Goal: Task Accomplishment & Management: Use online tool/utility

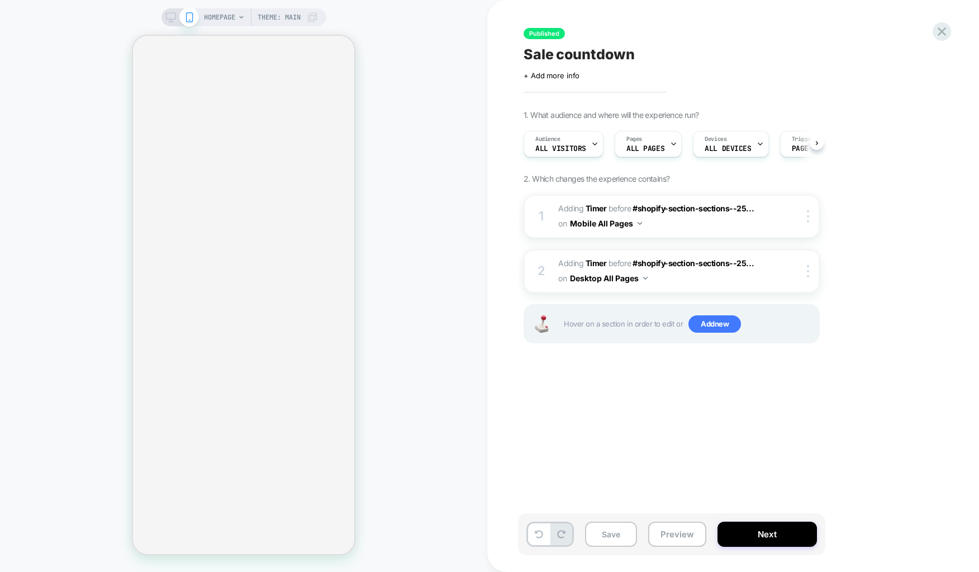
scroll to position [0, 1]
click at [578, 391] on div "Published Sale countdown Click to edit experience details + Add more info 1. Wh…" at bounding box center [727, 285] width 419 height 549
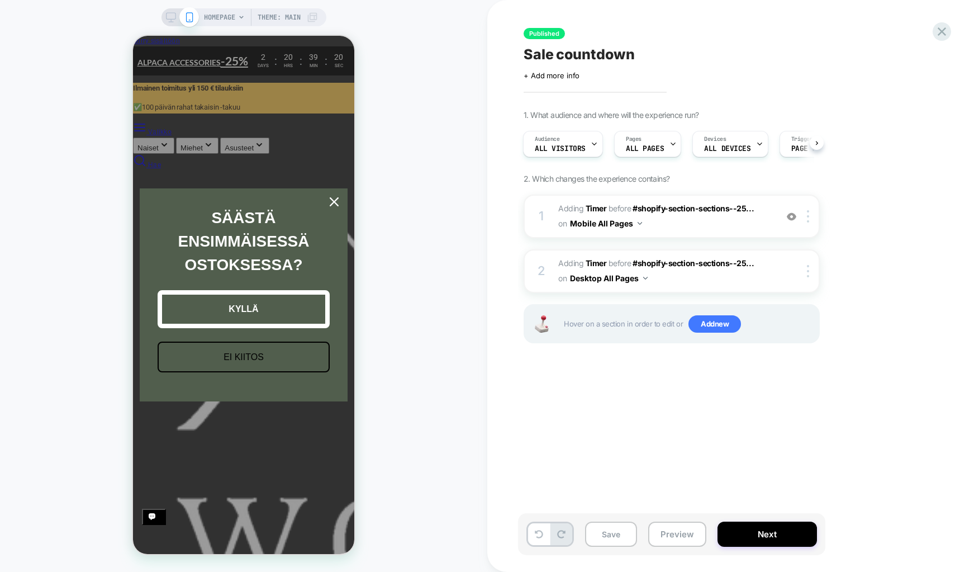
scroll to position [0, 0]
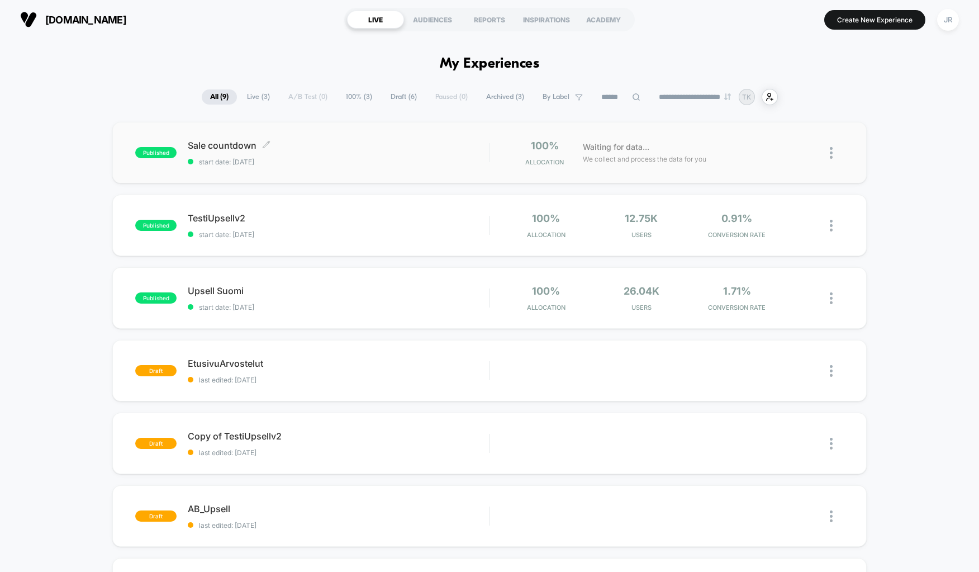
click at [380, 154] on div "Sale countdown Click to edit experience details Click to edit experience detail…" at bounding box center [338, 153] width 301 height 26
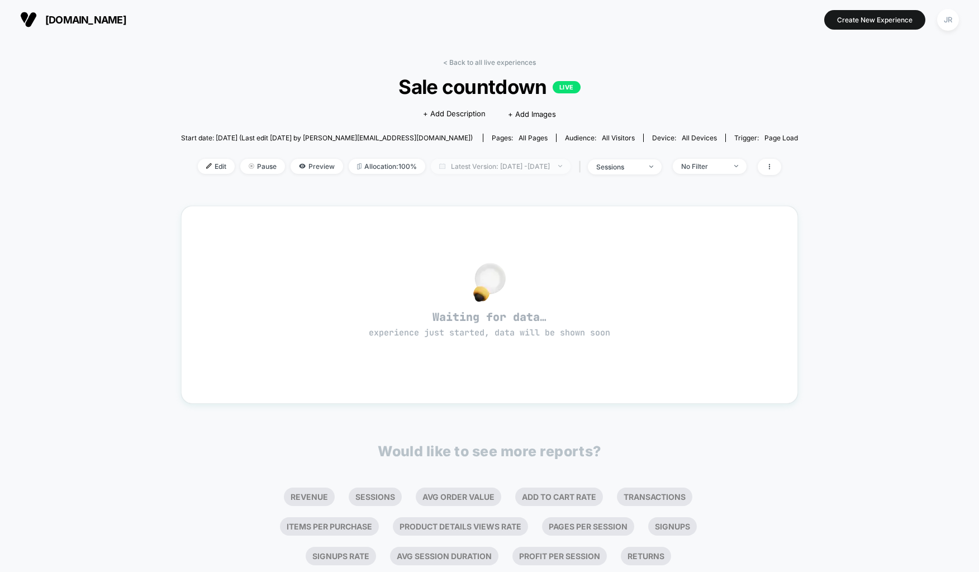
click at [571, 166] on span "Latest Version: [DATE] - [DATE]" at bounding box center [501, 166] width 140 height 15
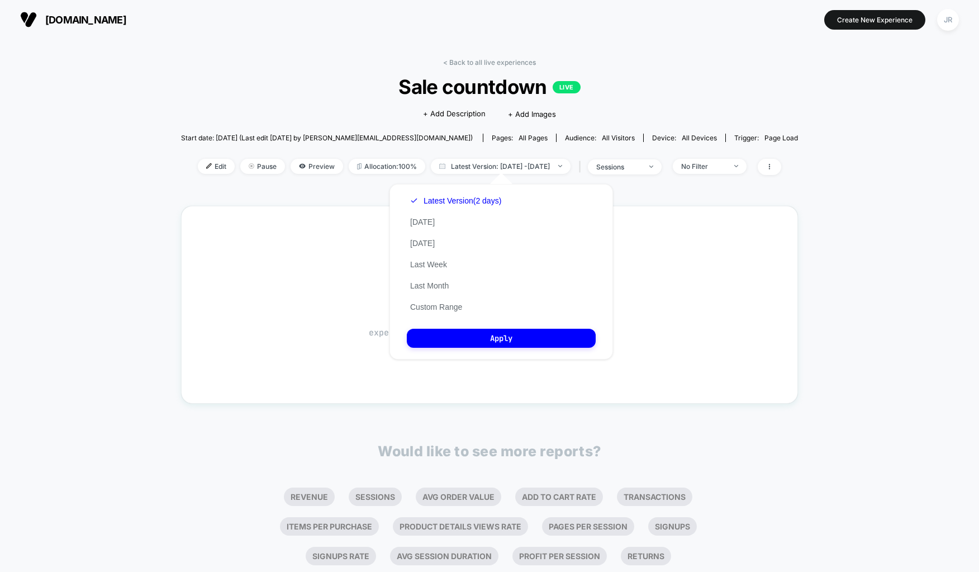
click at [665, 79] on span "Sale countdown LIVE" at bounding box center [489, 86] width 555 height 23
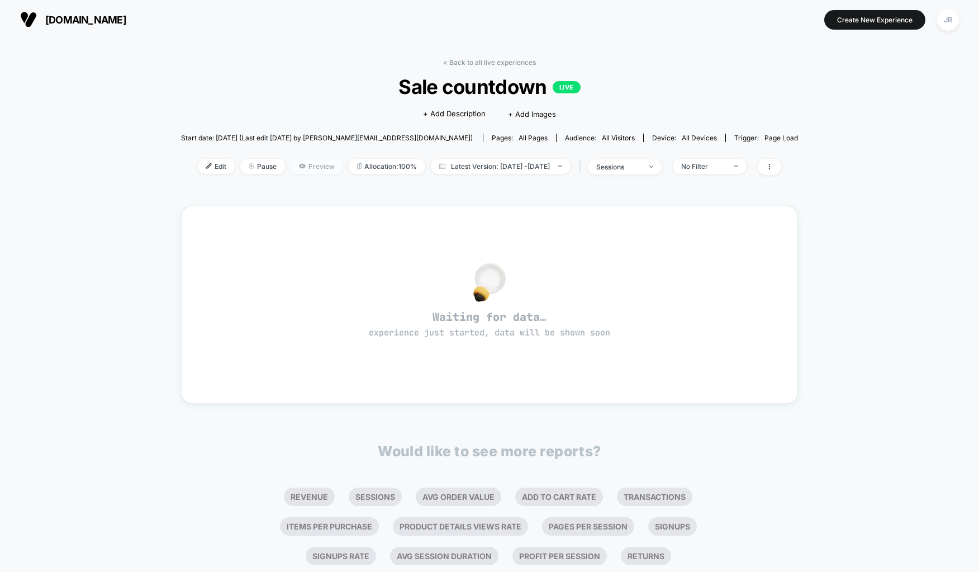
click at [291, 159] on span "Preview" at bounding box center [317, 166] width 53 height 15
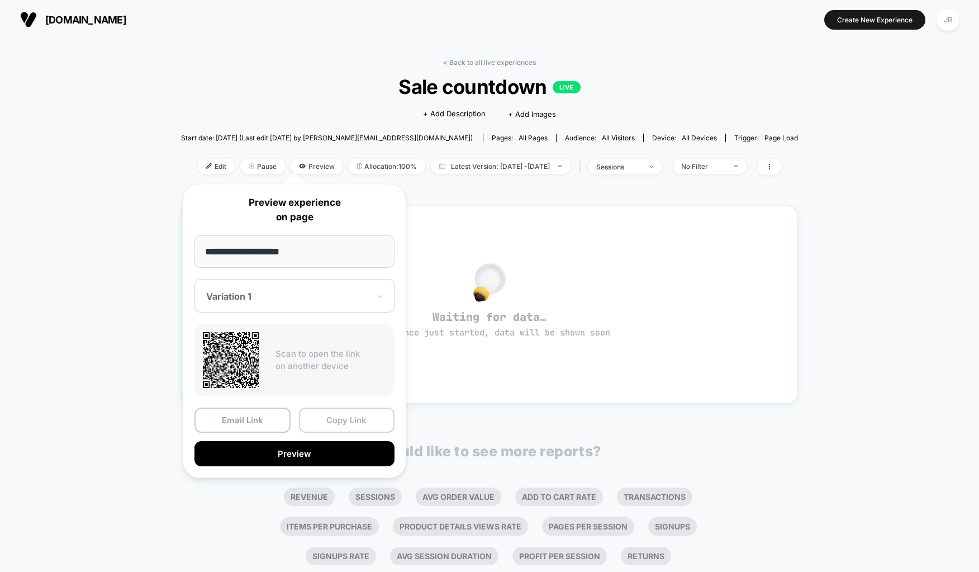
click at [373, 411] on button "Copy Link" at bounding box center [347, 419] width 96 height 25
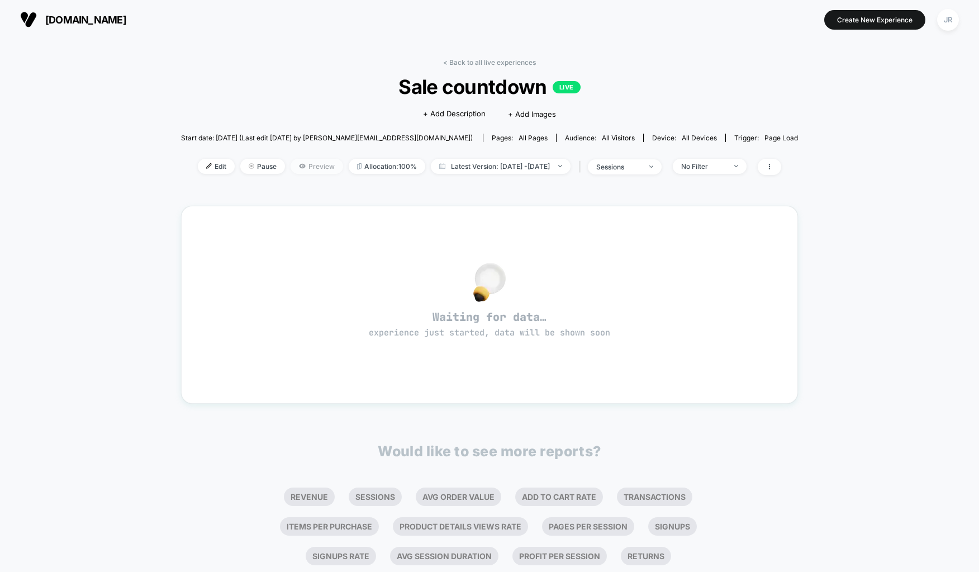
click at [299, 163] on icon at bounding box center [302, 166] width 7 height 7
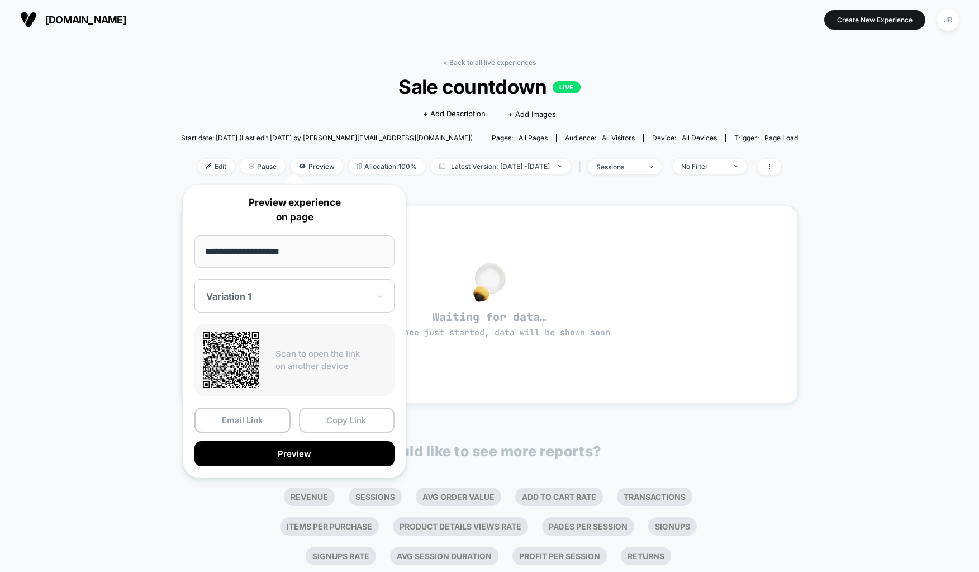
click at [325, 412] on button "Copy Link" at bounding box center [347, 419] width 96 height 25
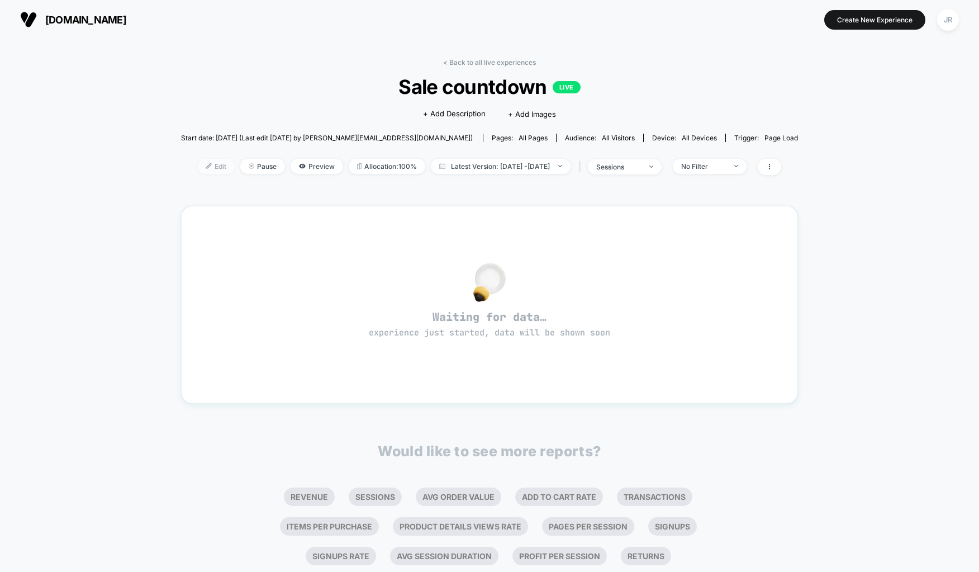
click at [199, 164] on span "Edit" at bounding box center [216, 166] width 37 height 15
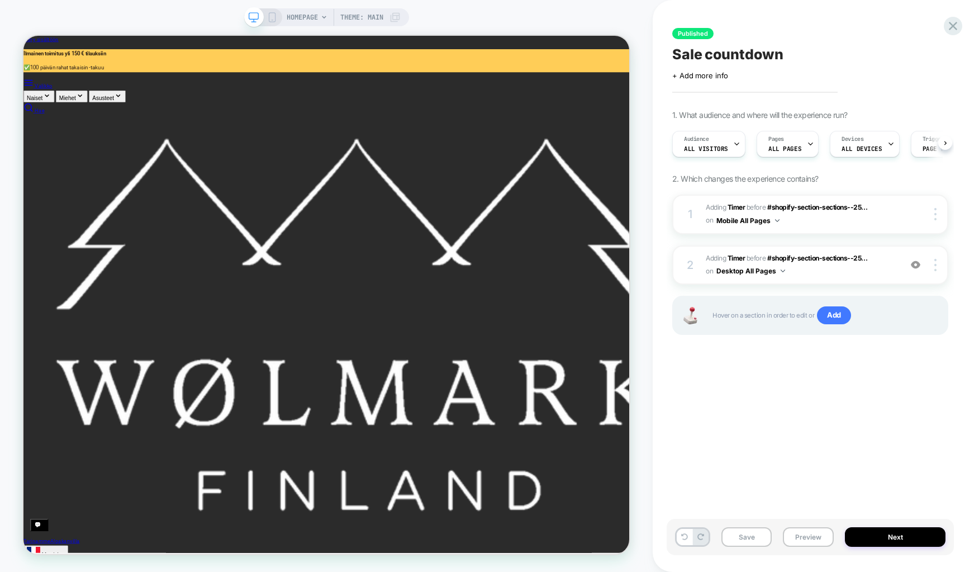
scroll to position [0, 1]
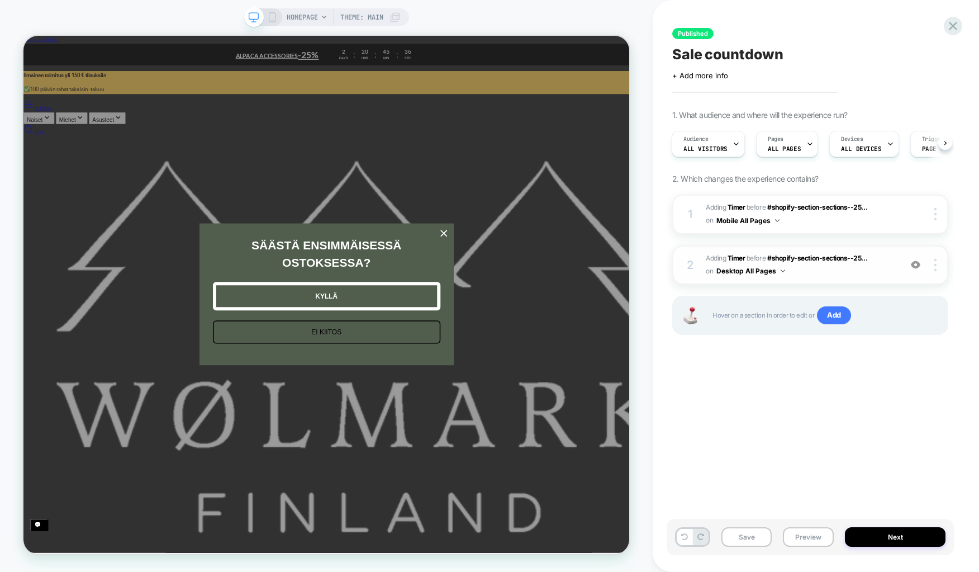
click at [863, 268] on span "#_loomi_addon_1756459746827 Adding Timer BEFORE #shopify-section-sections--25..…" at bounding box center [800, 265] width 189 height 26
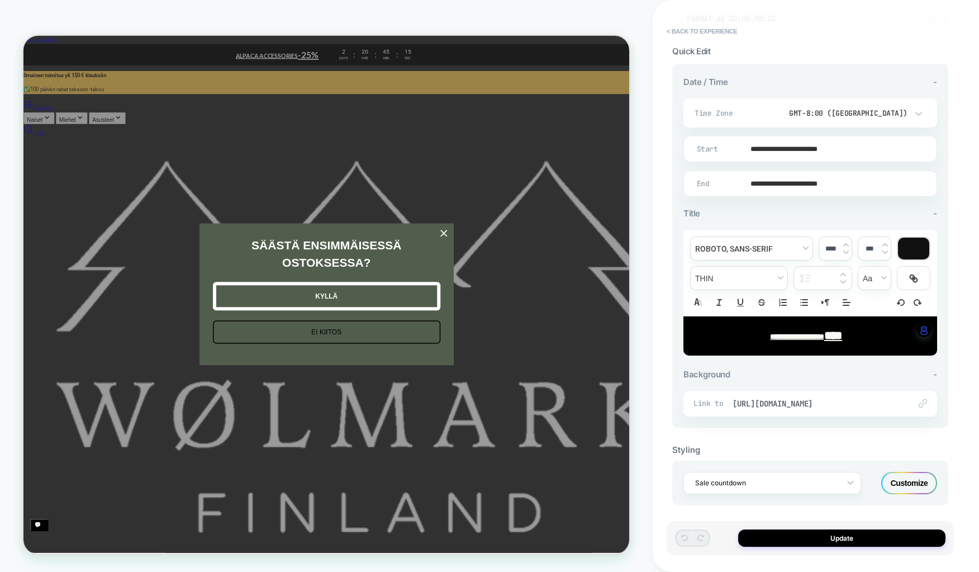
scroll to position [217, 0]
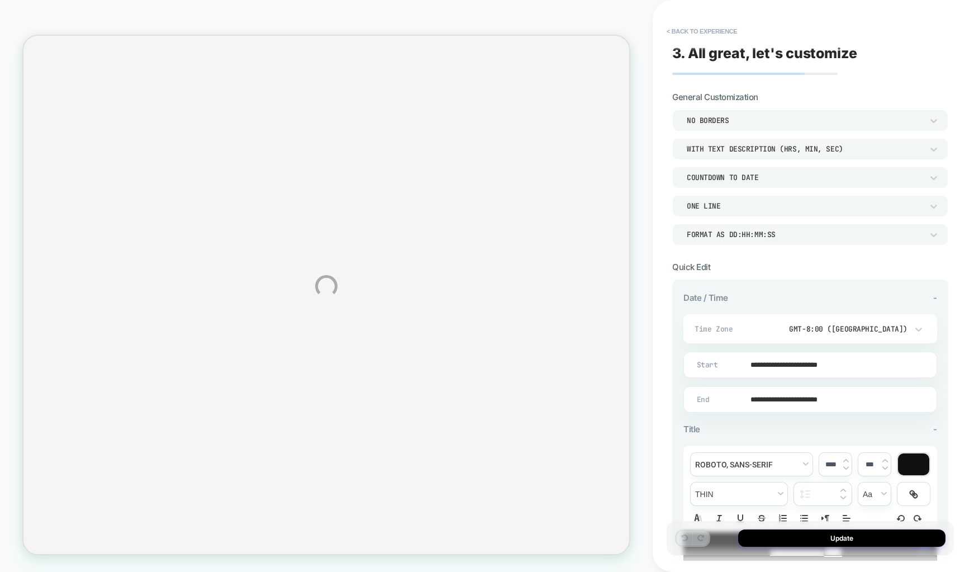
click at [689, 34] on div "**********" at bounding box center [489, 286] width 979 height 572
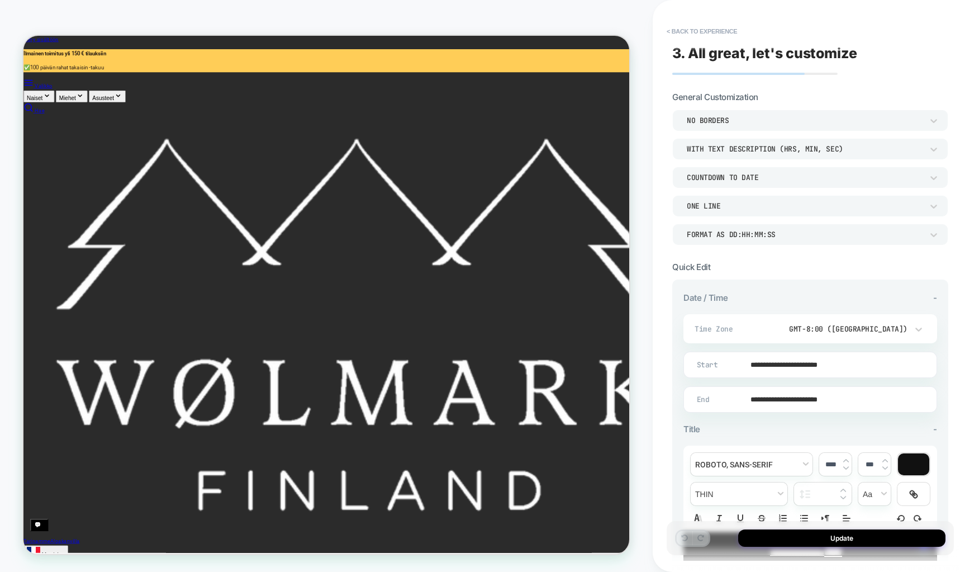
click at [672, 32] on button "< Back to experience" at bounding box center [702, 31] width 82 height 18
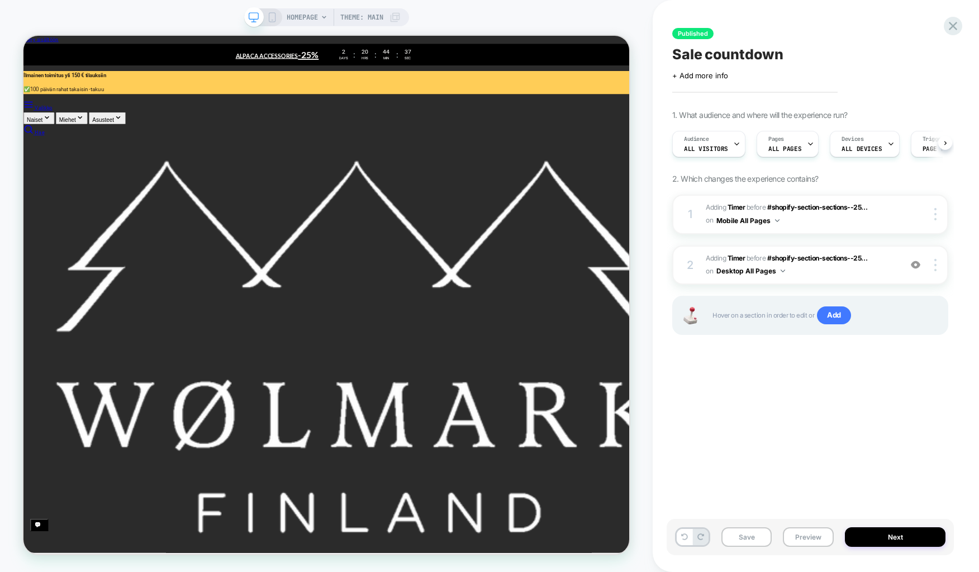
scroll to position [0, 1]
click at [800, 541] on button "Preview" at bounding box center [808, 537] width 51 height 20
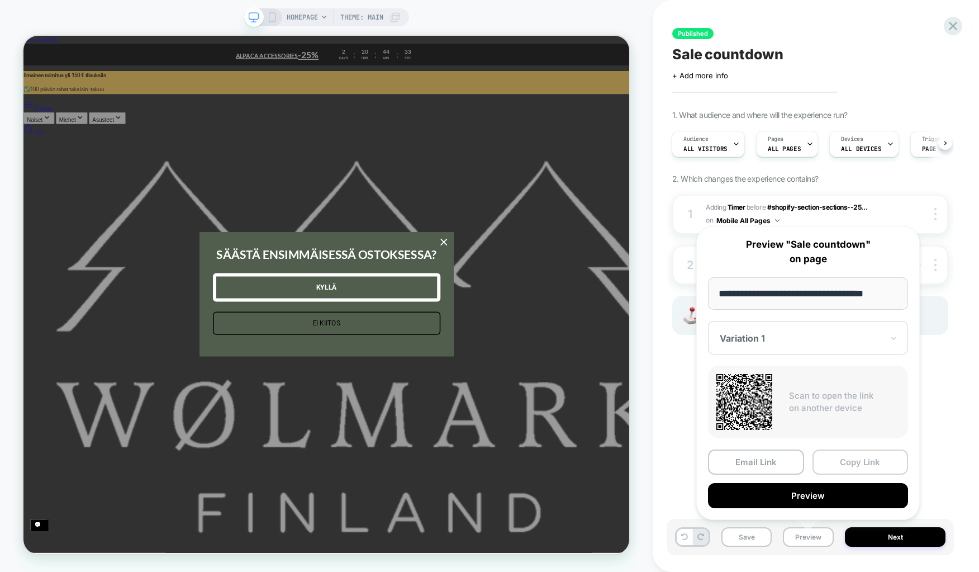
click at [851, 456] on button "Copy Link" at bounding box center [861, 461] width 96 height 25
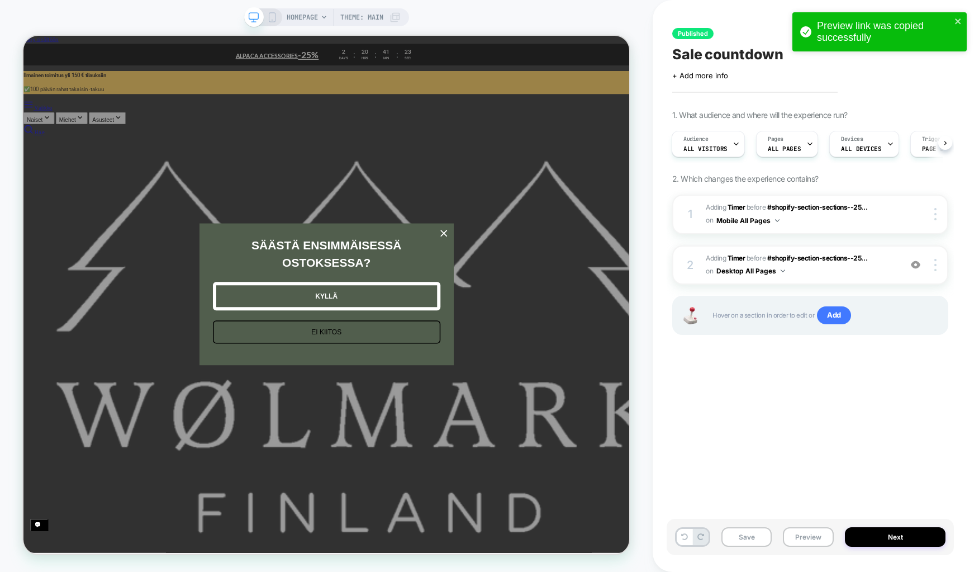
click at [763, 406] on div "Published Sale countdown Click to edit experience details + Add more info 1. Wh…" at bounding box center [810, 285] width 287 height 549
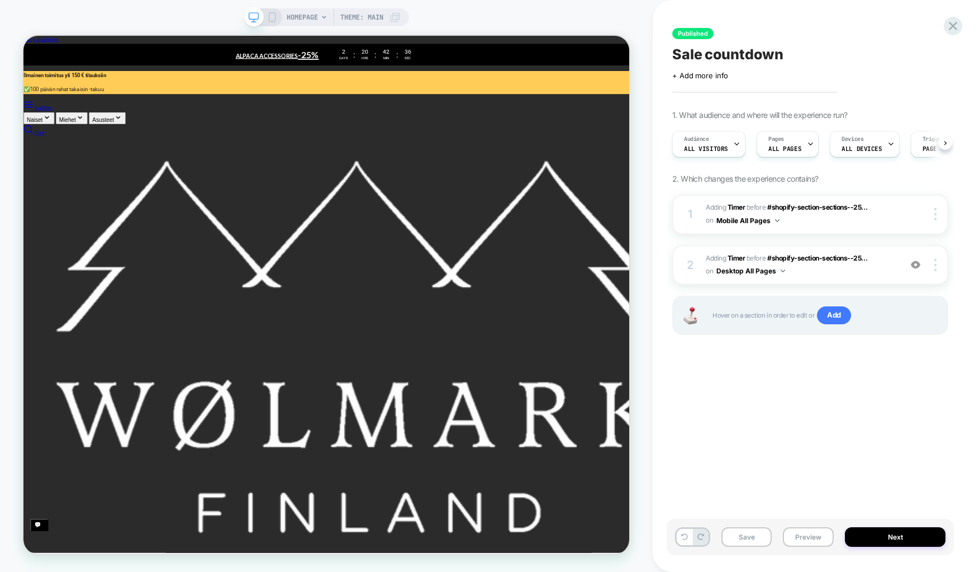
scroll to position [0, 1]
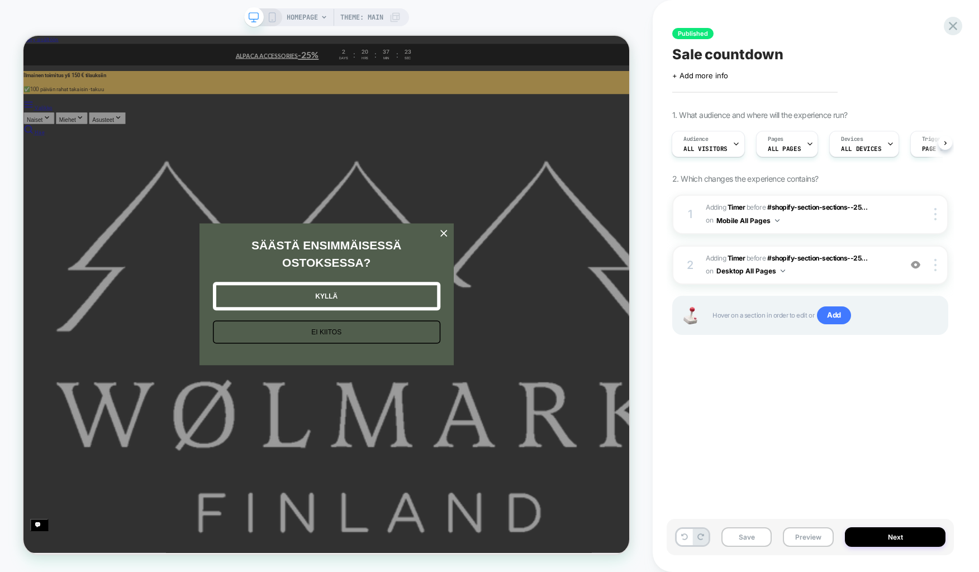
click at [685, 400] on div "Published Sale countdown Click to edit experience details + Add more info 1. Wh…" at bounding box center [810, 285] width 287 height 549
click at [800, 536] on button "Preview" at bounding box center [808, 537] width 51 height 20
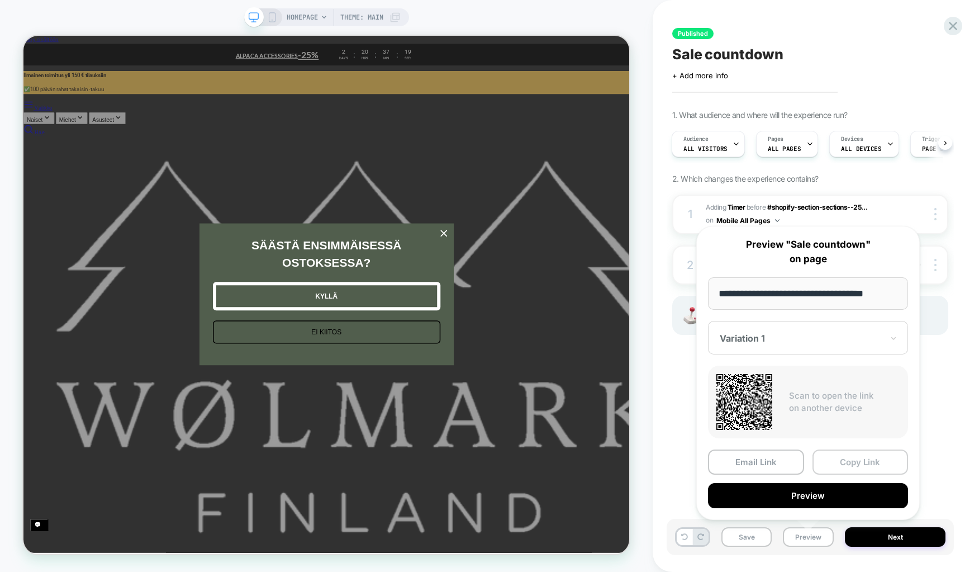
click at [828, 457] on button "Copy Link" at bounding box center [861, 461] width 96 height 25
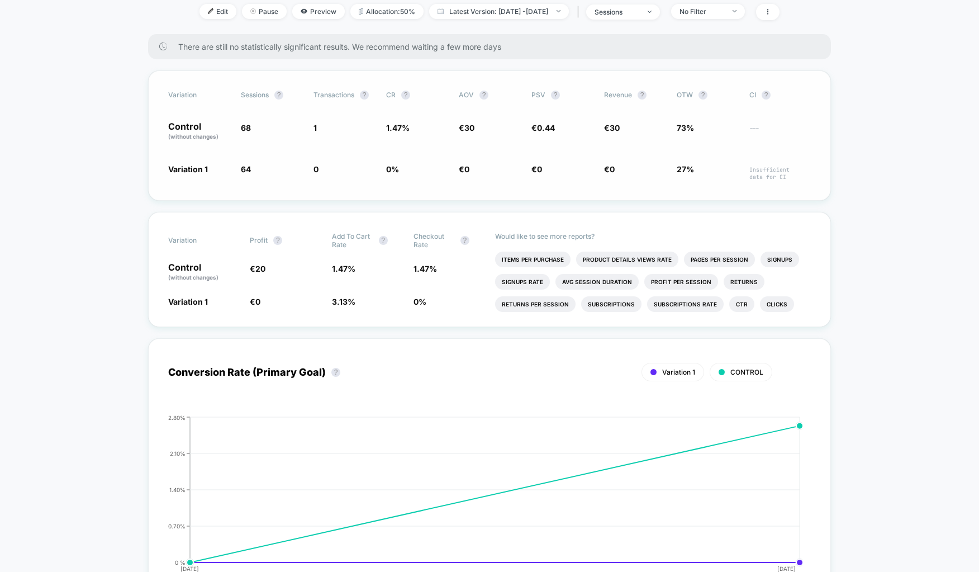
scroll to position [168, 0]
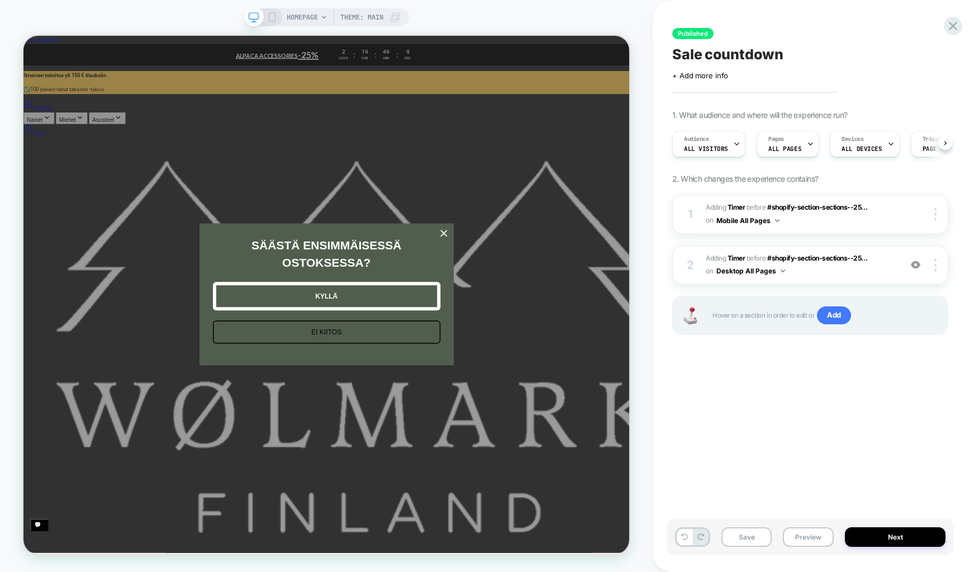
scroll to position [0, 1]
click at [714, 408] on div "Published Sale countdown Click to edit experience details + Add more info 1. Wh…" at bounding box center [810, 285] width 287 height 549
click at [799, 537] on button "Preview" at bounding box center [808, 537] width 51 height 20
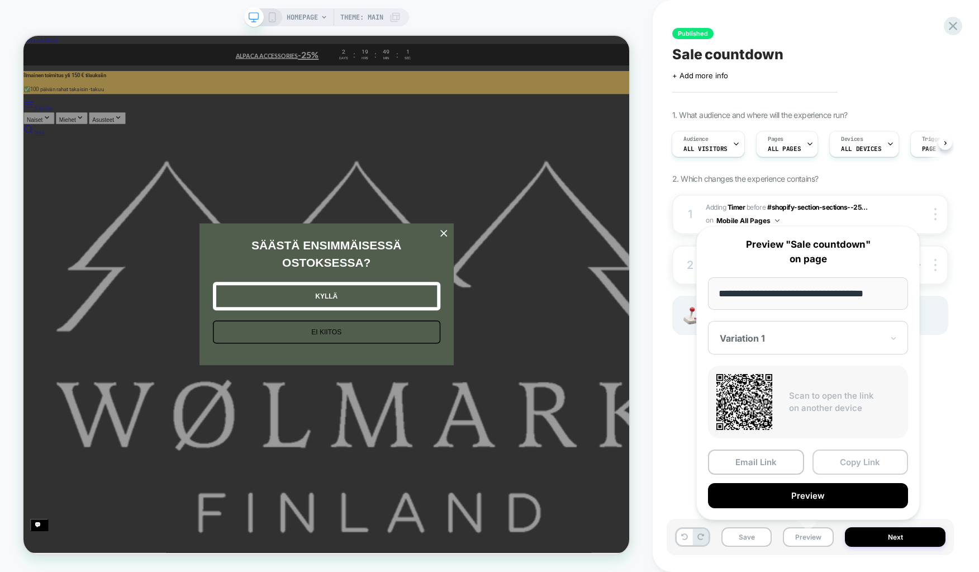
click at [840, 457] on button "Copy Link" at bounding box center [861, 461] width 96 height 25
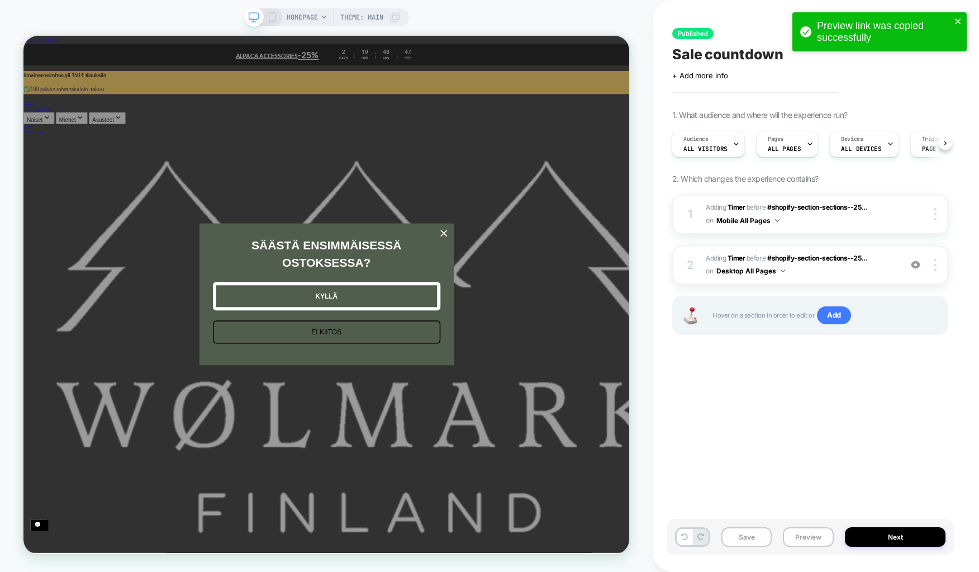
click at [748, 383] on div "Published Sale countdown Click to edit experience details + Add more info 1. Wh…" at bounding box center [810, 285] width 287 height 549
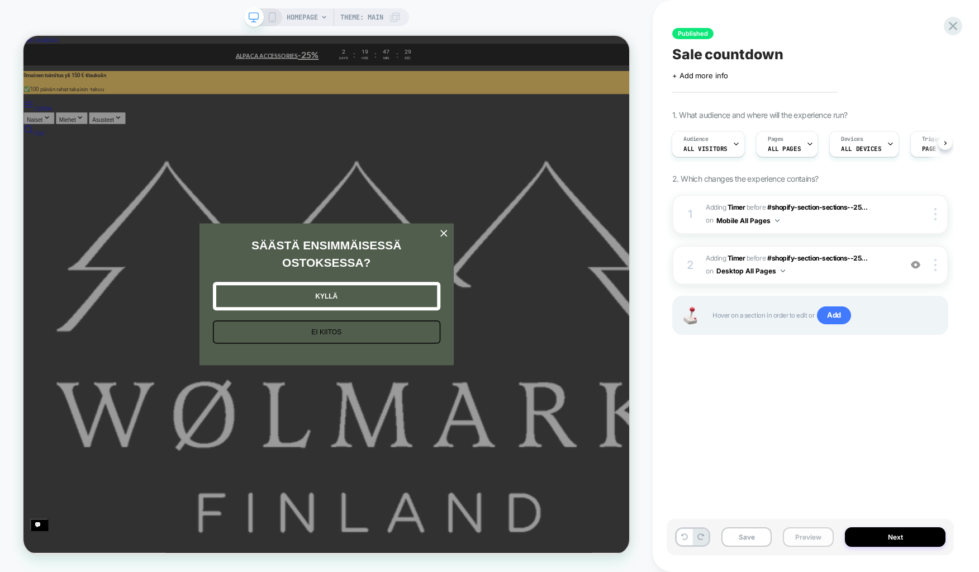
click at [804, 534] on button "Preview" at bounding box center [808, 537] width 51 height 20
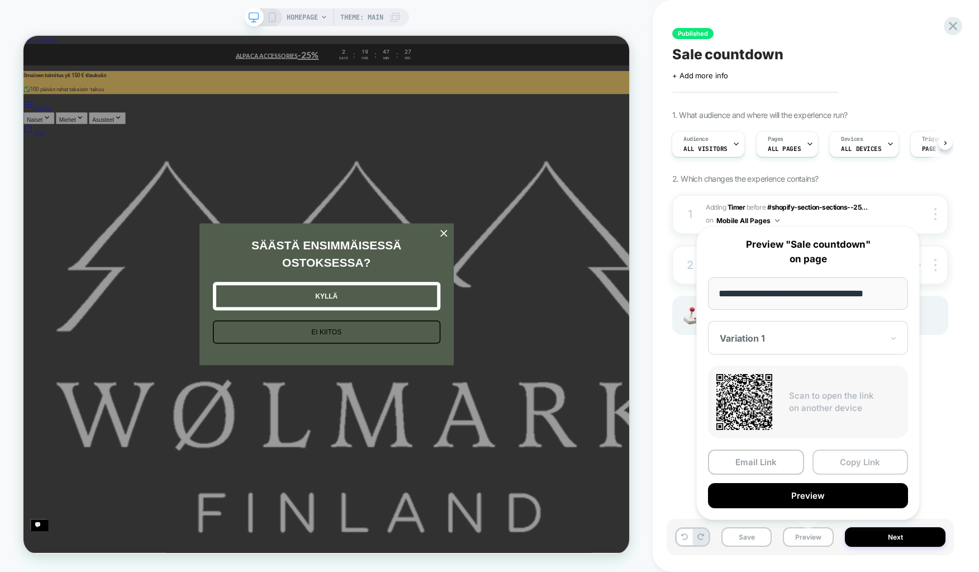
click at [844, 455] on button "Copy Link" at bounding box center [861, 461] width 96 height 25
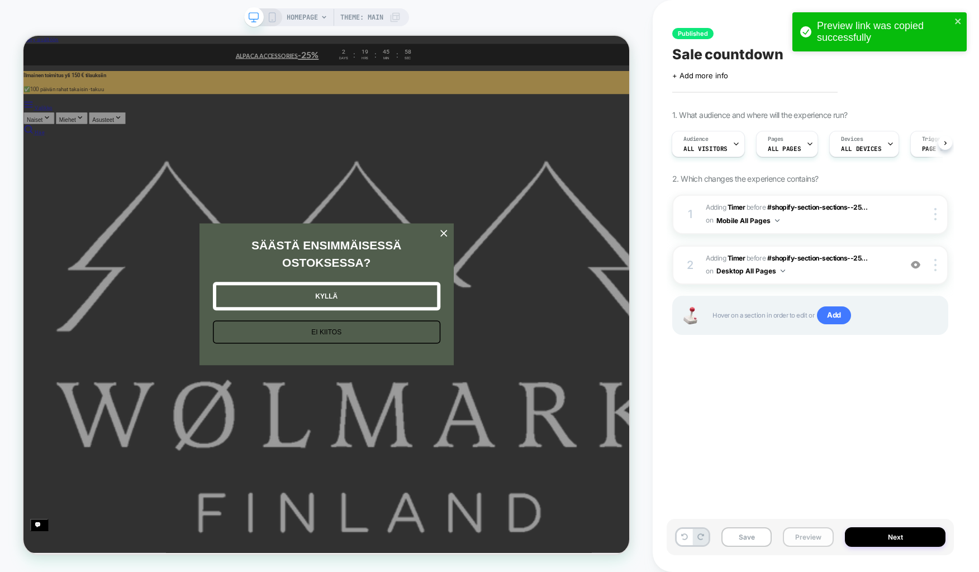
click at [794, 537] on button "Preview" at bounding box center [808, 537] width 51 height 20
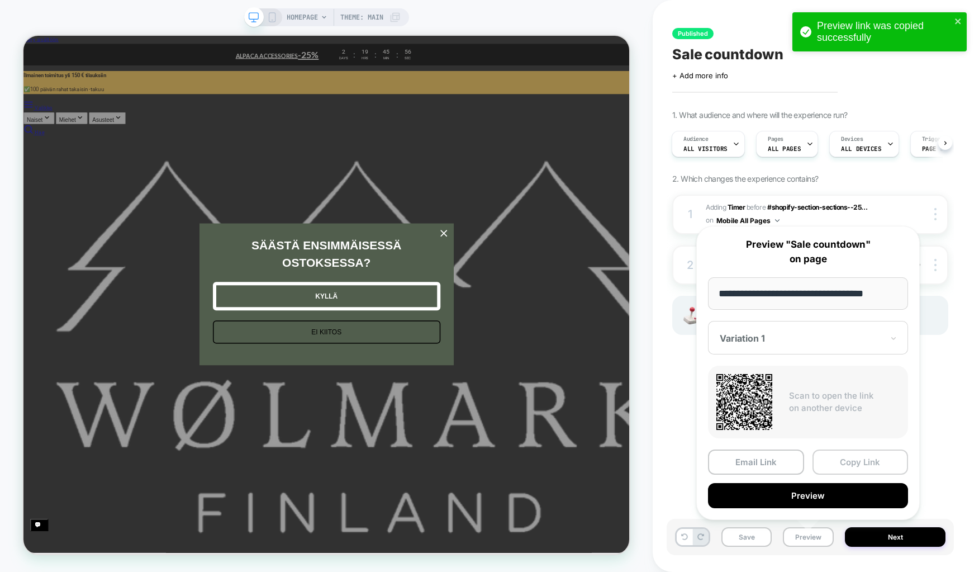
click at [840, 459] on button "Copy Link" at bounding box center [861, 461] width 96 height 25
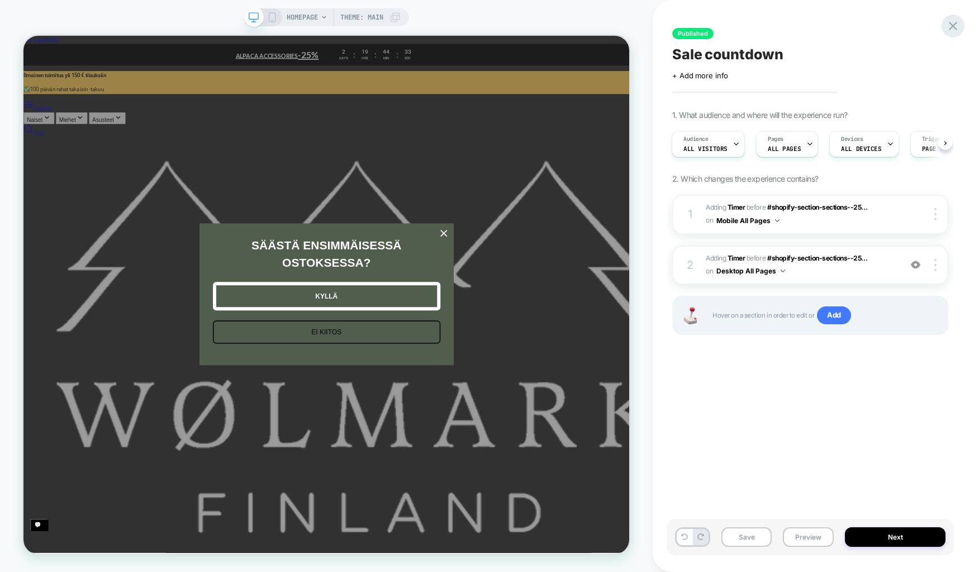
click at [957, 18] on icon at bounding box center [953, 25] width 15 height 15
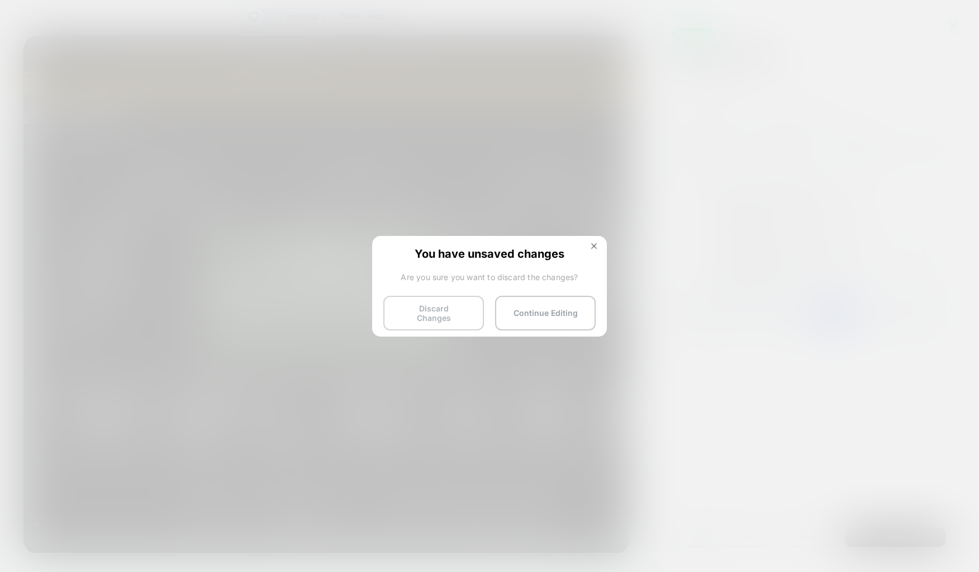
click at [420, 308] on button "Discard Changes" at bounding box center [433, 313] width 101 height 35
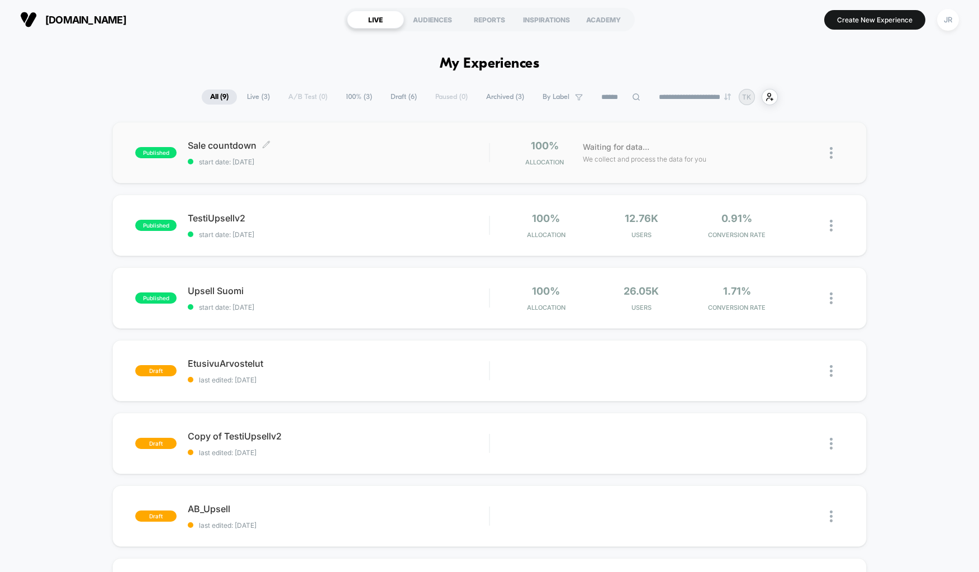
click at [326, 146] on span "Sale countdown Click to edit experience details" at bounding box center [338, 145] width 301 height 11
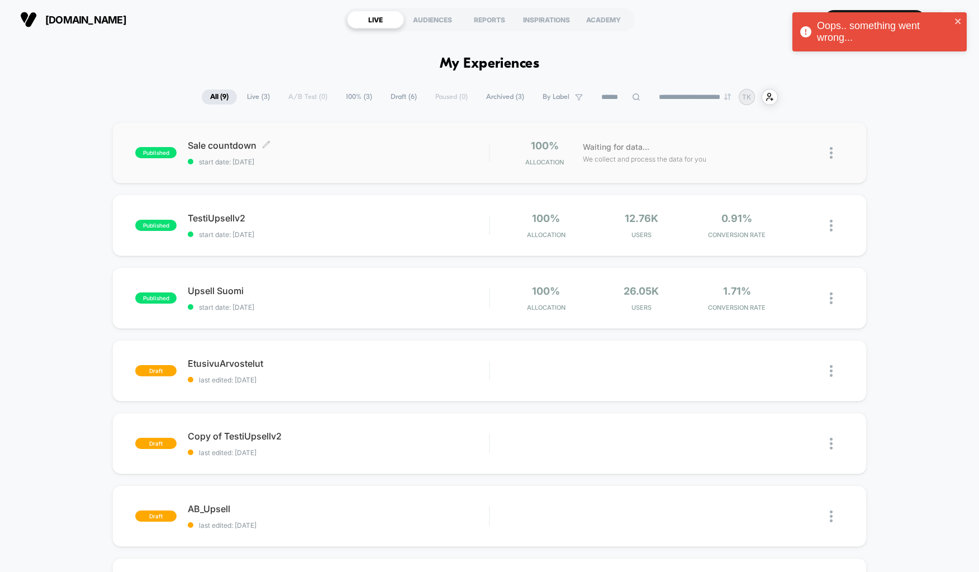
click at [398, 158] on span "start date: [DATE]" at bounding box center [338, 162] width 301 height 8
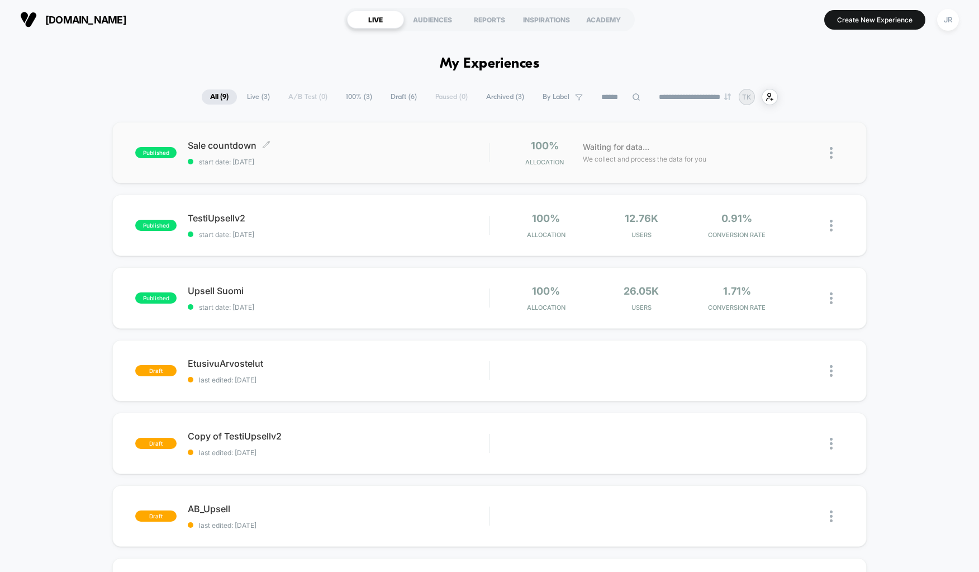
click at [344, 155] on div "Sale countdown Click to edit experience details Click to edit experience detail…" at bounding box center [338, 153] width 301 height 26
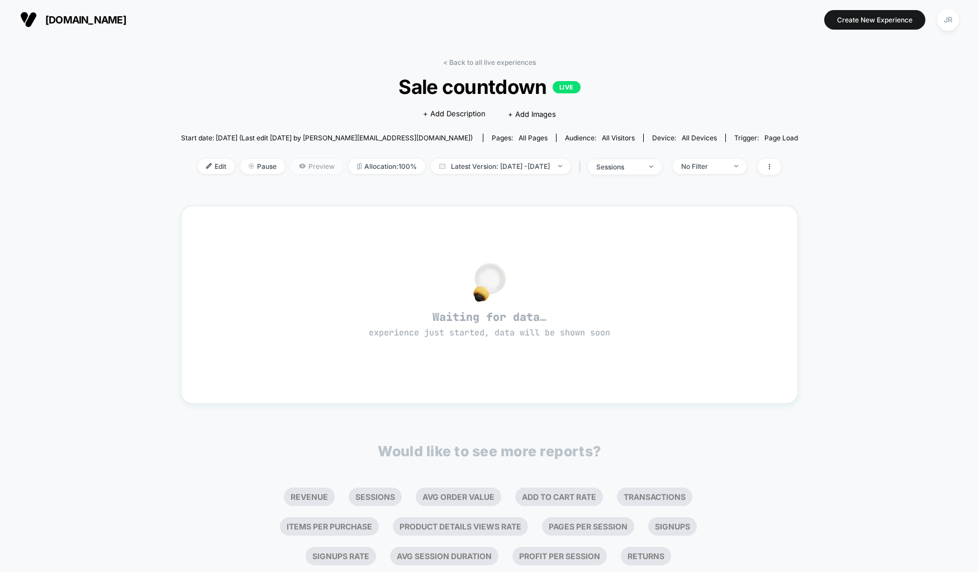
click at [291, 164] on span "Preview" at bounding box center [317, 166] width 53 height 15
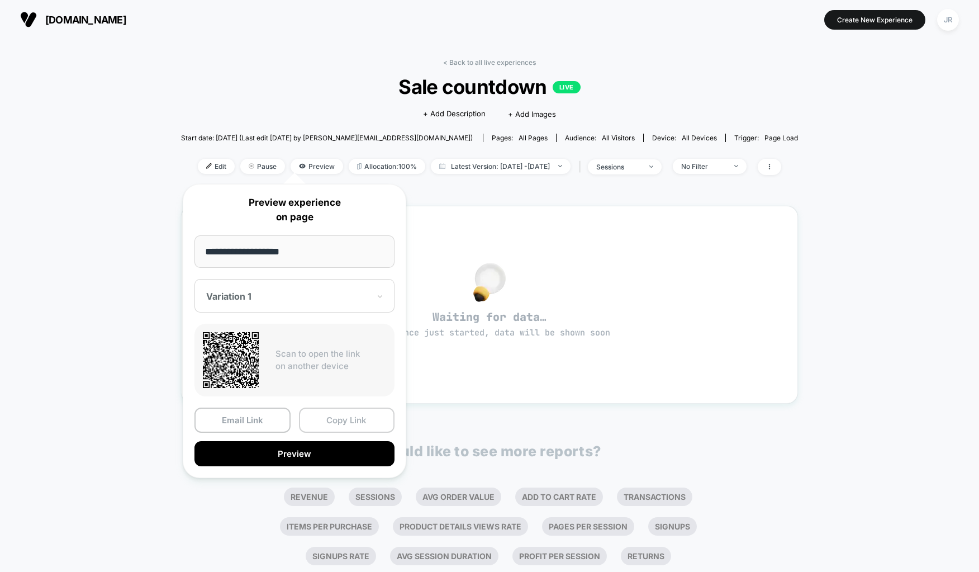
click at [343, 414] on button "Copy Link" at bounding box center [347, 419] width 96 height 25
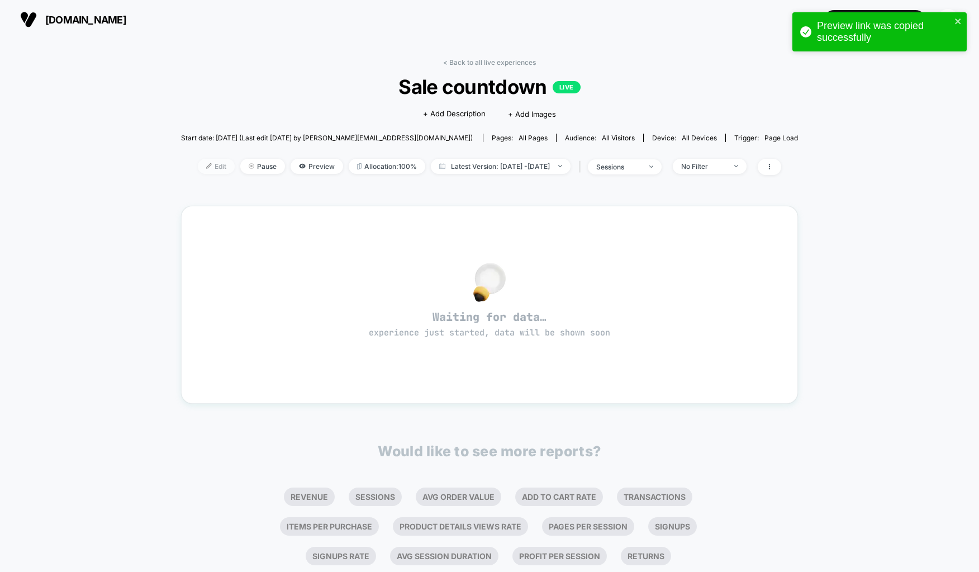
click at [205, 161] on span "Edit" at bounding box center [216, 166] width 37 height 15
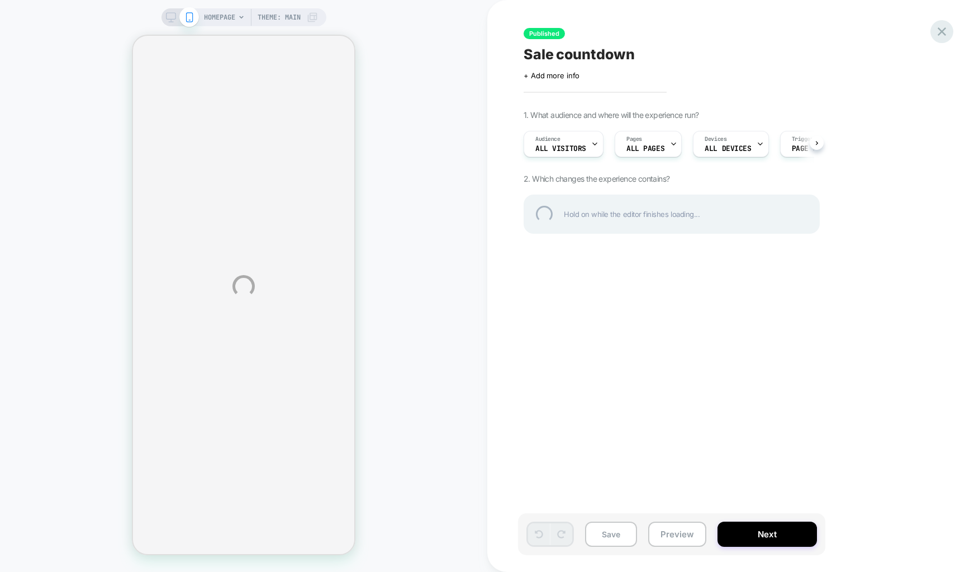
click at [944, 32] on div at bounding box center [941, 31] width 23 height 23
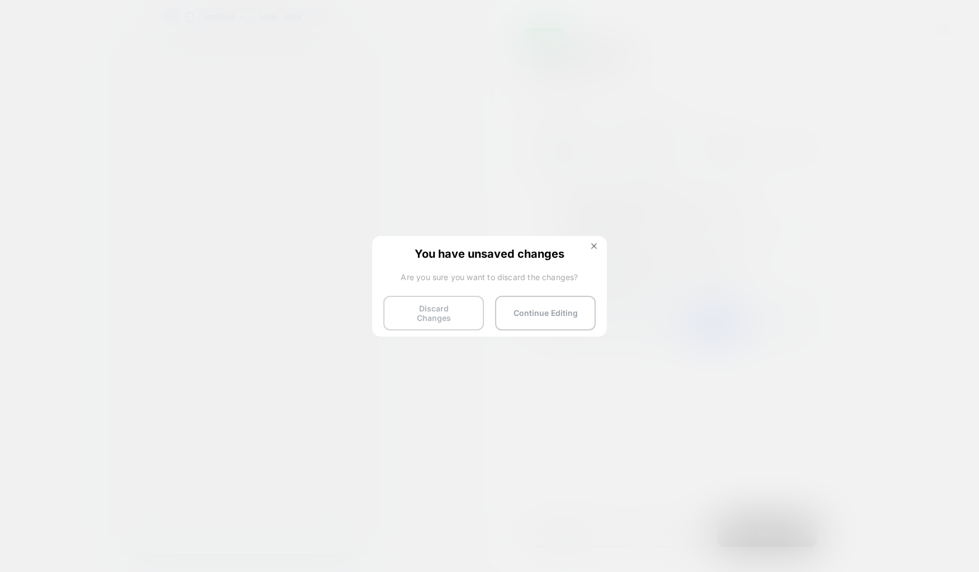
scroll to position [0, 1]
click at [438, 305] on button "Discard Changes" at bounding box center [433, 313] width 101 height 35
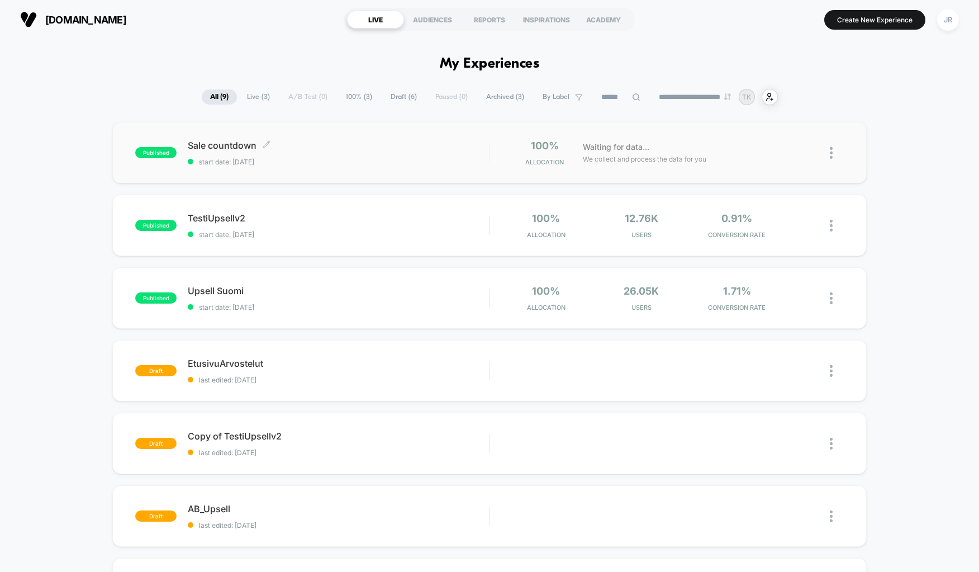
click at [364, 154] on div "Sale countdown Click to edit experience details Click to edit experience detail…" at bounding box center [338, 153] width 301 height 26
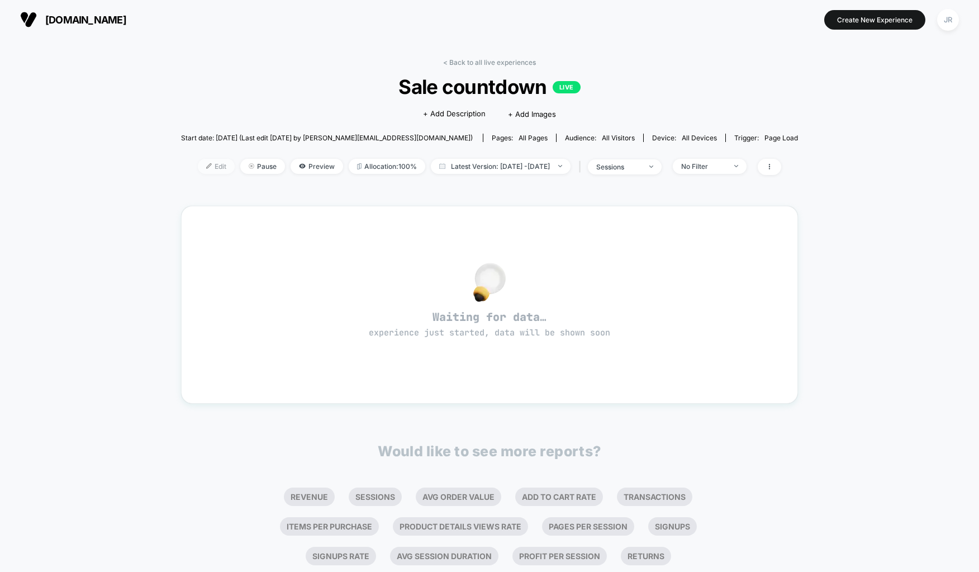
click at [206, 164] on img at bounding box center [209, 166] width 6 height 6
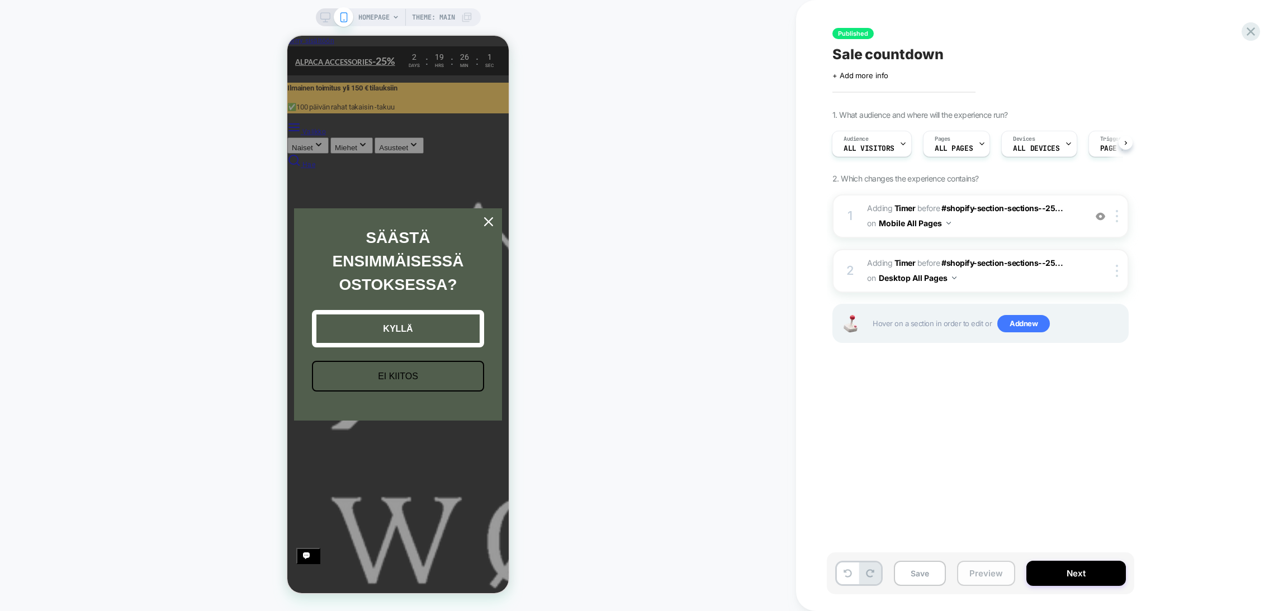
click at [974, 571] on button "Preview" at bounding box center [986, 573] width 58 height 25
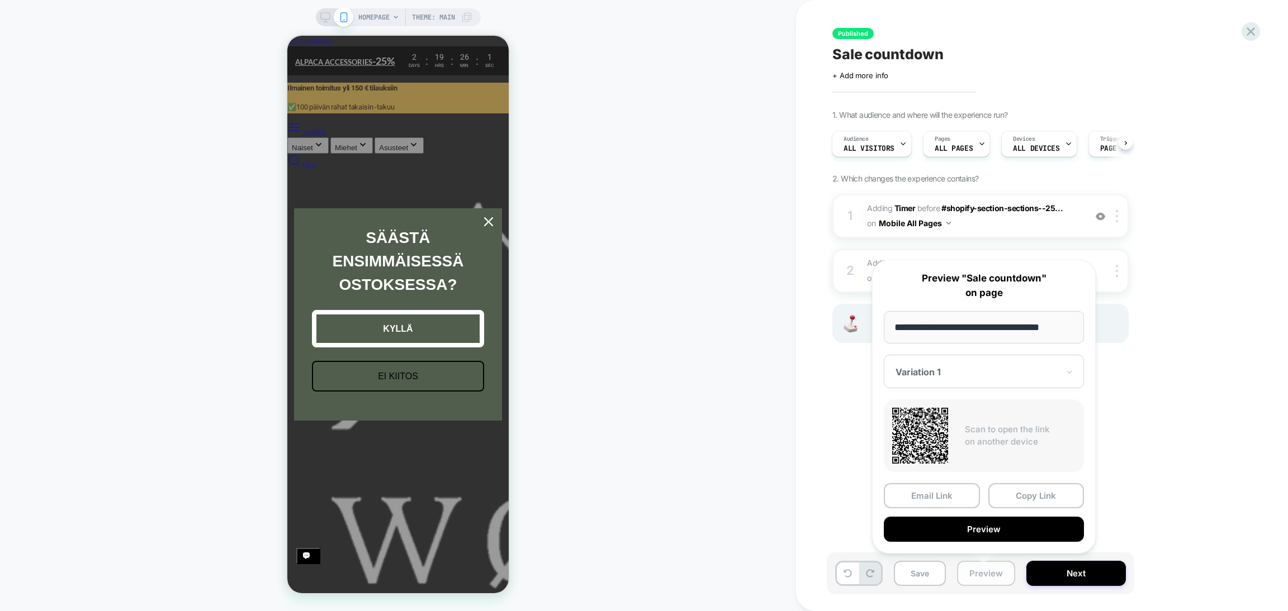
scroll to position [0, 222]
click at [978, 492] on button "Copy Link" at bounding box center [1036, 495] width 96 height 25
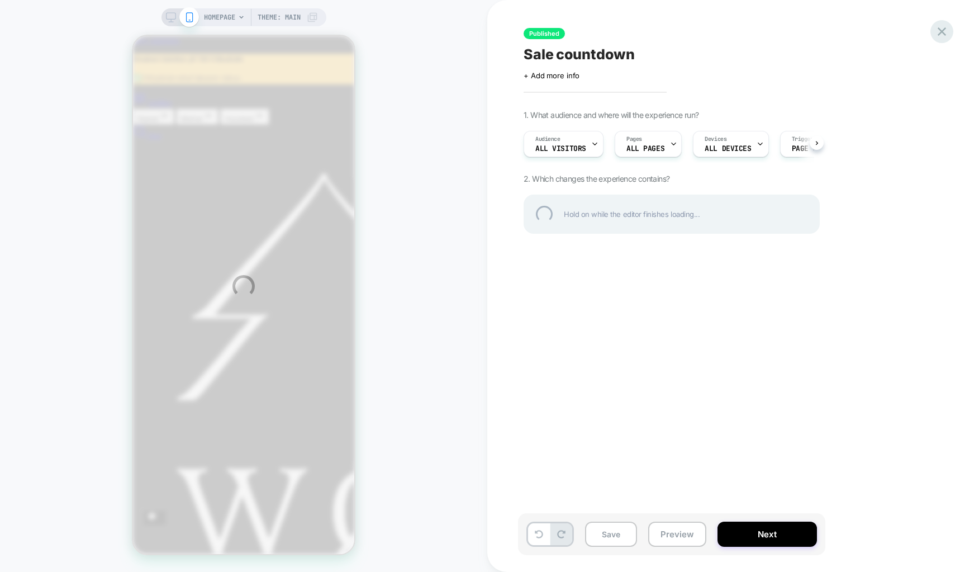
click at [943, 34] on div at bounding box center [941, 31] width 23 height 23
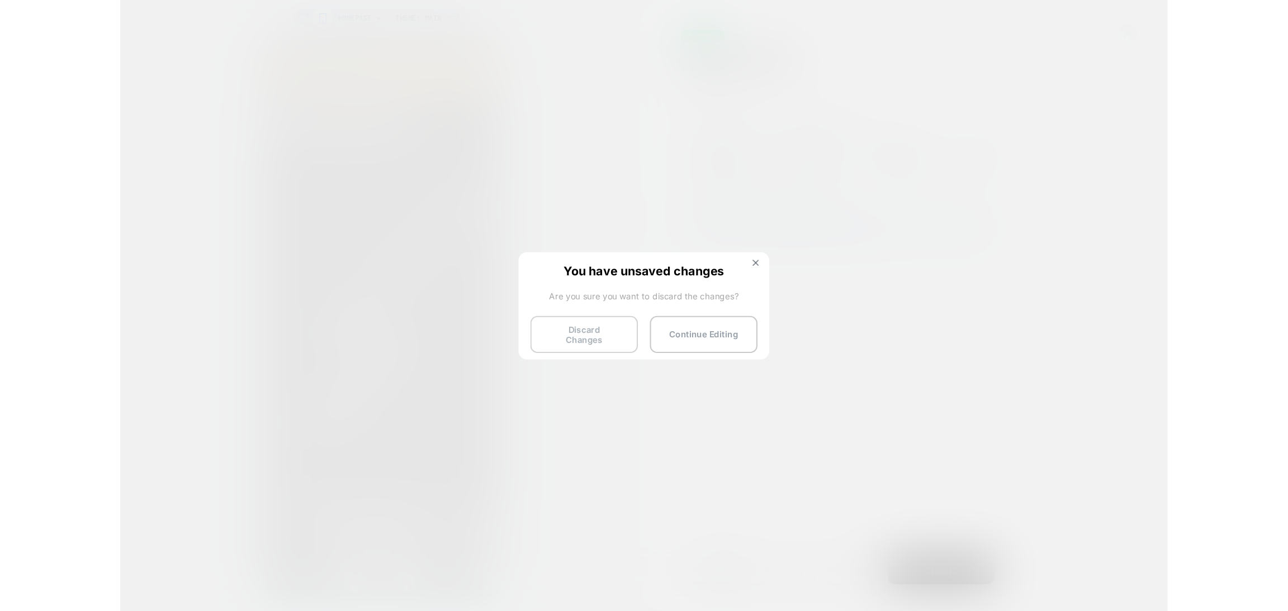
scroll to position [0, 110]
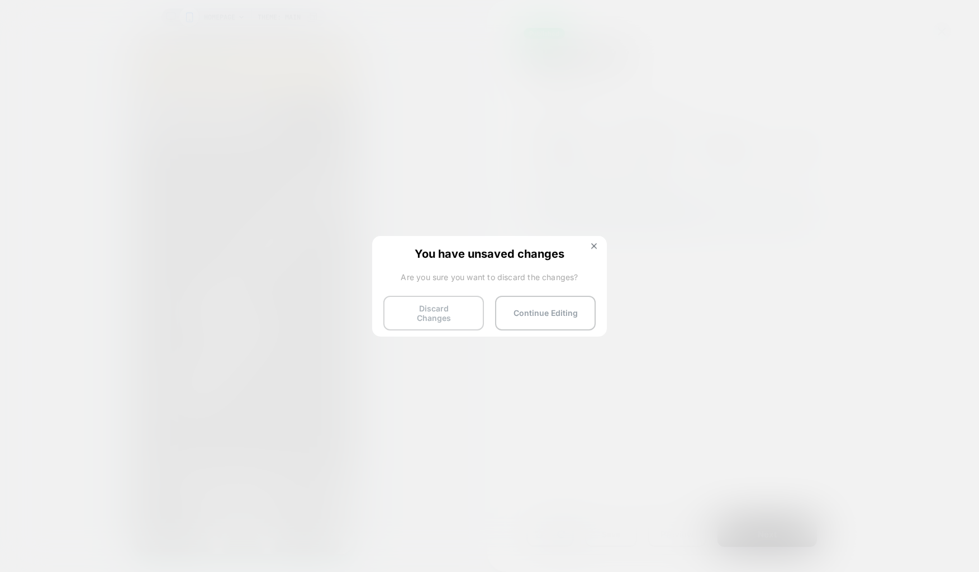
click at [414, 310] on button "Discard Changes" at bounding box center [433, 313] width 101 height 35
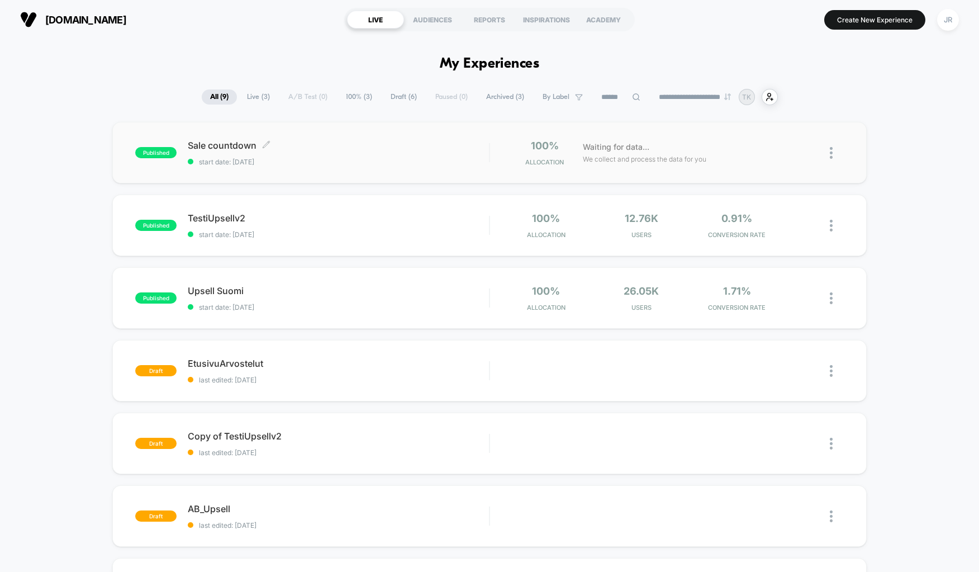
click at [353, 147] on span "Sale countdown Click to edit experience details" at bounding box center [338, 145] width 301 height 11
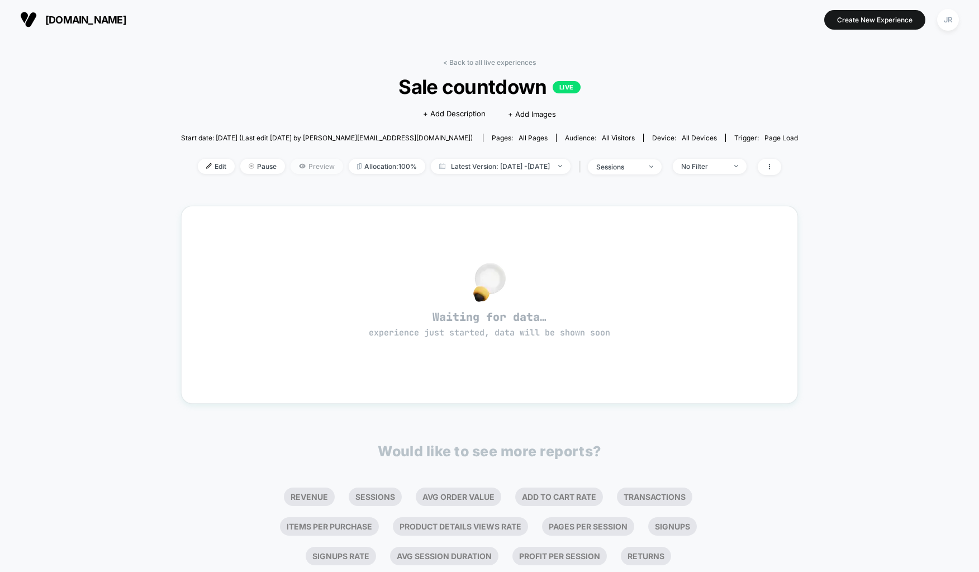
click at [302, 165] on icon at bounding box center [302, 165] width 1 height 1
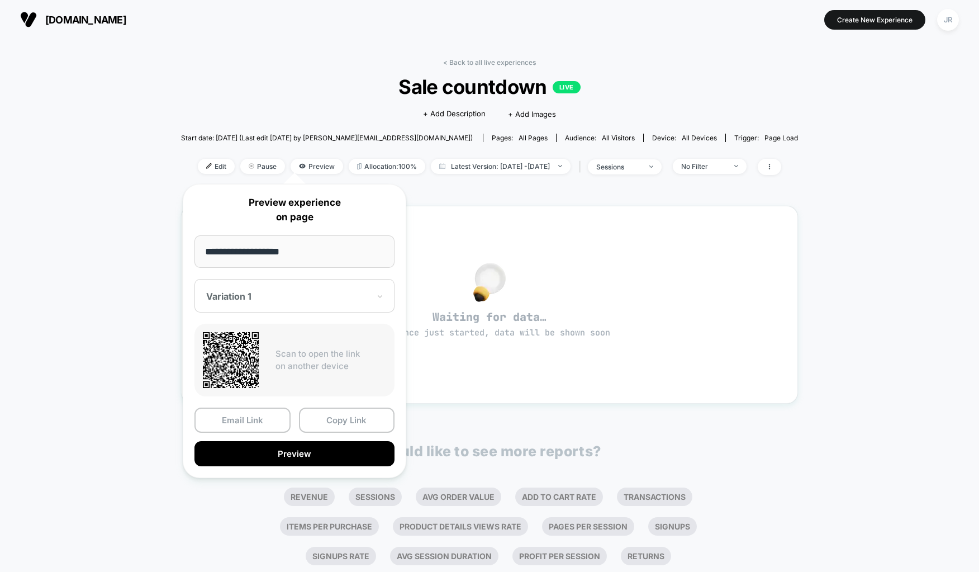
click at [715, 54] on div "< Back to all live experiences Sale countdown LIVE Click to edit experience det…" at bounding box center [489, 325] width 617 height 550
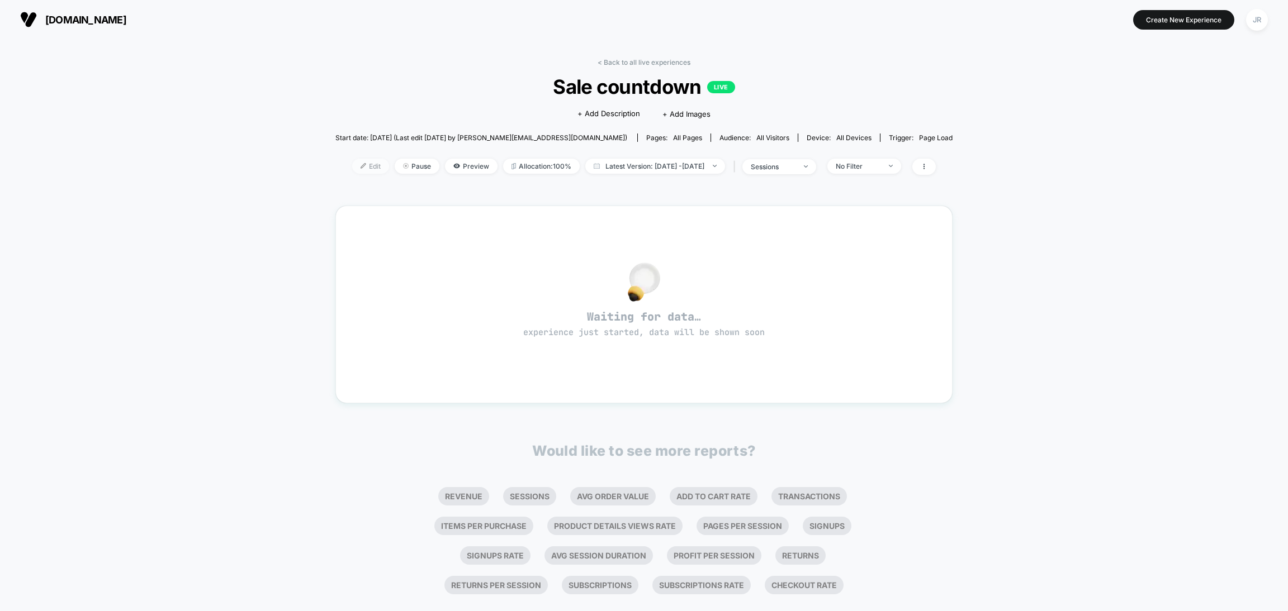
click at [352, 168] on span "Edit" at bounding box center [370, 166] width 37 height 15
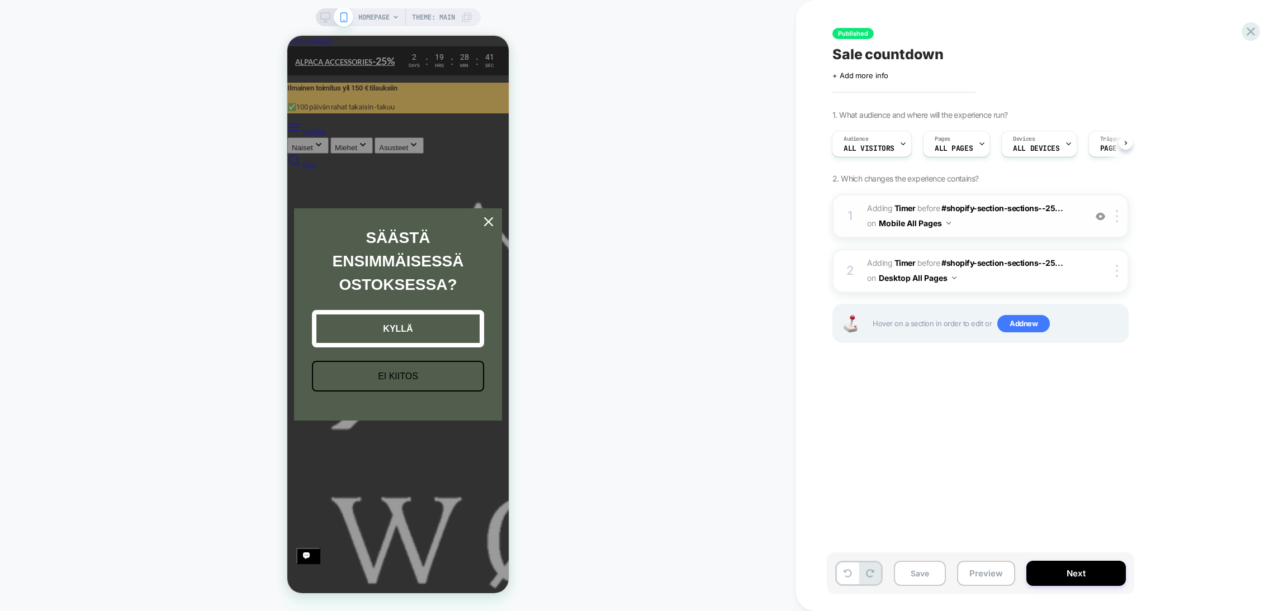
click at [978, 222] on span "#_loomi_addon_1756459281152 Adding Timer BEFORE #shopify-section-sections--25..…" at bounding box center [973, 216] width 213 height 30
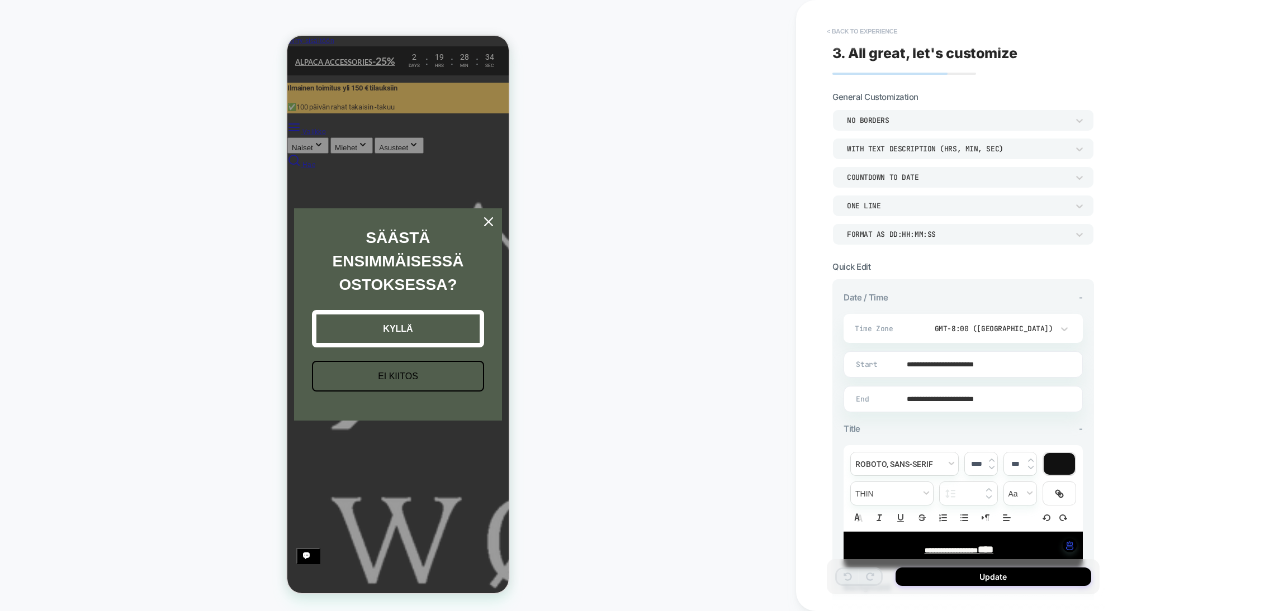
click at [836, 31] on button "< Back to experience" at bounding box center [862, 31] width 82 height 18
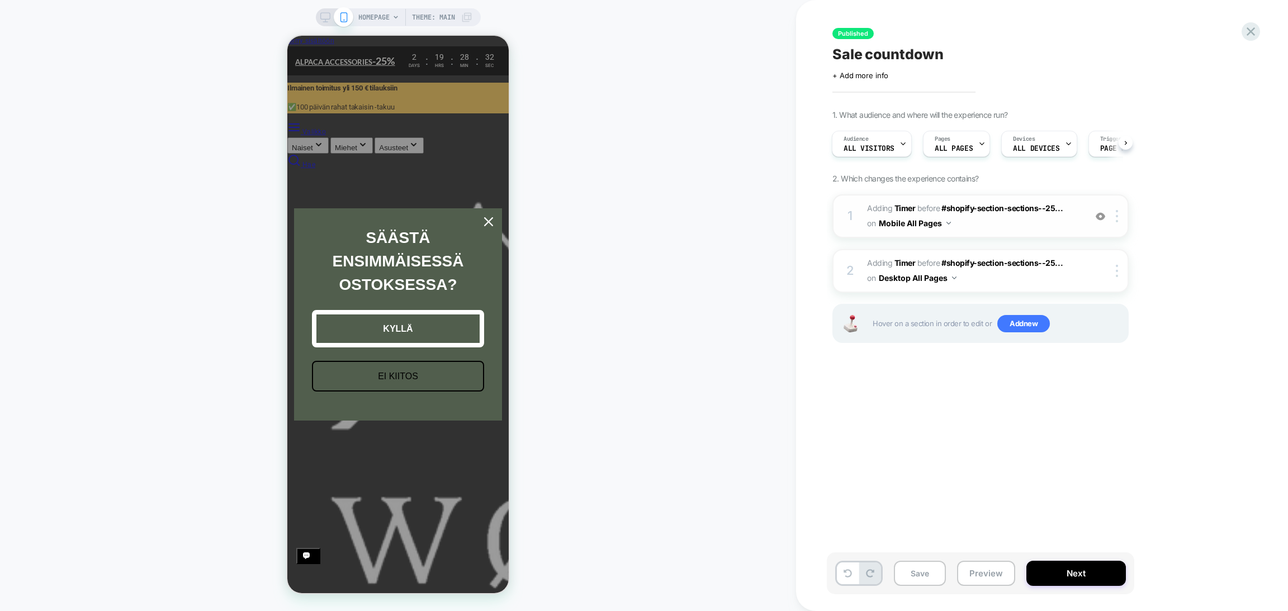
scroll to position [0, 222]
click at [978, 226] on span "#_loomi_addon_1756459281152 Adding Timer BEFORE #shopify-section-sections--25..…" at bounding box center [973, 216] width 213 height 30
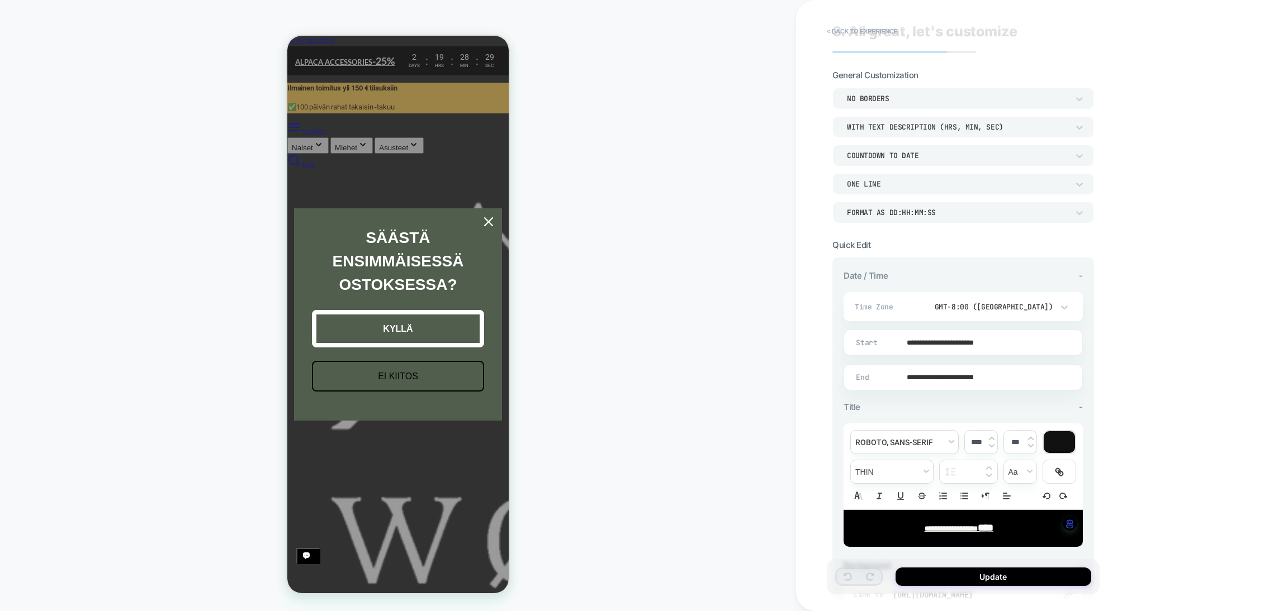
scroll to position [0, 0]
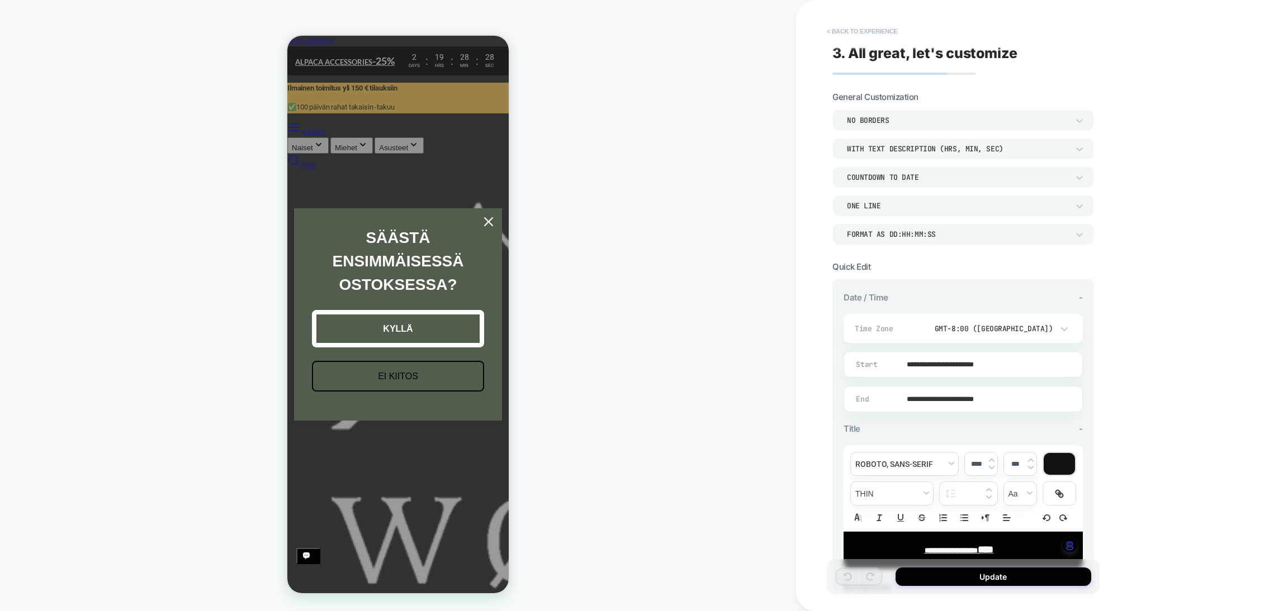
click at [844, 30] on button "< Back to experience" at bounding box center [862, 31] width 82 height 18
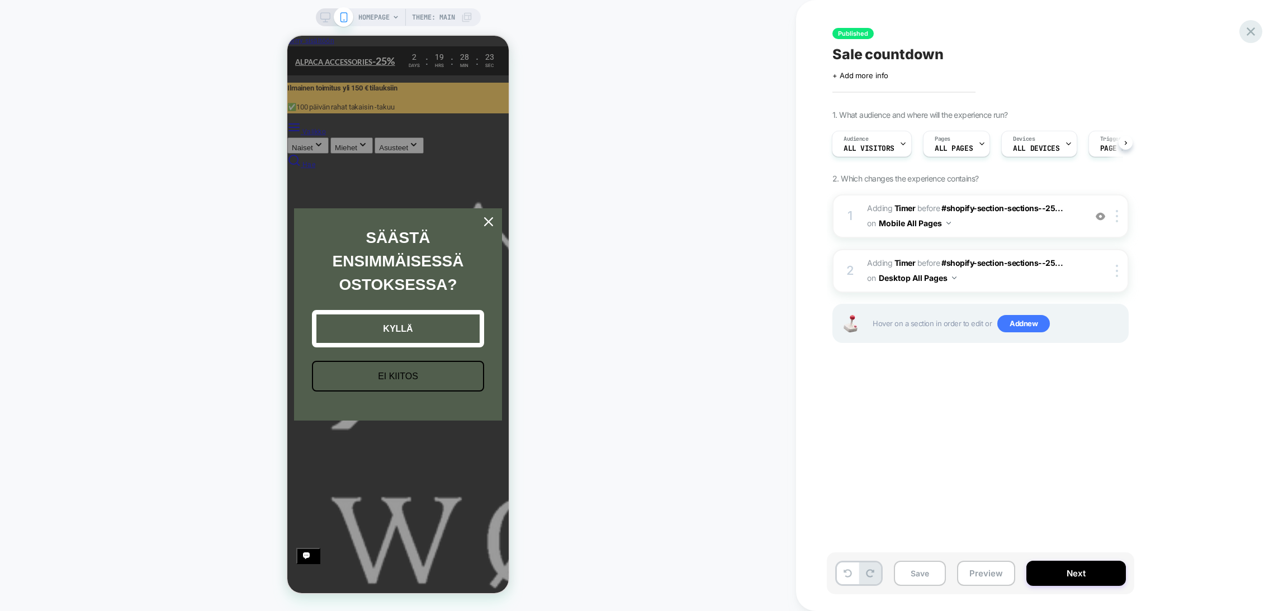
click at [978, 34] on icon at bounding box center [1250, 31] width 15 height 15
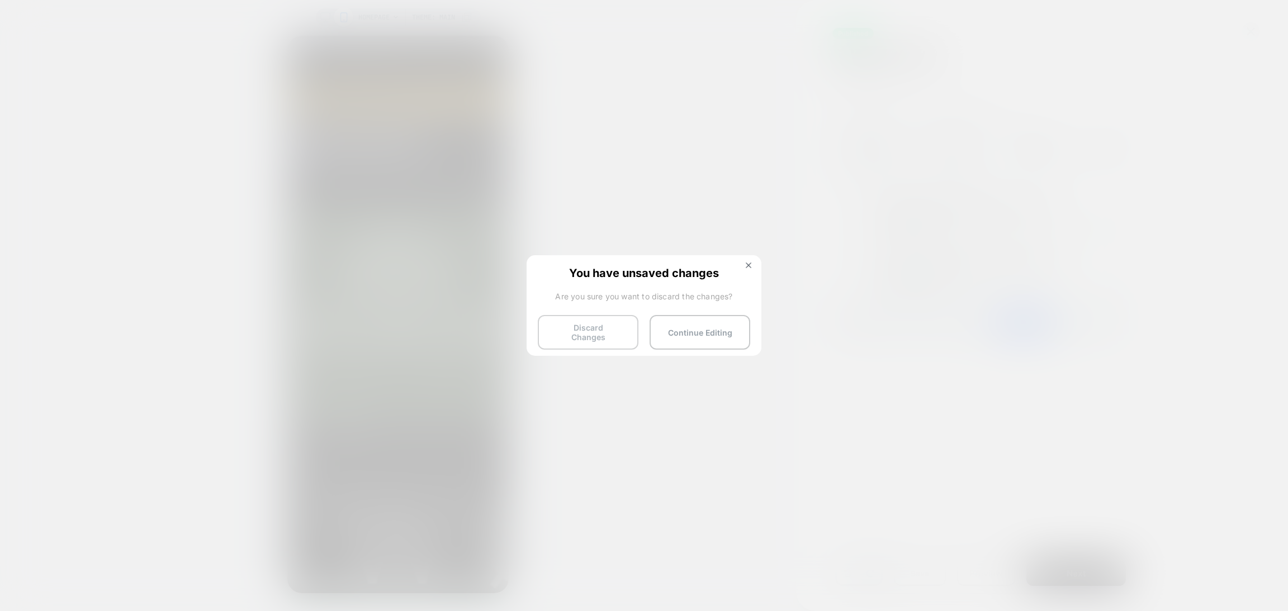
click at [581, 326] on button "Discard Changes" at bounding box center [588, 332] width 101 height 35
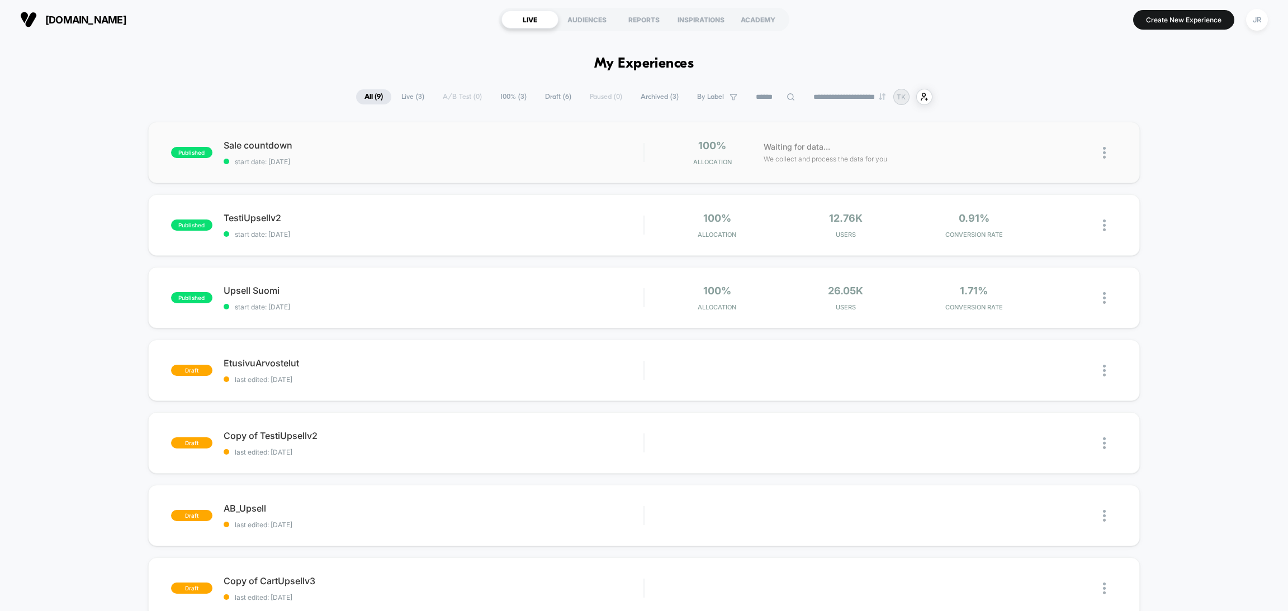
click at [978, 155] on img at bounding box center [1104, 153] width 3 height 12
click at [978, 111] on div "Duplicate" at bounding box center [1046, 114] width 101 height 25
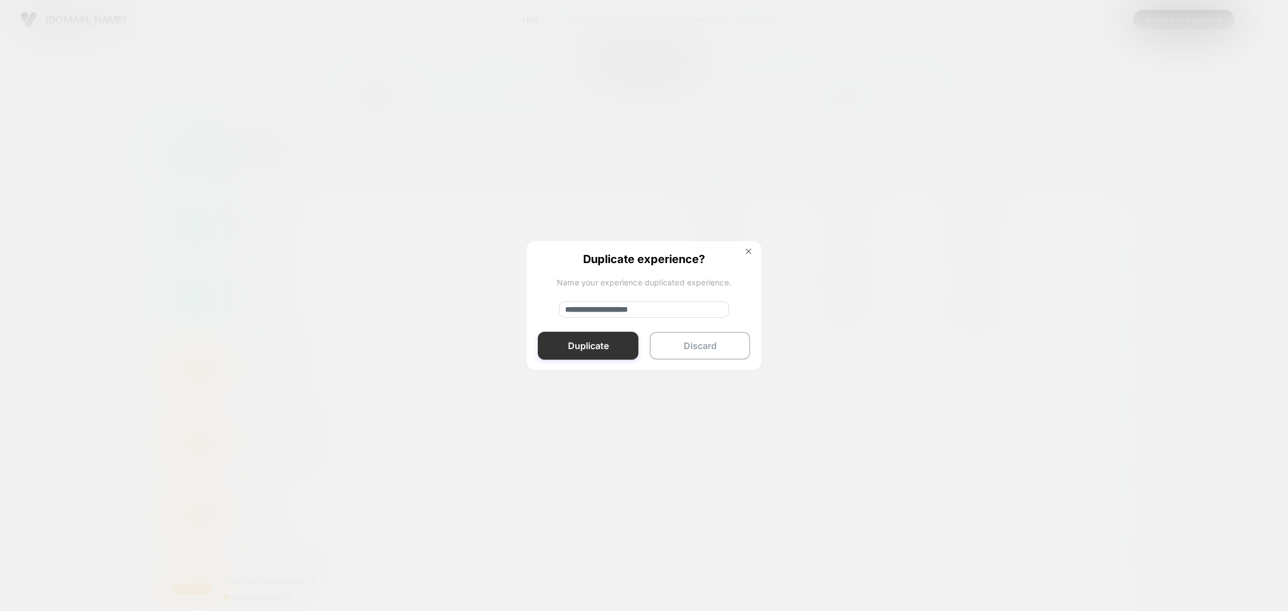
click at [616, 351] on button "Duplicate" at bounding box center [588, 346] width 101 height 28
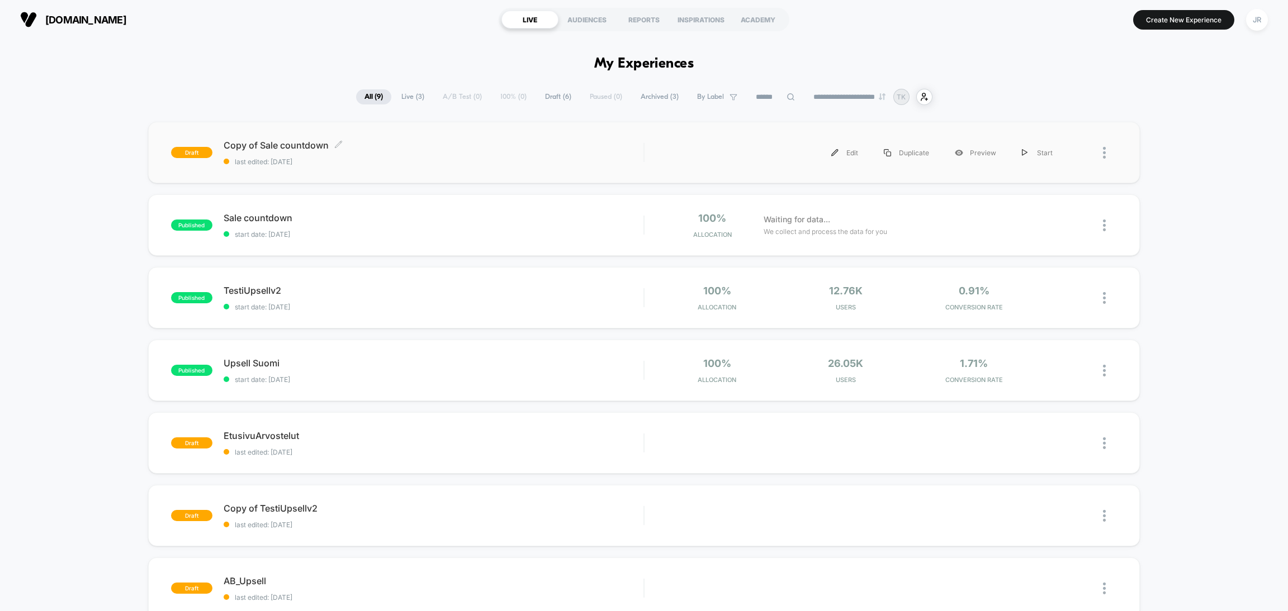
click at [408, 149] on span "Copy of Sale countdown Click to edit experience details" at bounding box center [434, 145] width 420 height 11
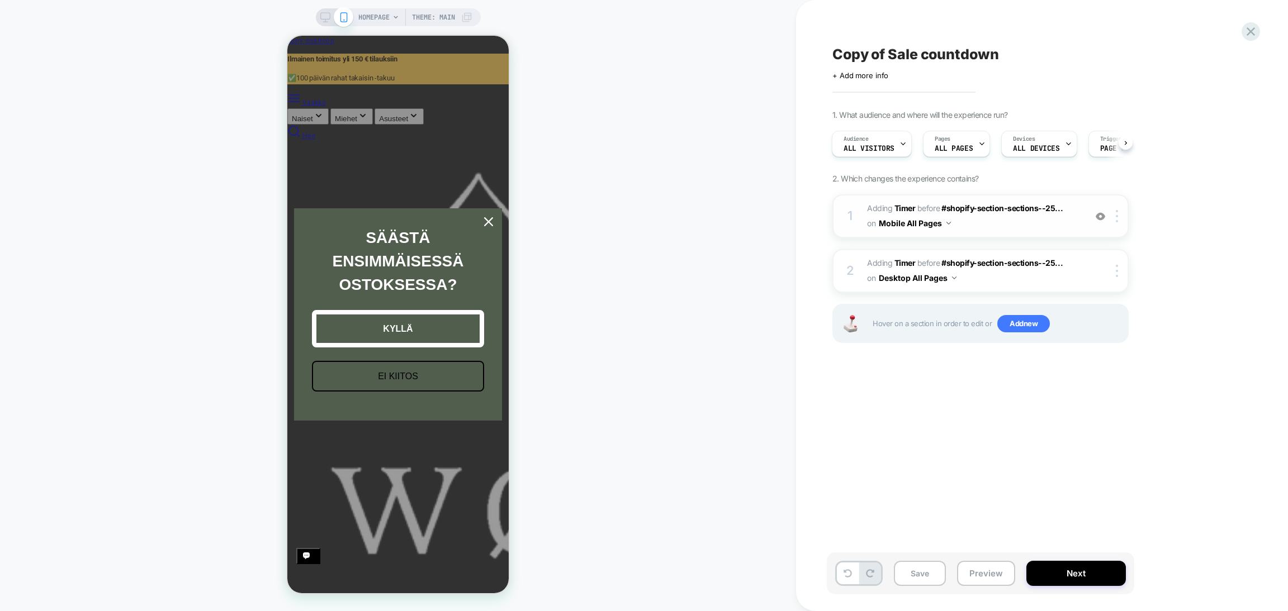
click at [978, 219] on span "#_loomi_addon_1756459281152_dup1756467059 Adding Timer BEFORE #shopify-section-…" at bounding box center [973, 216] width 213 height 30
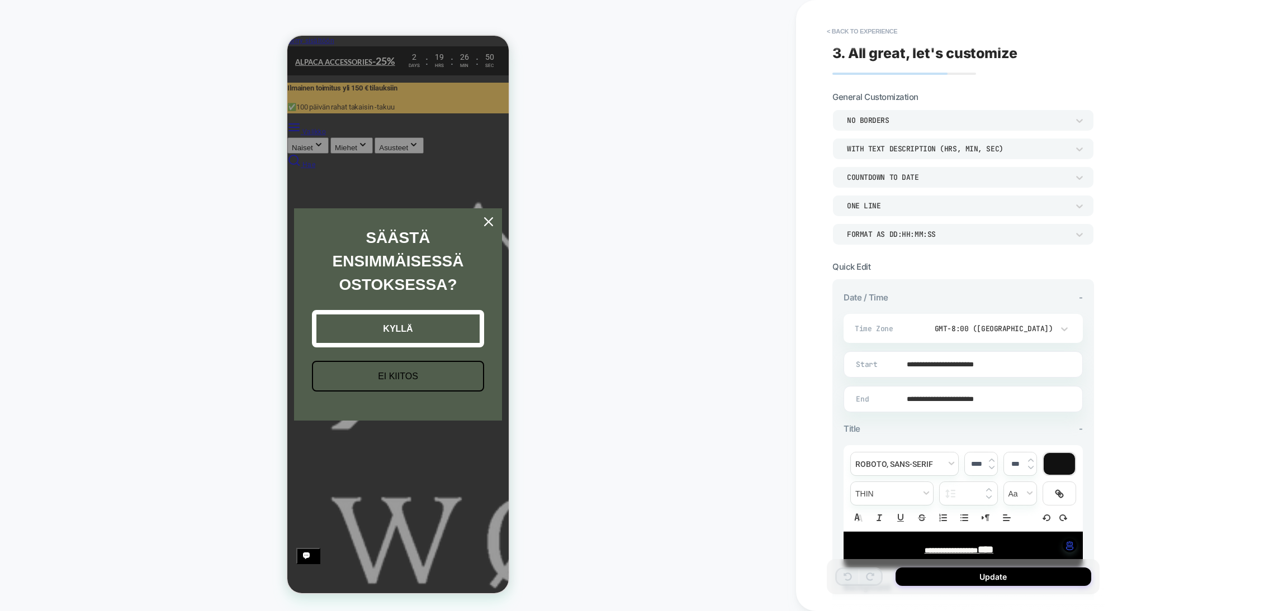
scroll to position [0, 222]
click at [834, 30] on button "< Back to experience" at bounding box center [862, 31] width 82 height 18
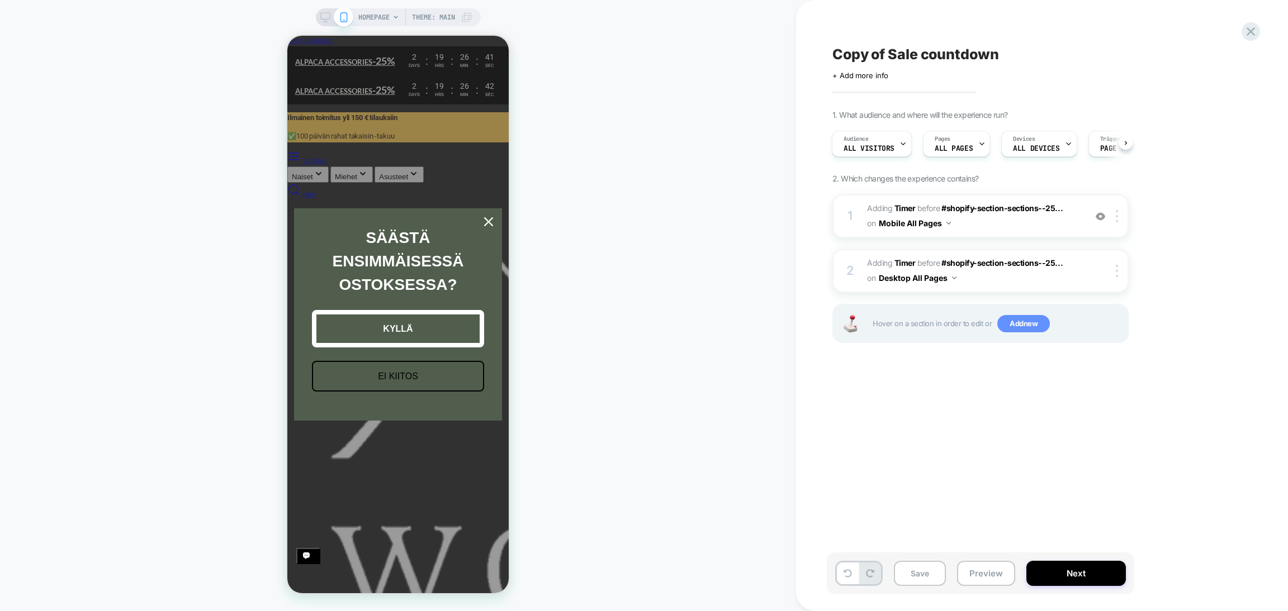
click at [978, 322] on span "Add new" at bounding box center [1023, 324] width 53 height 18
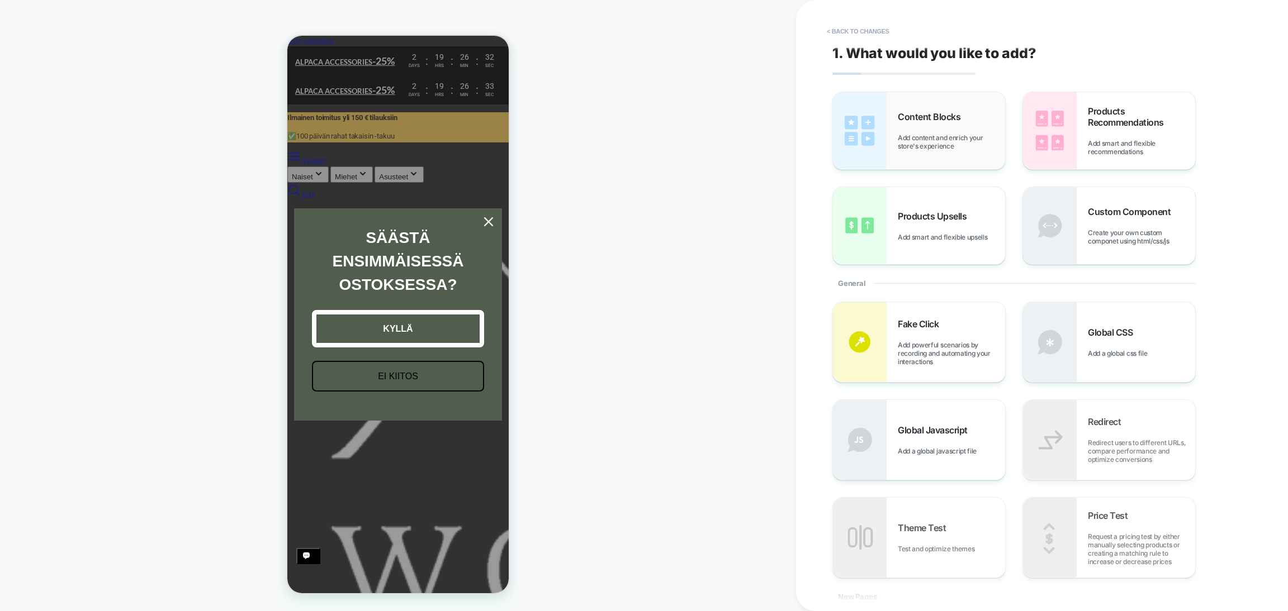
click at [934, 129] on div "Content Blocks Add content and enrich your store's experience" at bounding box center [950, 130] width 107 height 39
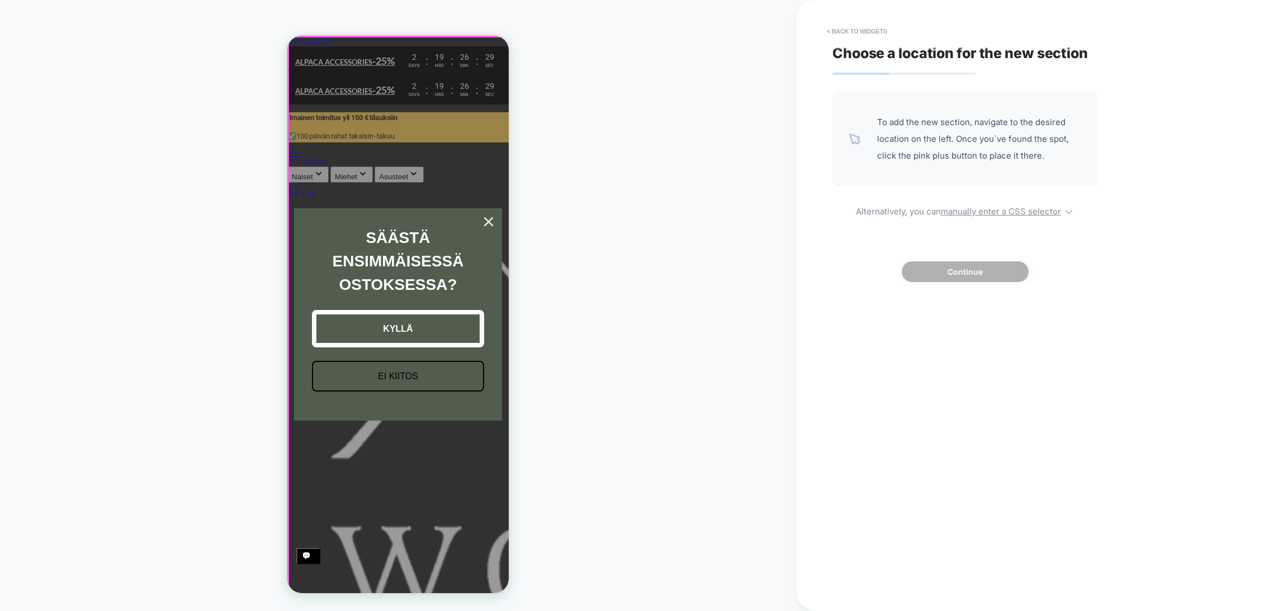
scroll to position [0, 0]
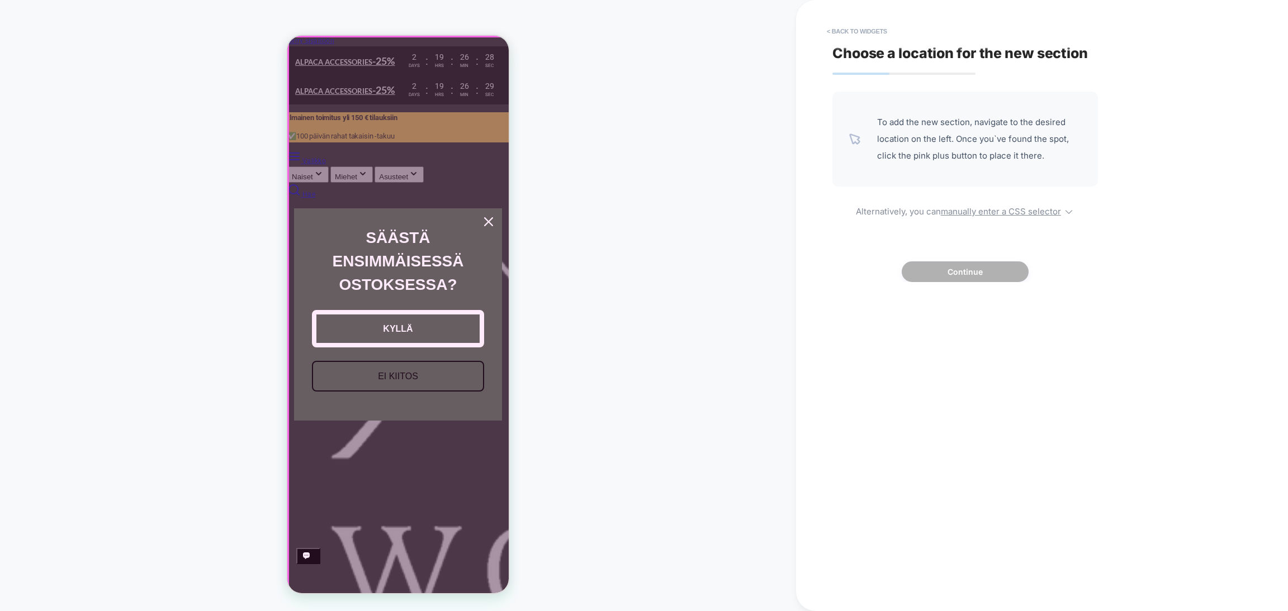
click at [490, 222] on div at bounding box center [399, 316] width 222 height 559
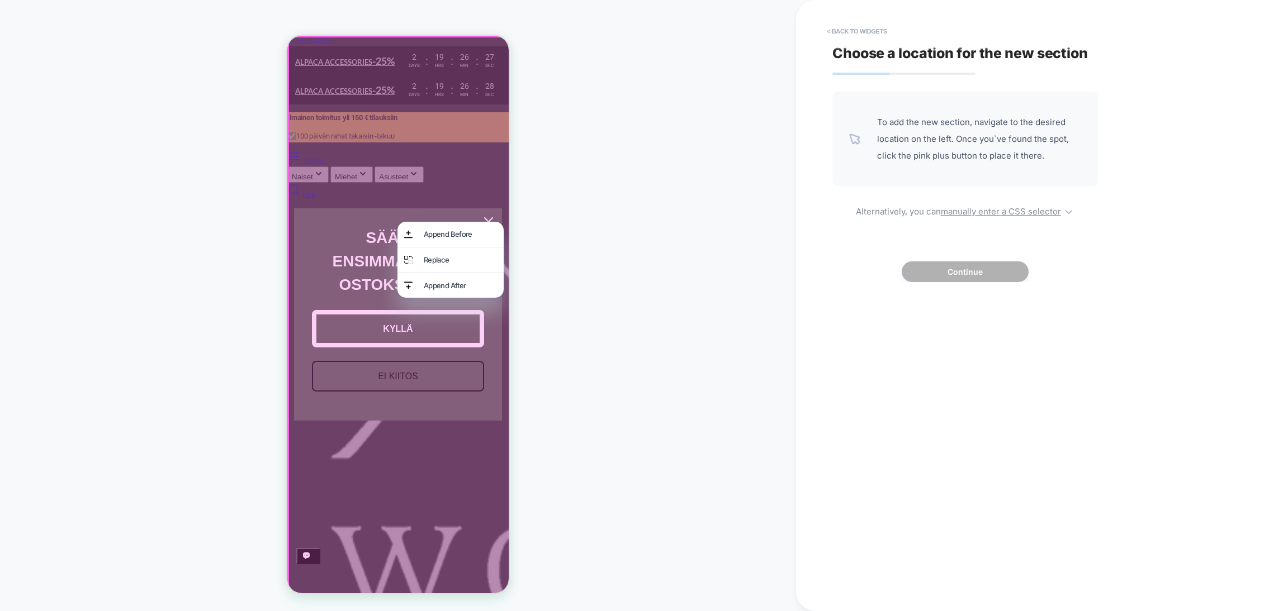
click at [574, 157] on div "HOMEPAGE Theme: MAIN" at bounding box center [398, 305] width 796 height 589
click at [844, 28] on button "< Back to widgets" at bounding box center [857, 31] width 72 height 18
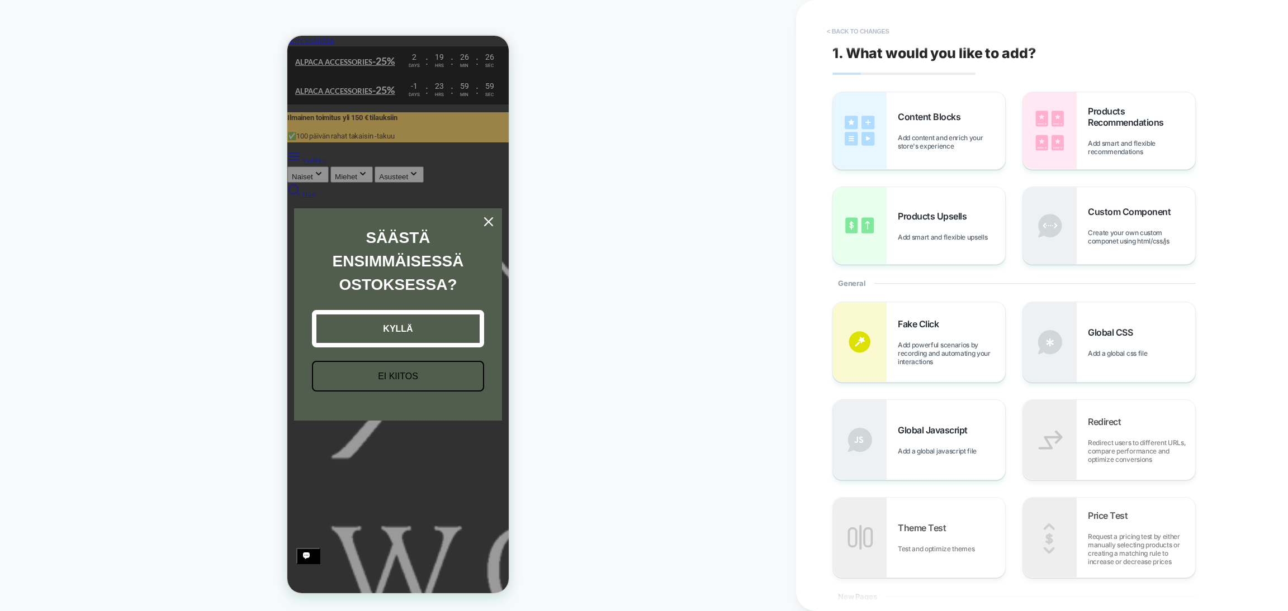
scroll to position [0, 222]
click at [841, 30] on button "< Back to changes" at bounding box center [858, 31] width 74 height 18
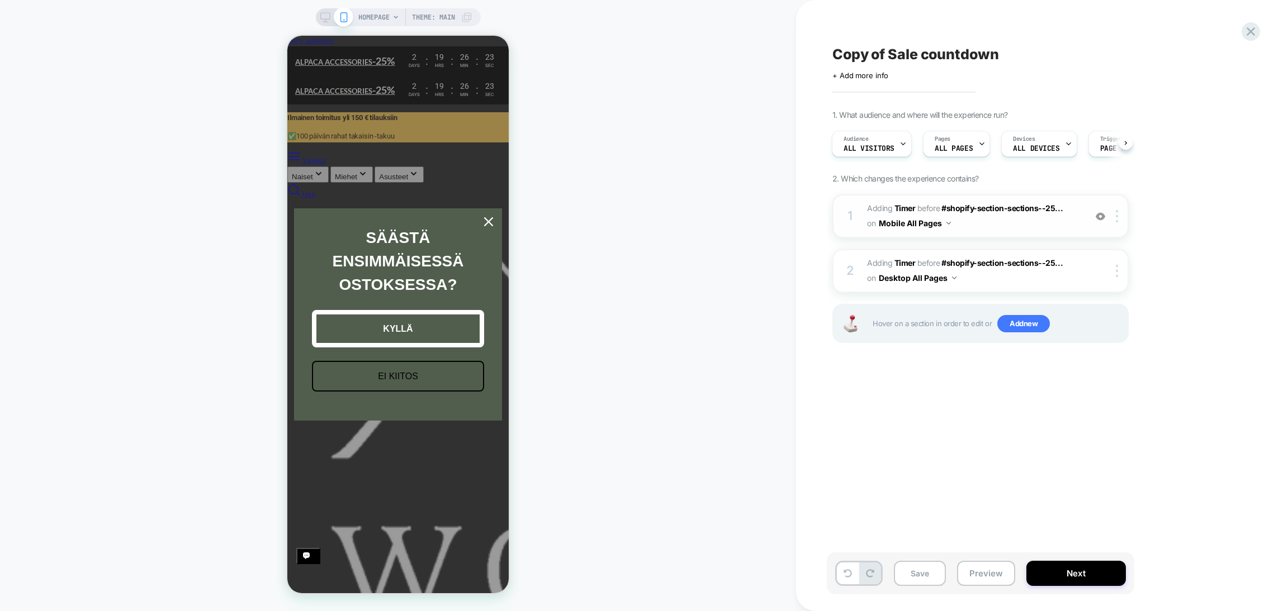
scroll to position [0, 0]
click at [947, 223] on img at bounding box center [948, 223] width 4 height 3
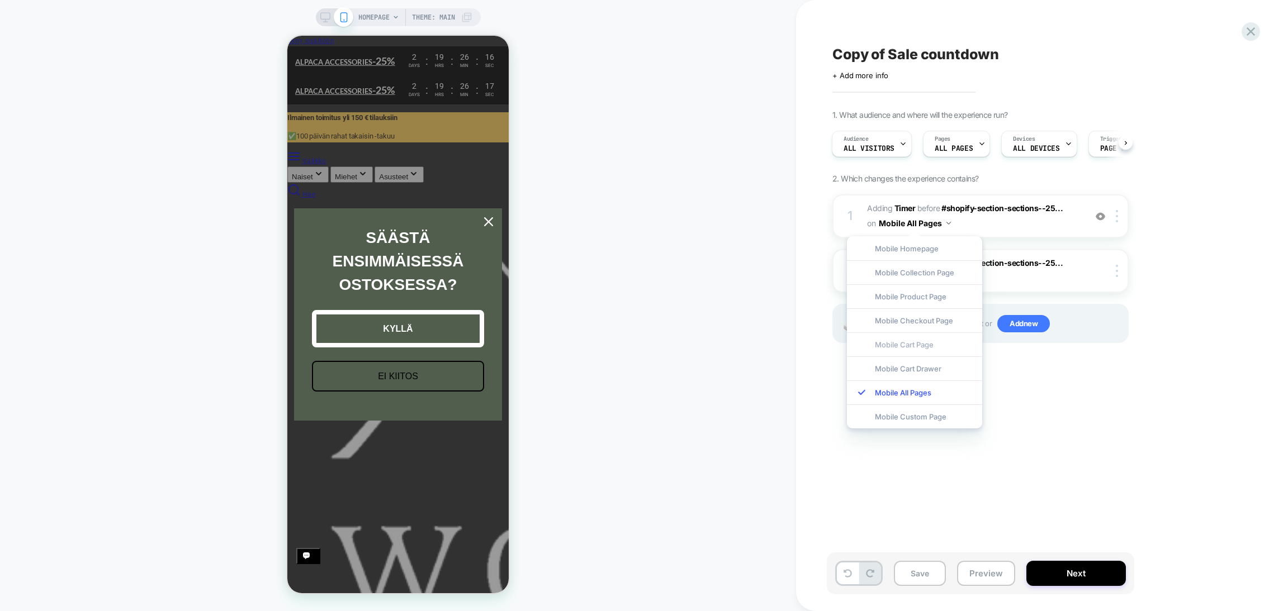
click at [926, 343] on div "Mobile Cart Page" at bounding box center [914, 344] width 135 height 24
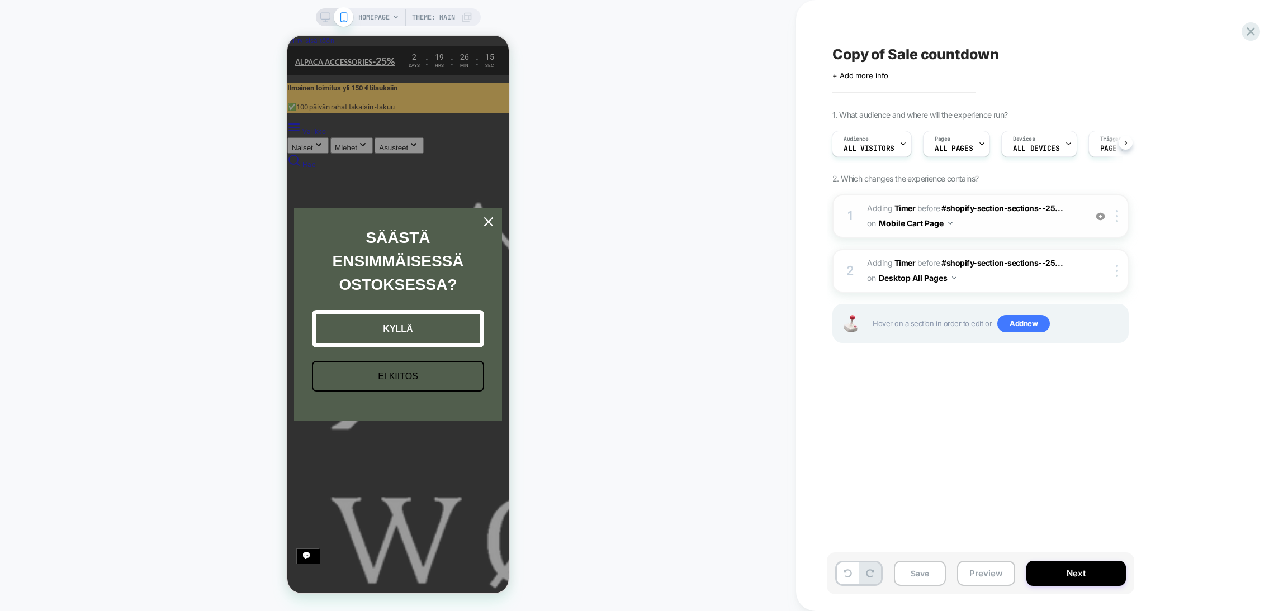
click at [946, 224] on button "Mobile Cart Page" at bounding box center [915, 223] width 74 height 16
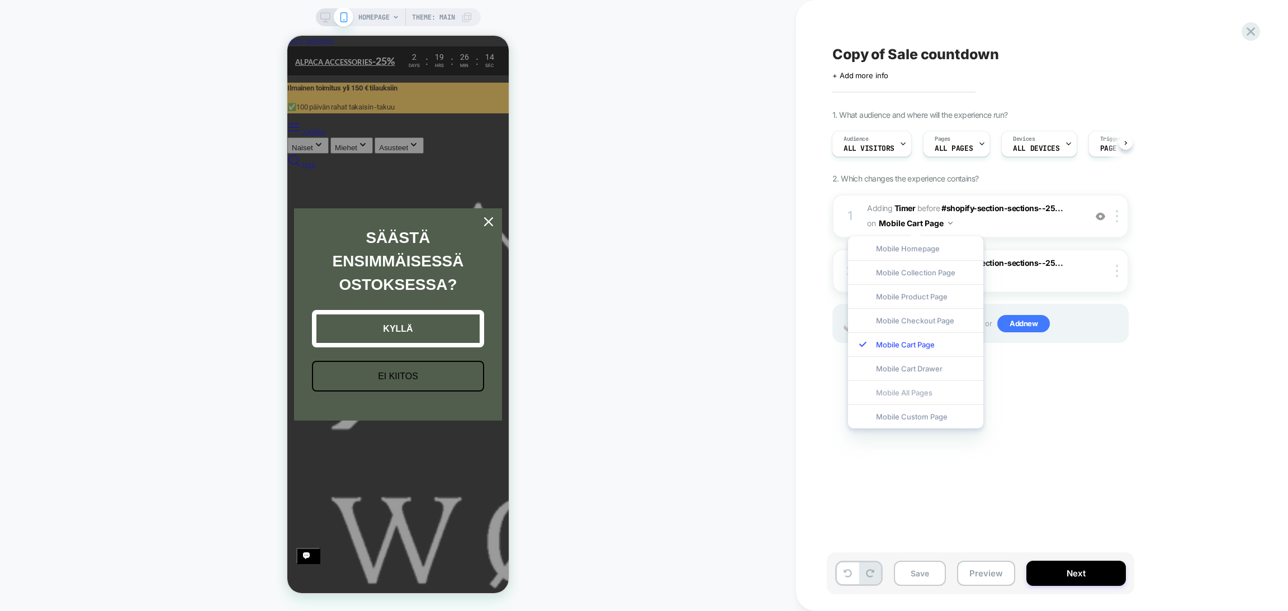
scroll to position [0, 222]
click at [924, 387] on div "Mobile All Pages" at bounding box center [915, 393] width 135 height 24
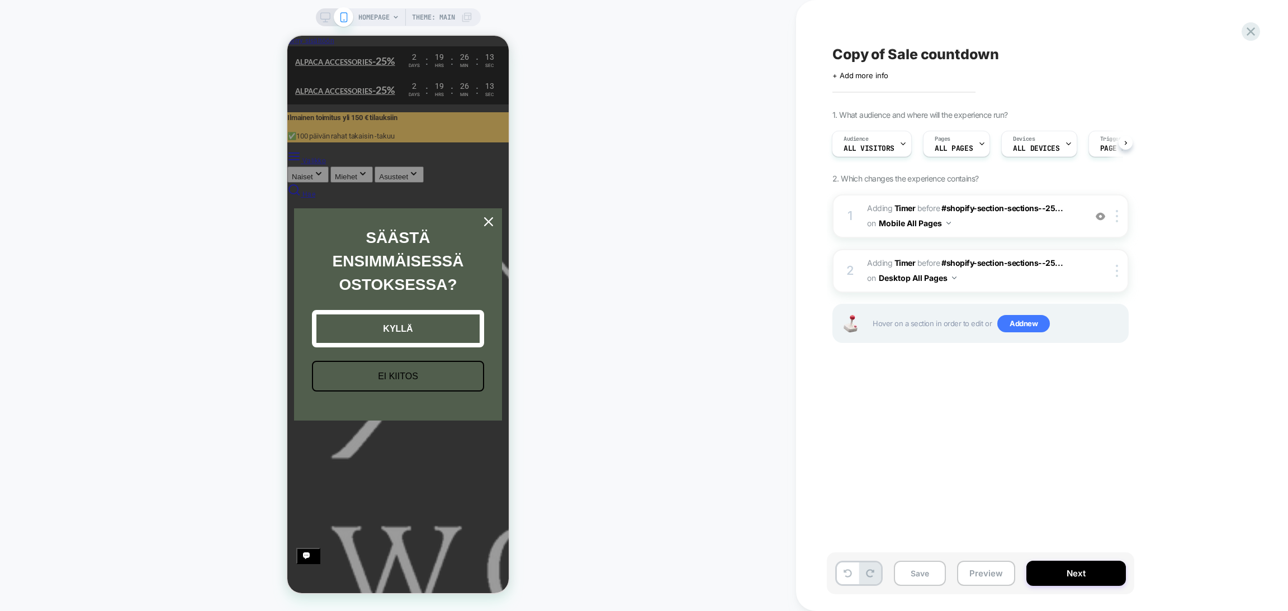
click at [978, 386] on div "Copy of Sale countdown Click to edit experience details + Add more info 1. What…" at bounding box center [1035, 305] width 419 height 589
click at [489, 221] on icon "close icon" at bounding box center [488, 221] width 9 height 9
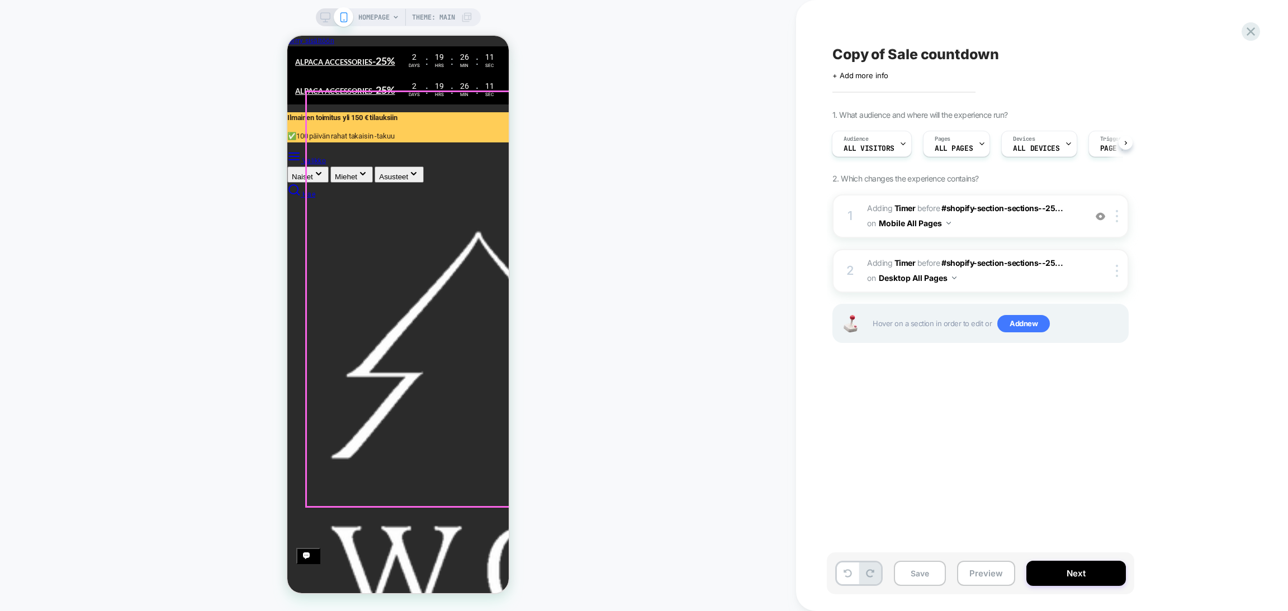
scroll to position [0, 0]
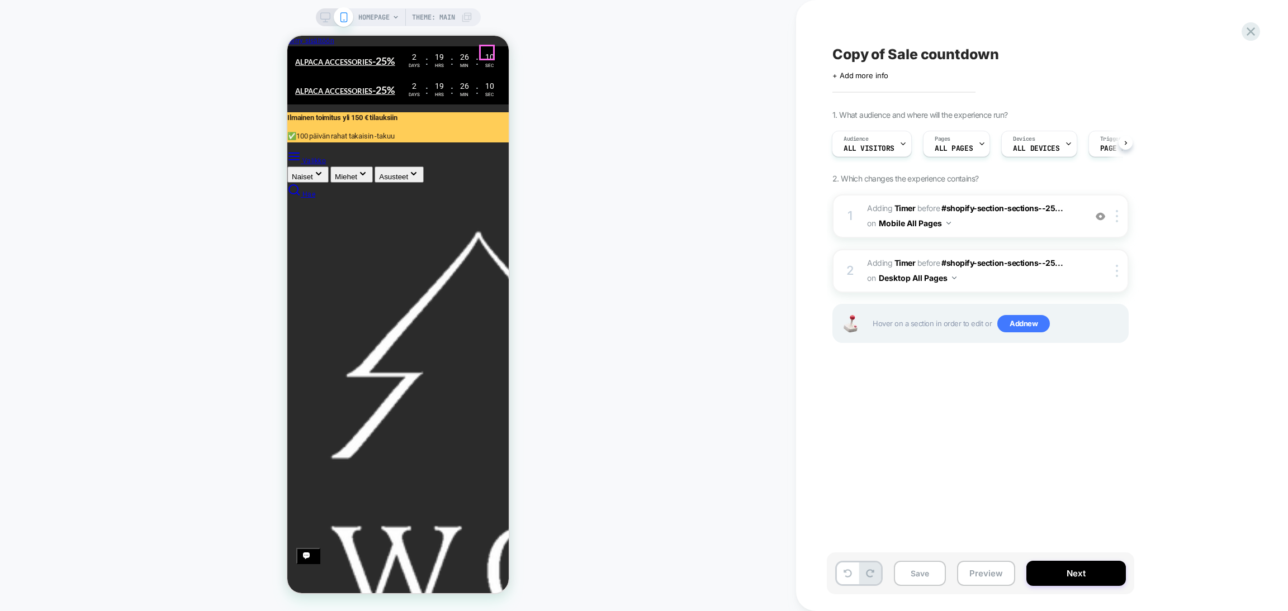
click at [287, 36] on icon "Sulje navigointi" at bounding box center [287, 36] width 0 height 0
click at [978, 31] on icon at bounding box center [1250, 31] width 15 height 15
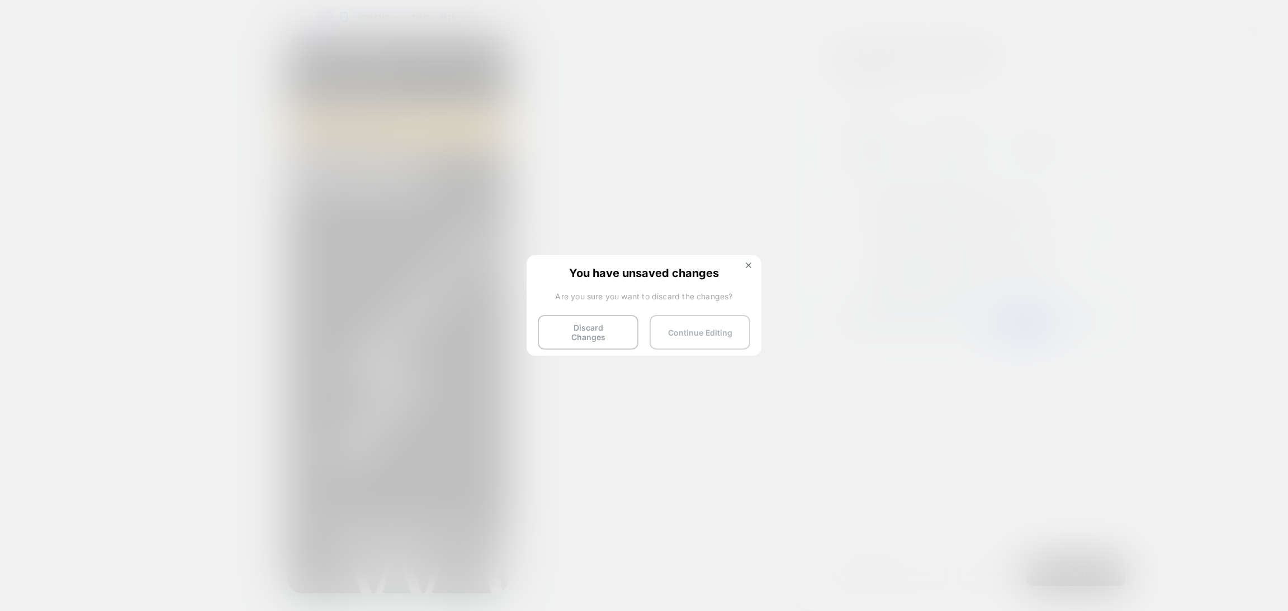
scroll to position [0, 222]
click at [594, 332] on button "Discard Changes" at bounding box center [588, 332] width 101 height 35
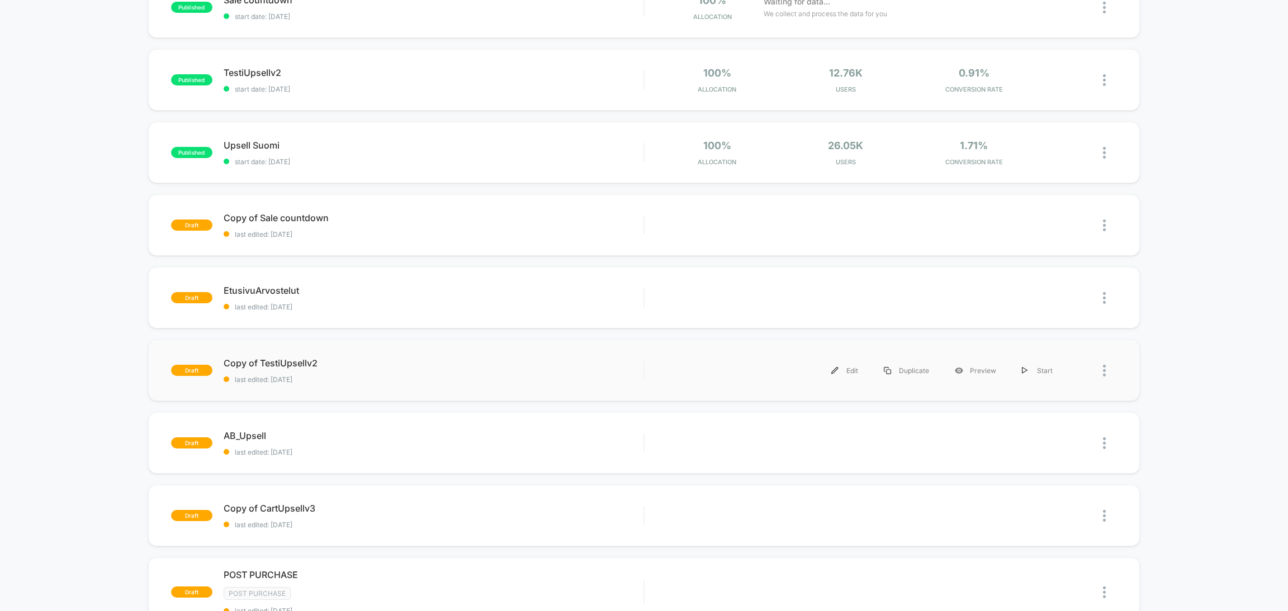
scroll to position [84, 0]
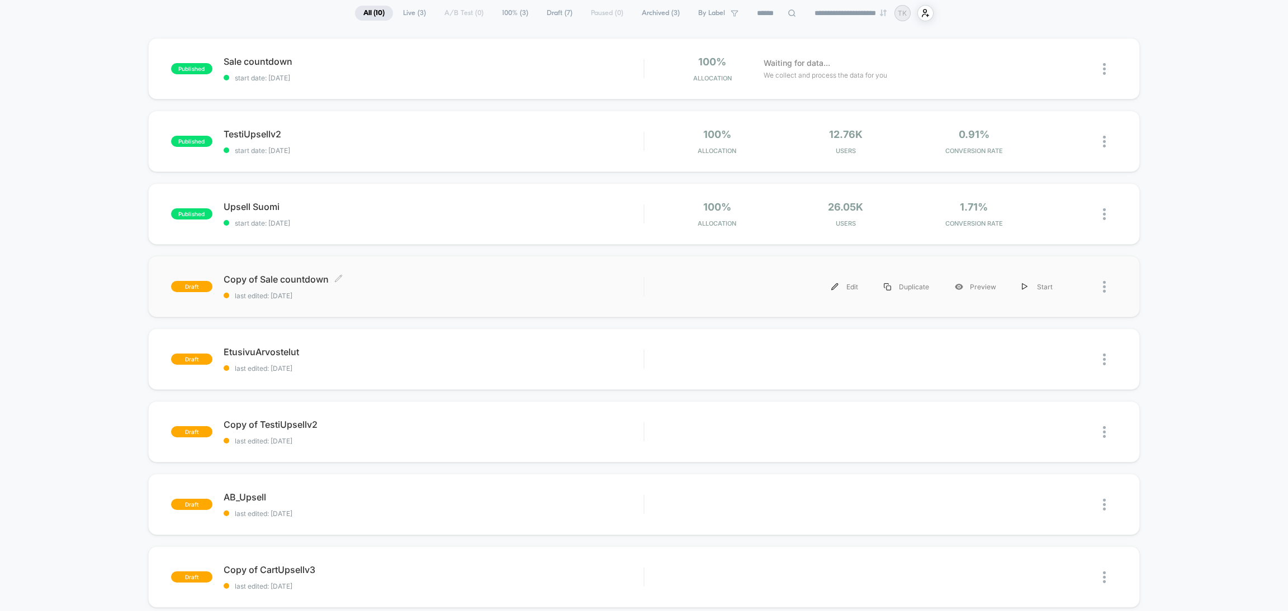
click at [391, 287] on div "Copy of Sale countdown Click to edit experience details Click to edit experienc…" at bounding box center [434, 287] width 420 height 26
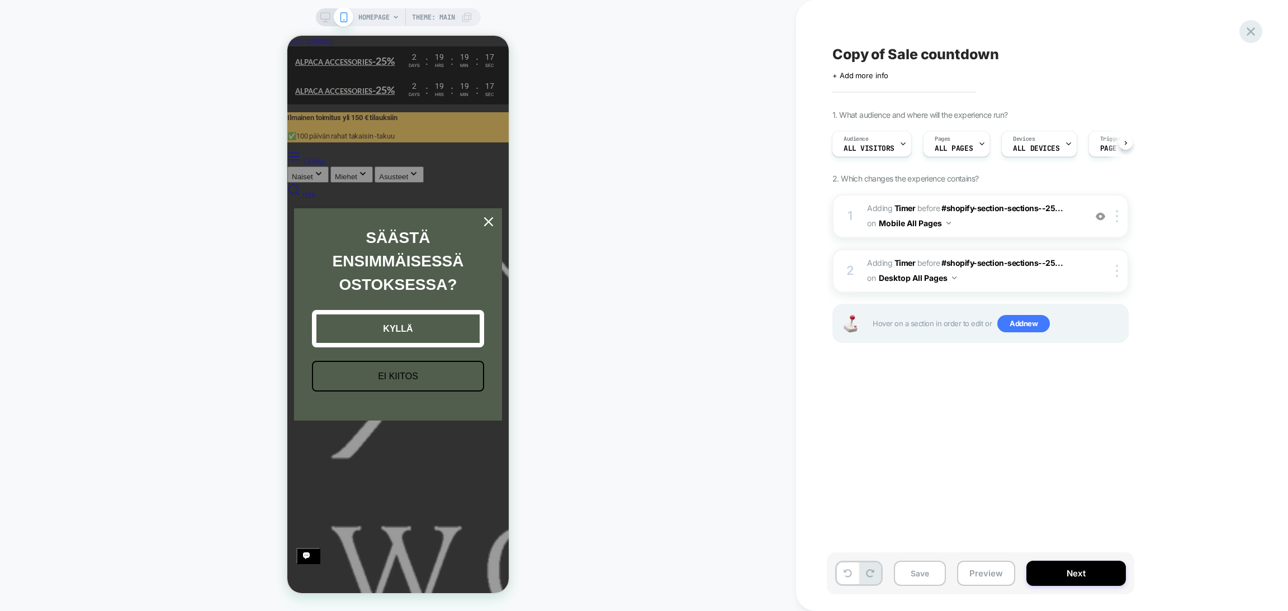
scroll to position [0, 222]
click at [978, 36] on icon at bounding box center [1250, 31] width 15 height 15
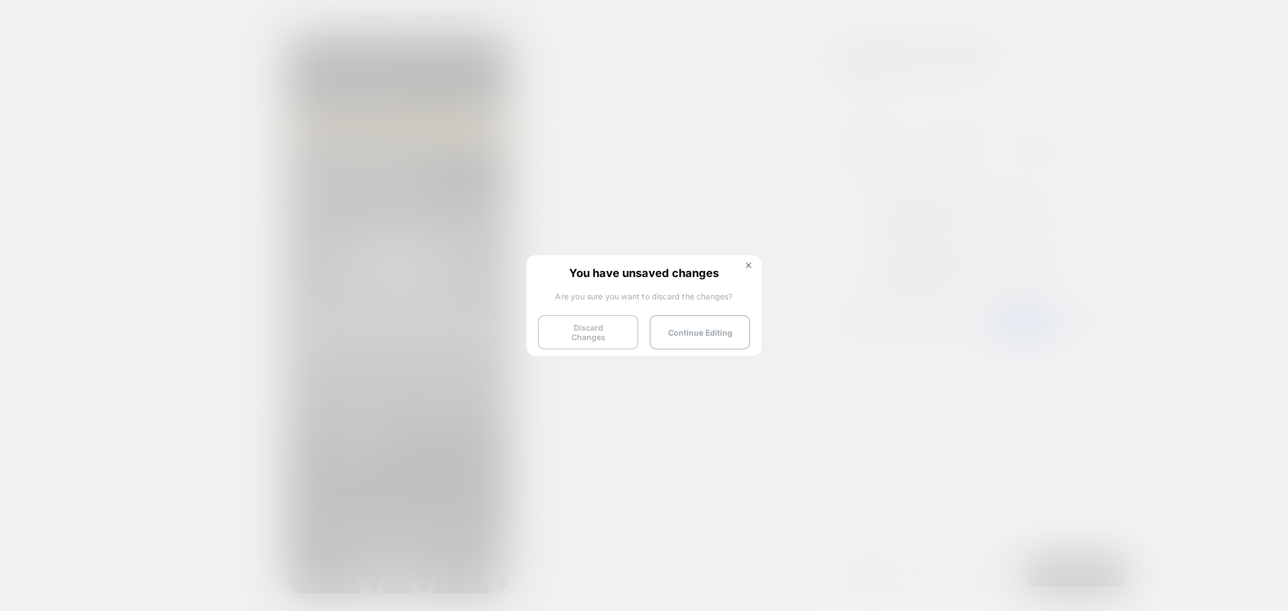
click at [596, 329] on button "Discard Changes" at bounding box center [588, 332] width 101 height 35
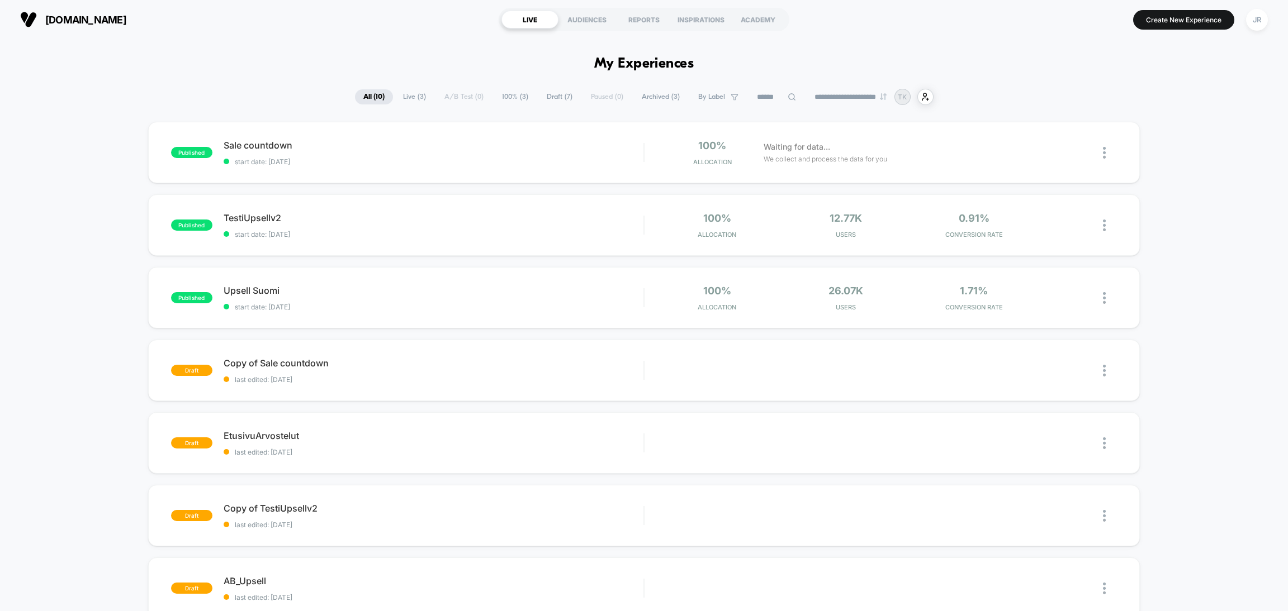
click at [91, 21] on span "[DOMAIN_NAME]" at bounding box center [85, 20] width 81 height 12
click at [978, 21] on div "JR" at bounding box center [1257, 20] width 22 height 22
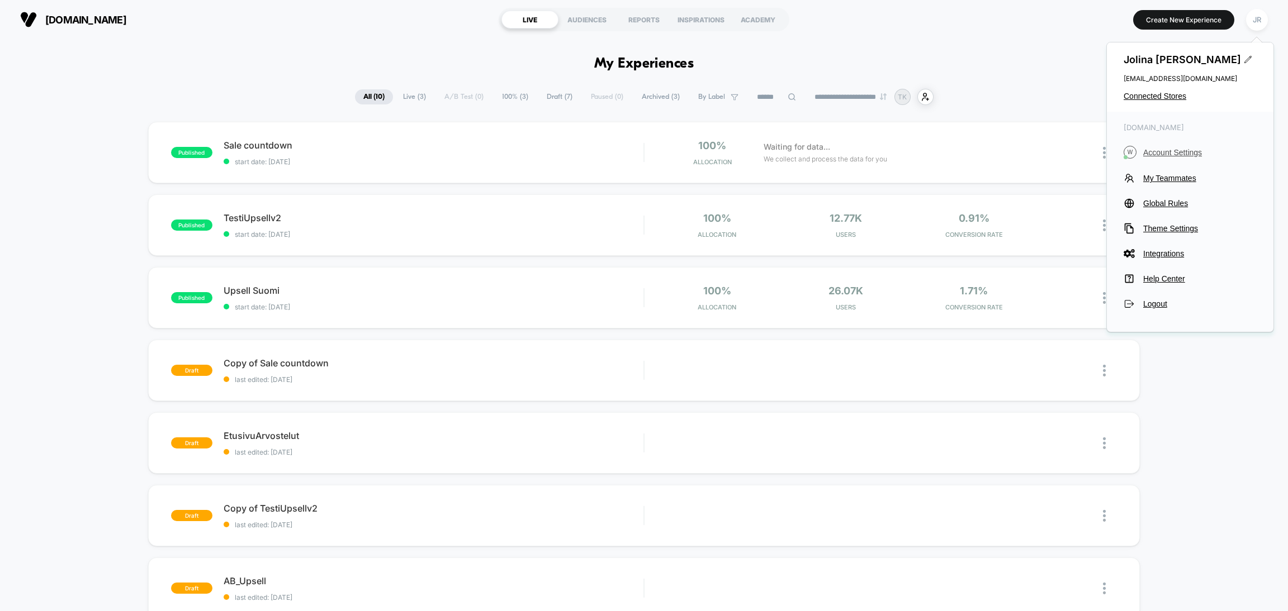
click at [978, 151] on span "Account Settings" at bounding box center [1199, 152] width 113 height 9
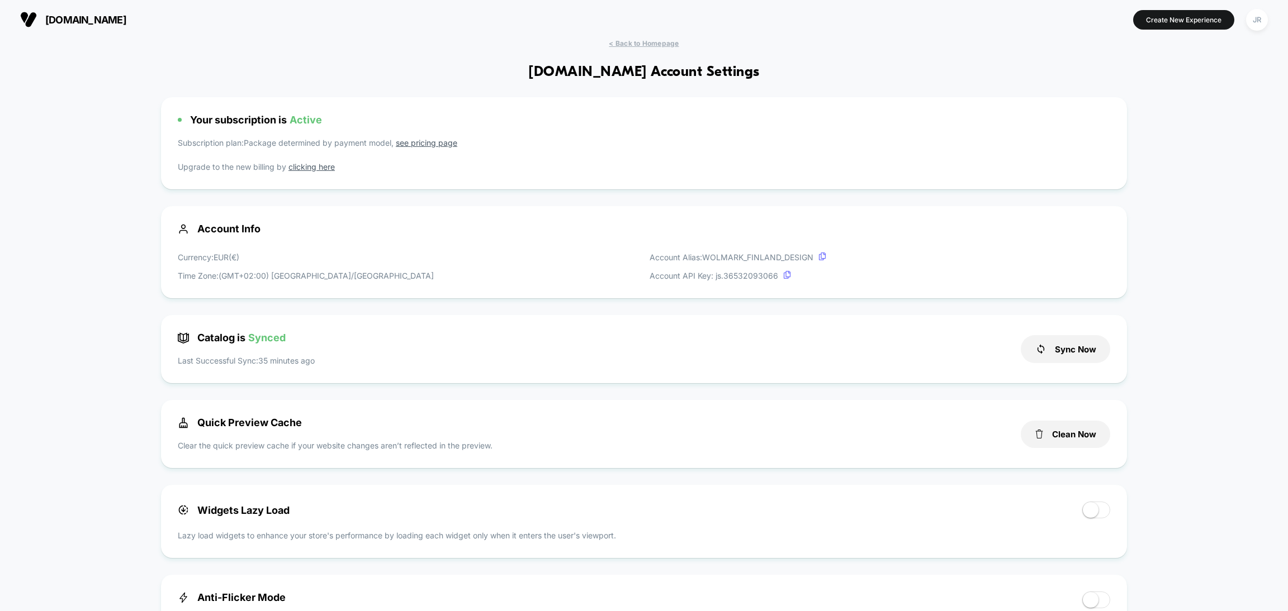
click at [84, 17] on span "[DOMAIN_NAME]" at bounding box center [85, 20] width 81 height 12
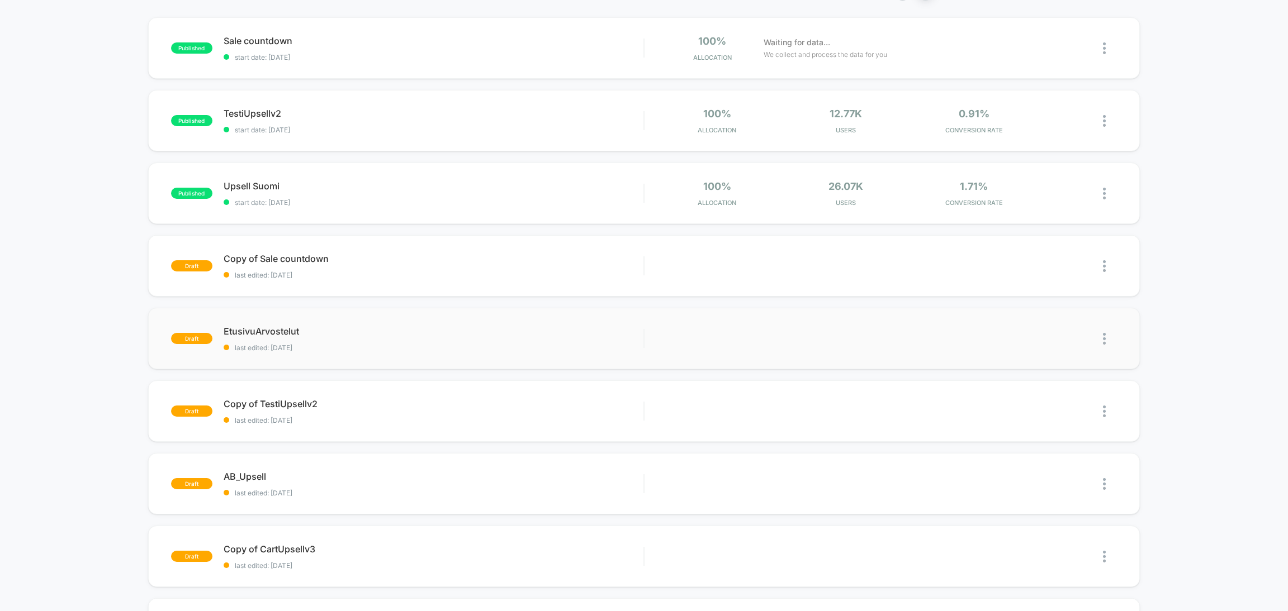
scroll to position [168, 0]
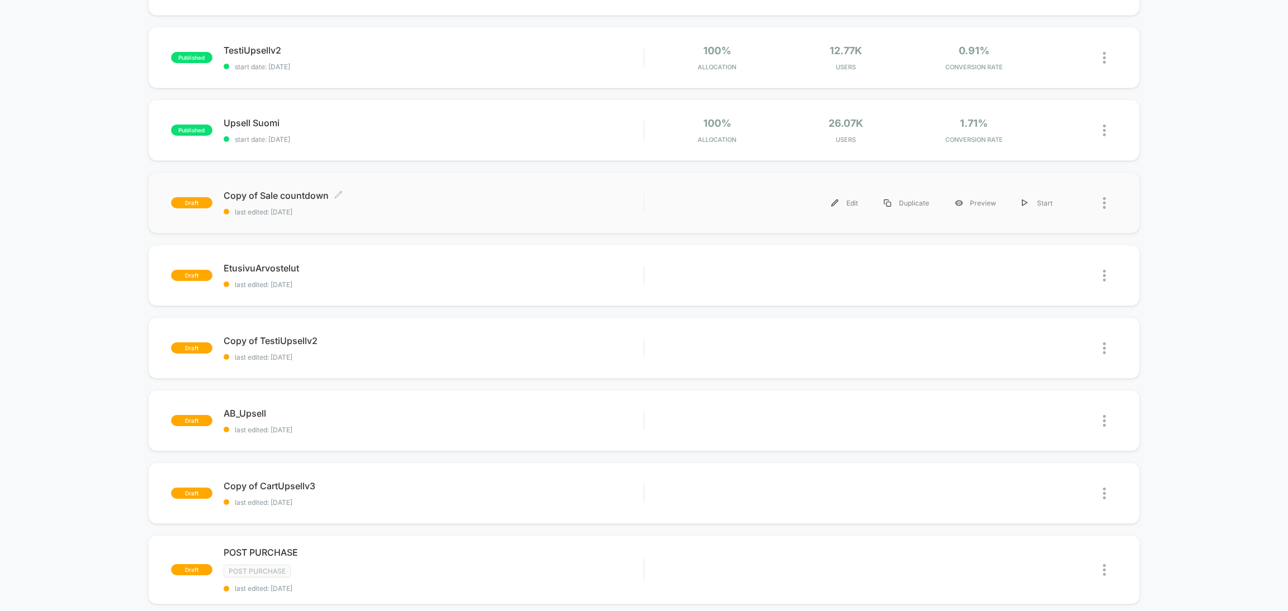
click at [448, 201] on div "Copy of Sale countdown Click to edit experience details Click to edit experienc…" at bounding box center [434, 203] width 420 height 26
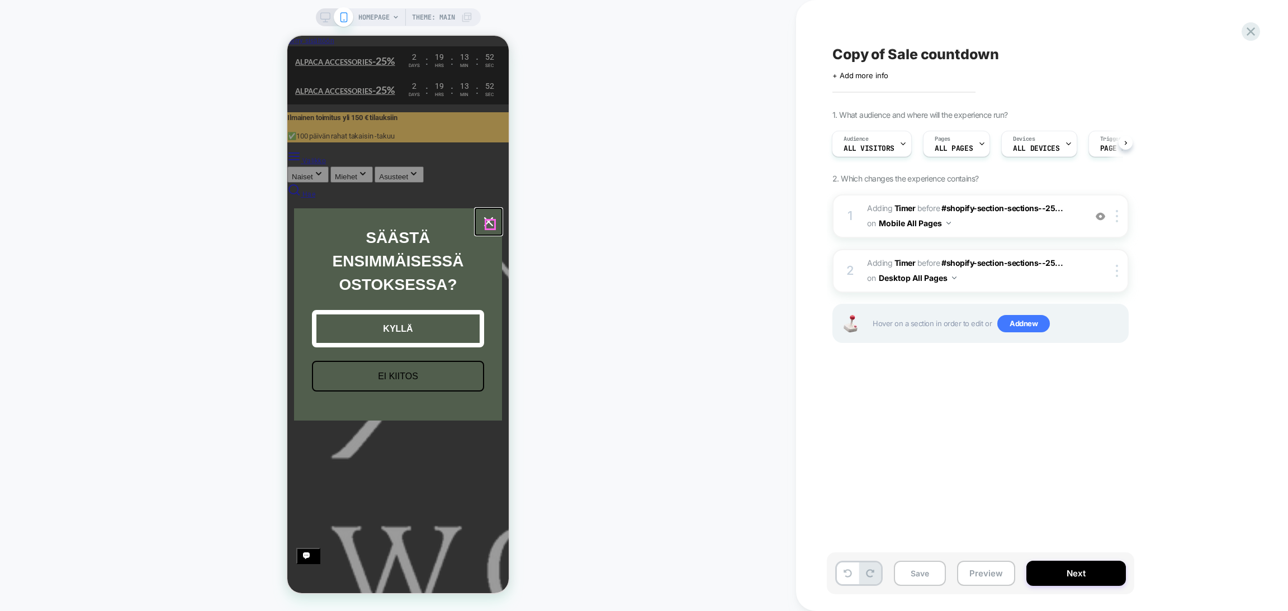
click at [491, 222] on icon "close icon" at bounding box center [488, 221] width 9 height 9
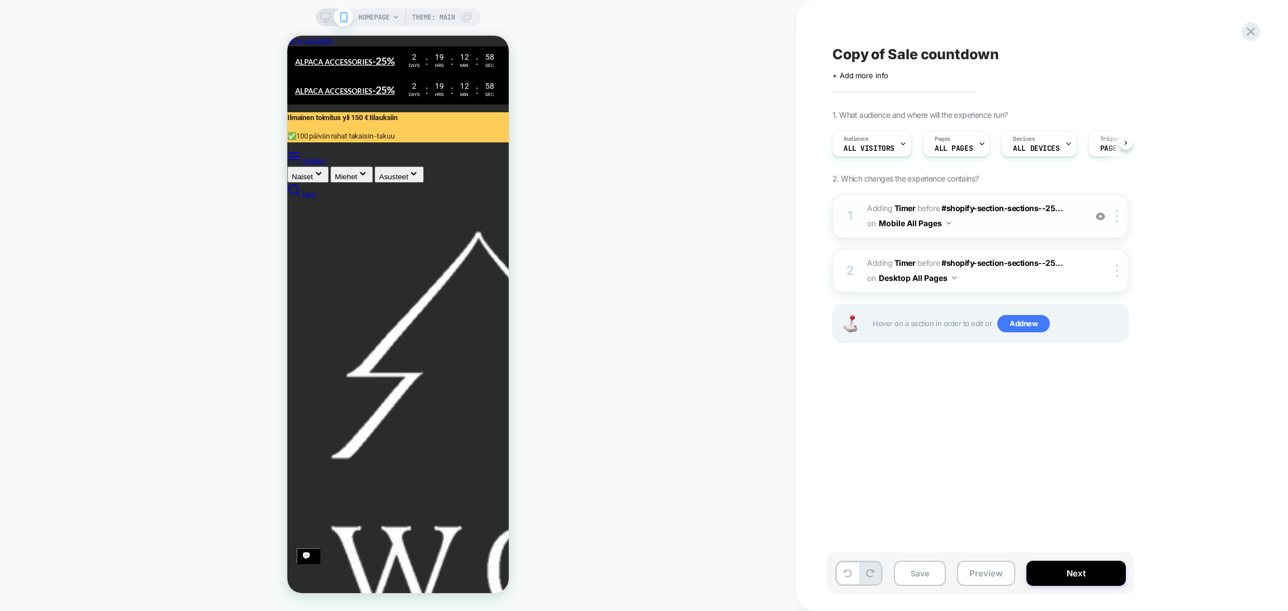
scroll to position [0, 222]
click at [978, 216] on span "#_loomi_addon_1756459281152_dup1756467059 Adding Timer BEFORE #shopify-section-…" at bounding box center [973, 216] width 213 height 30
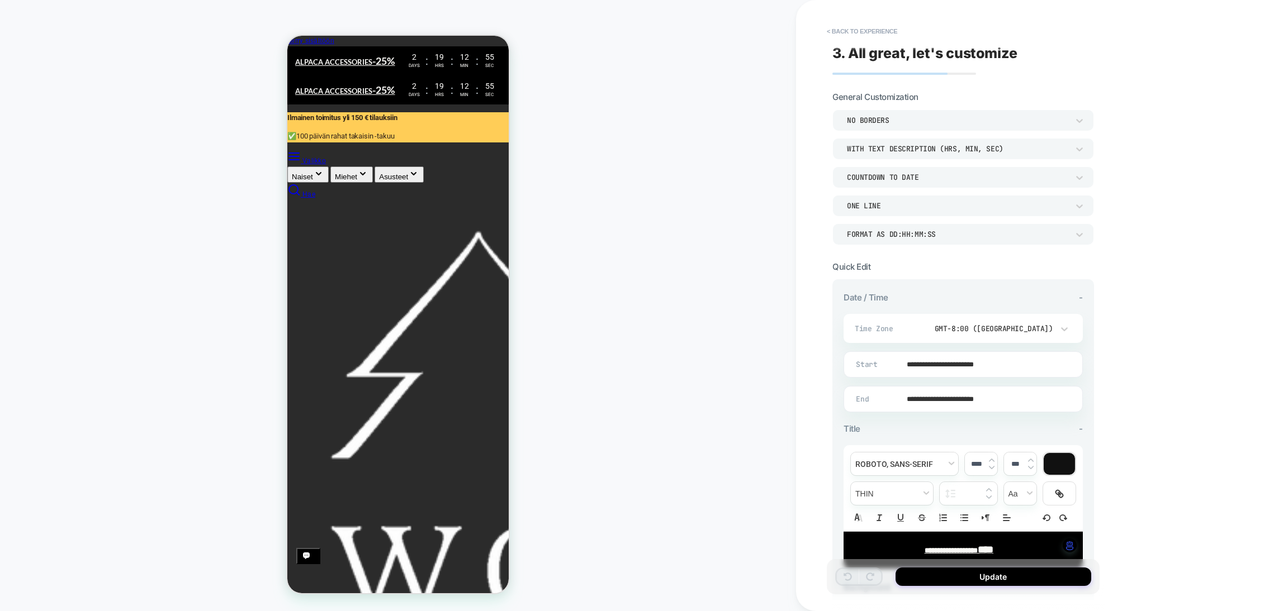
scroll to position [0, 0]
click at [842, 30] on button "< Back to experience" at bounding box center [862, 31] width 82 height 18
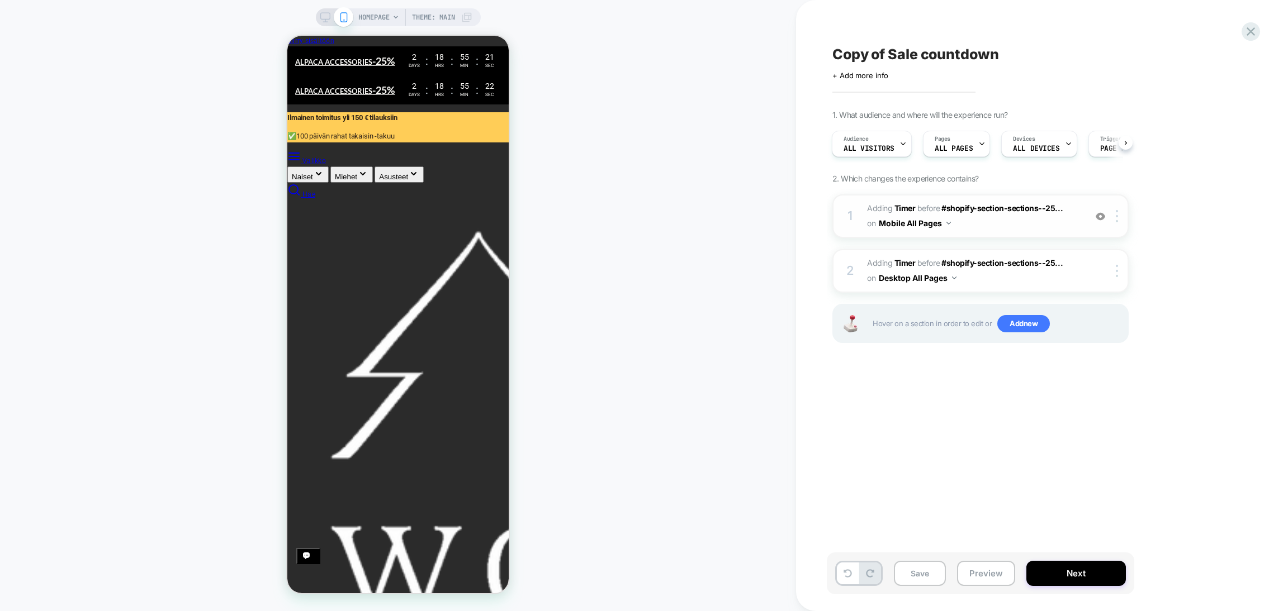
click at [978, 221] on span "#_loomi_addon_1756459281152_dup1756467059 Adding Timer BEFORE #shopify-section-…" at bounding box center [973, 216] width 213 height 30
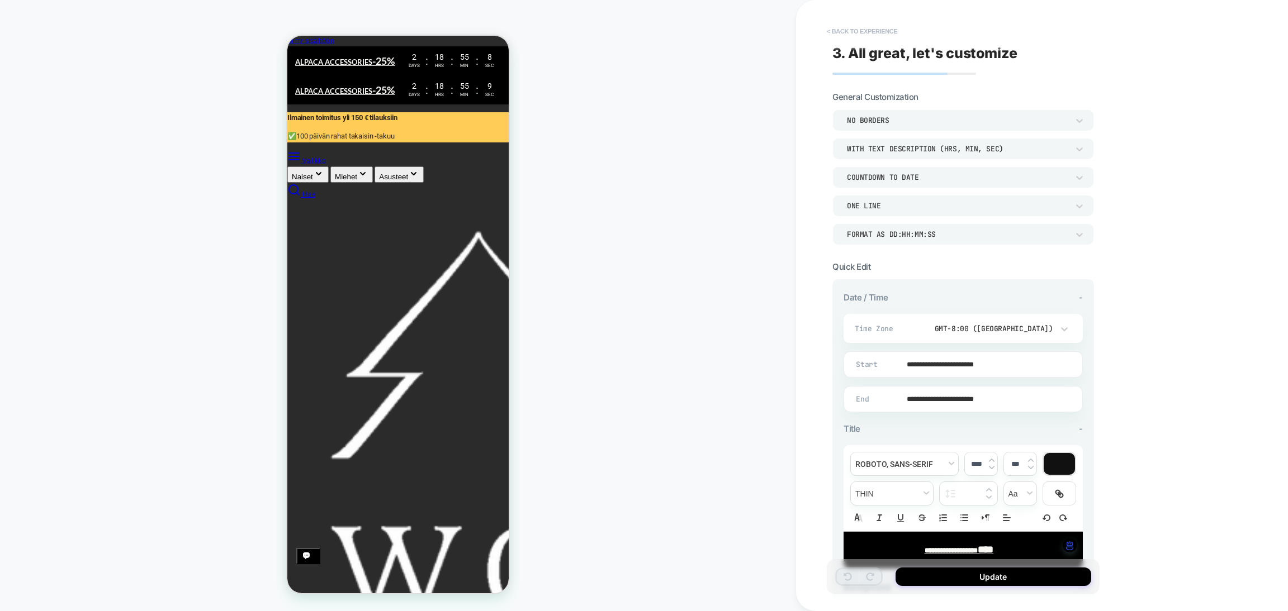
click at [843, 34] on button "< Back to experience" at bounding box center [862, 31] width 82 height 18
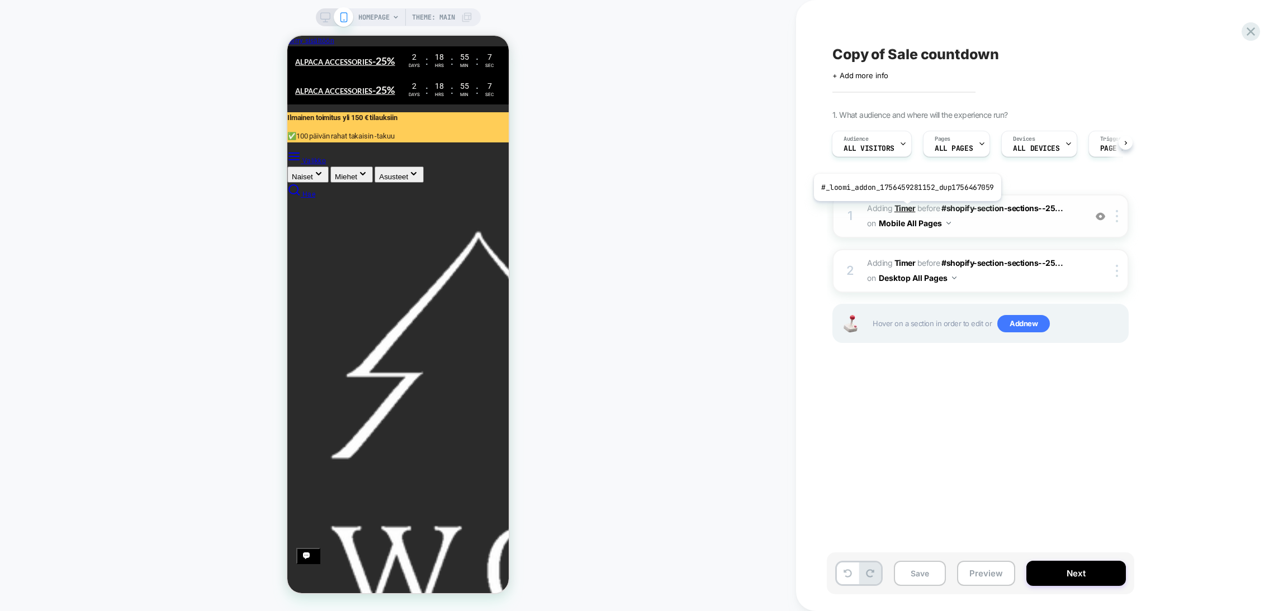
scroll to position [0, 222]
click at [957, 208] on span "#shopify-section-sections--25..." at bounding box center [1001, 207] width 121 height 9
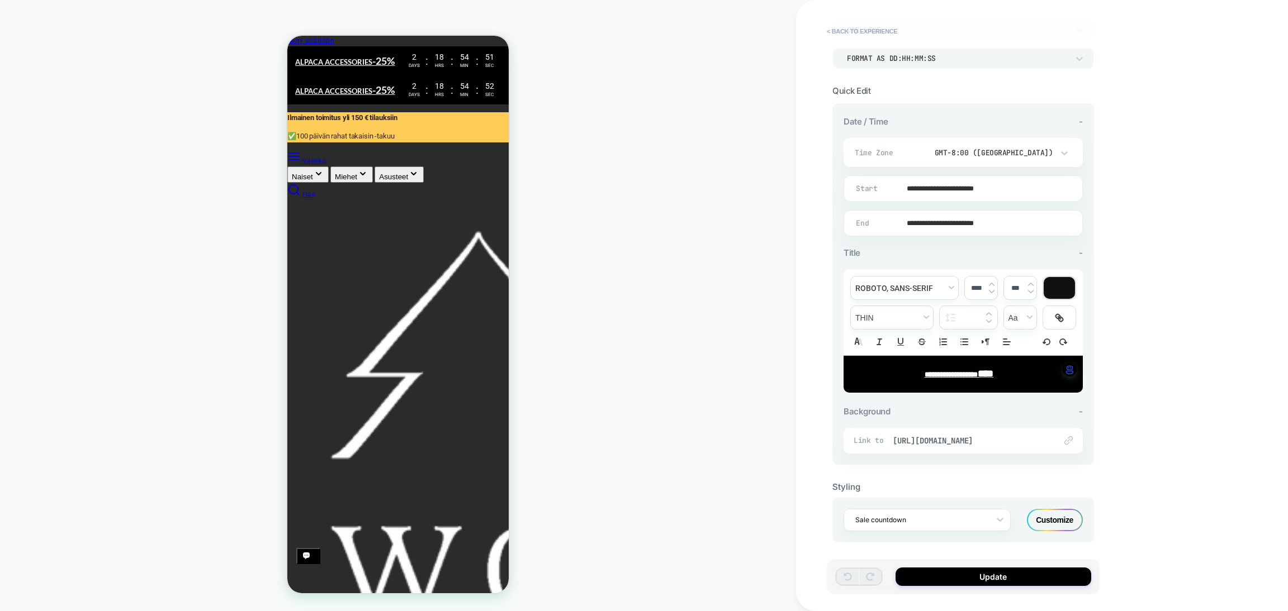
scroll to position [86, 0]
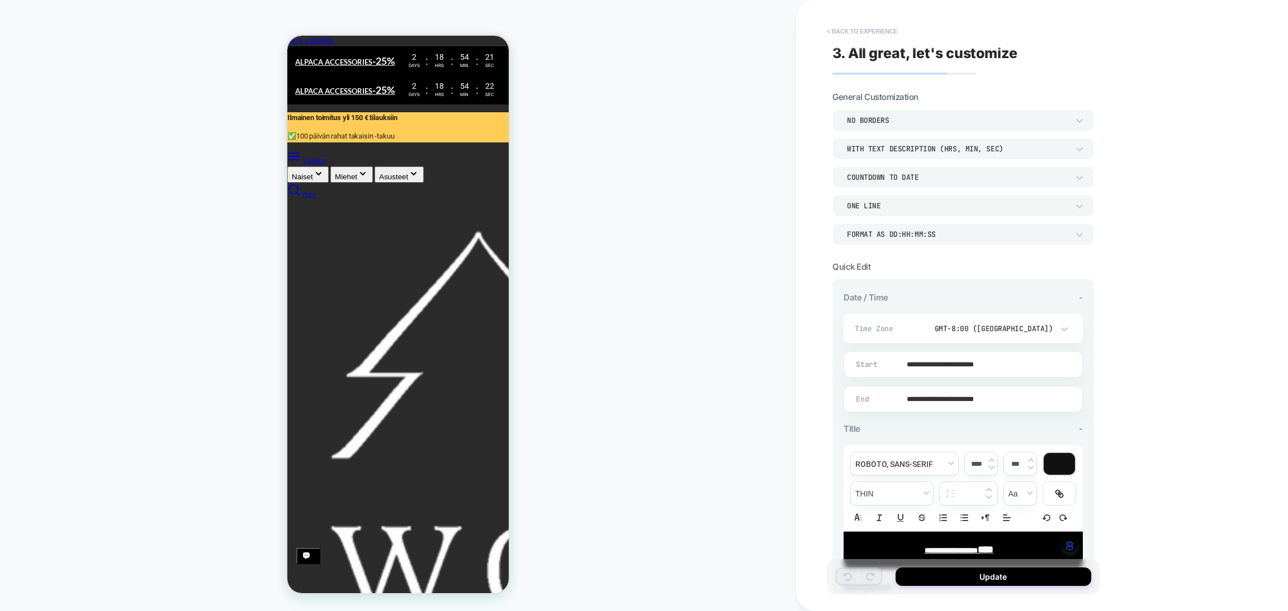
click at [831, 30] on button "< Back to experience" at bounding box center [862, 31] width 82 height 18
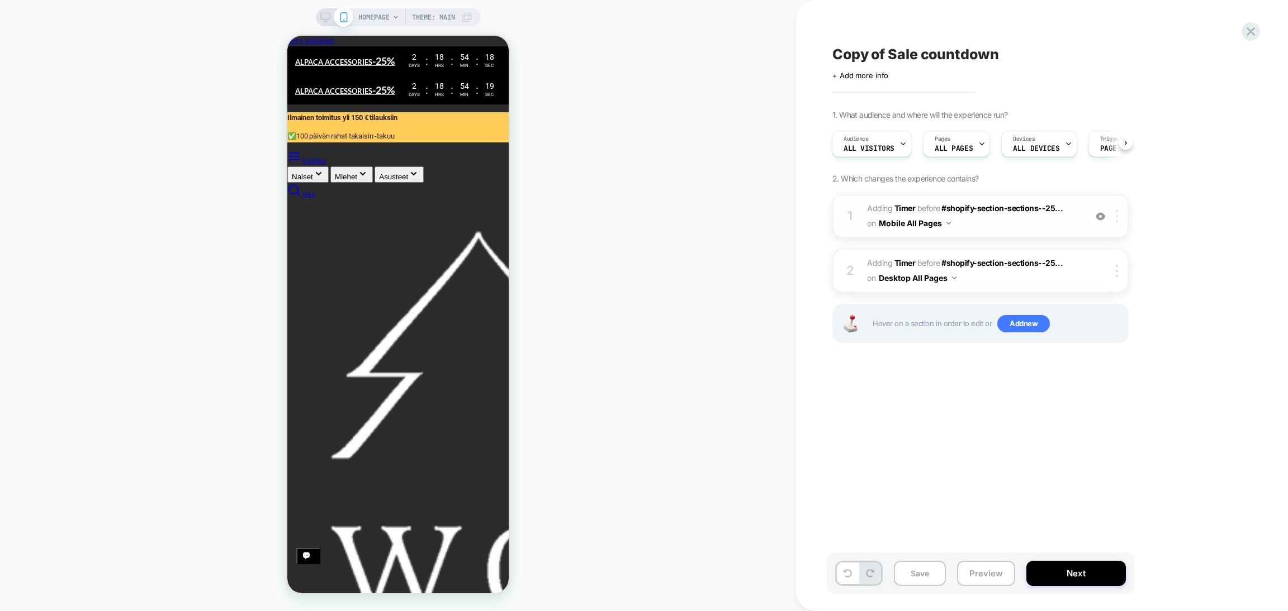
click at [978, 215] on img at bounding box center [1116, 216] width 2 height 12
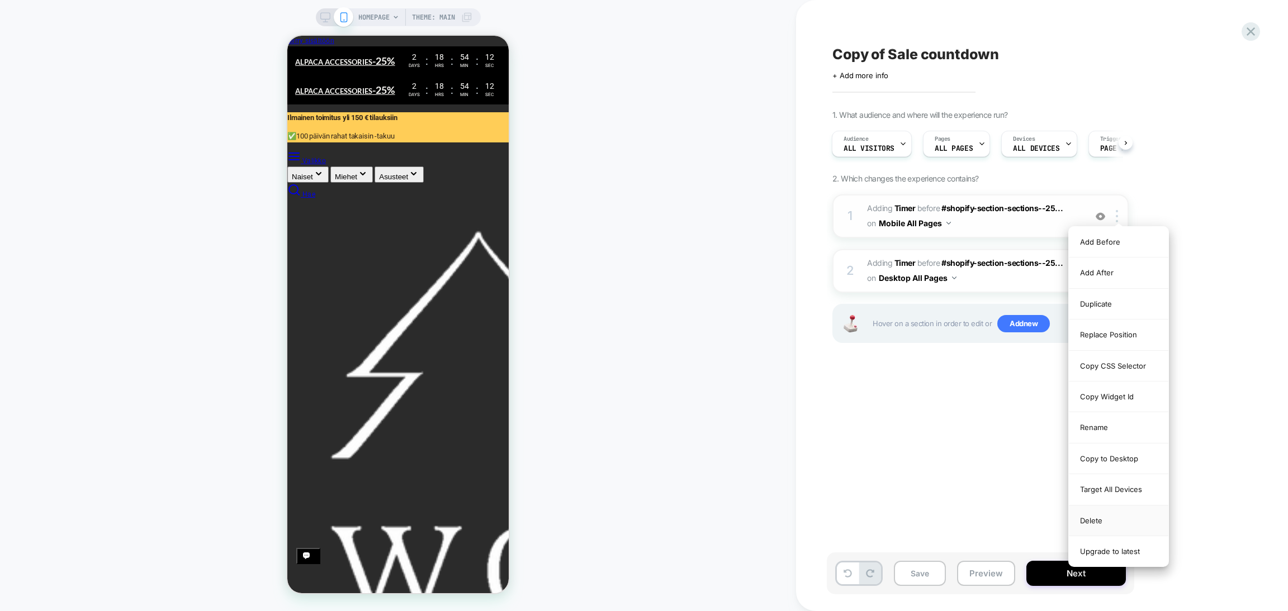
click at [978, 518] on div "Delete" at bounding box center [1117, 521] width 99 height 31
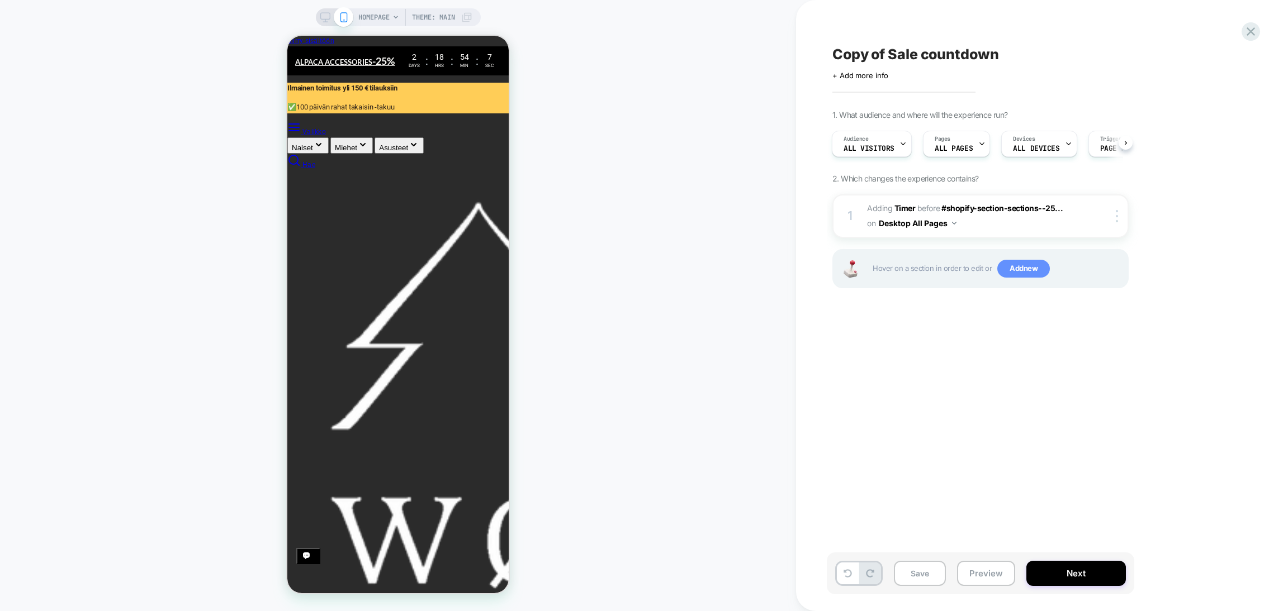
click at [978, 268] on span "Add new" at bounding box center [1023, 269] width 53 height 18
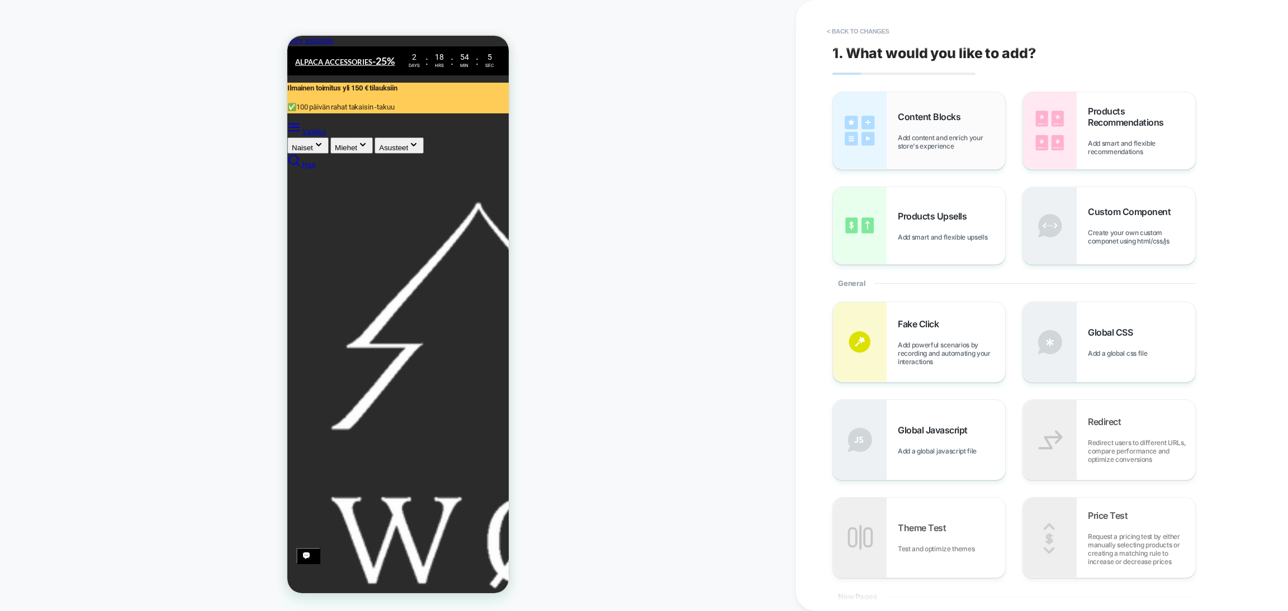
click at [959, 148] on span "Add content and enrich your store's experience" at bounding box center [950, 142] width 107 height 17
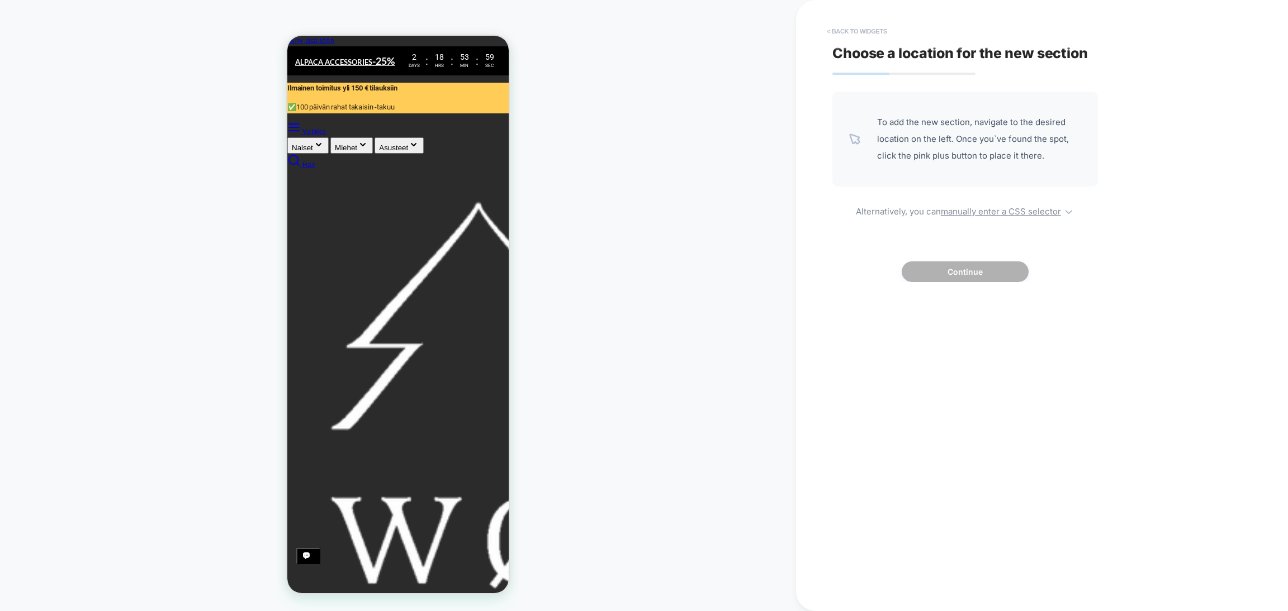
click at [830, 33] on button "< Back to widgets" at bounding box center [857, 31] width 72 height 18
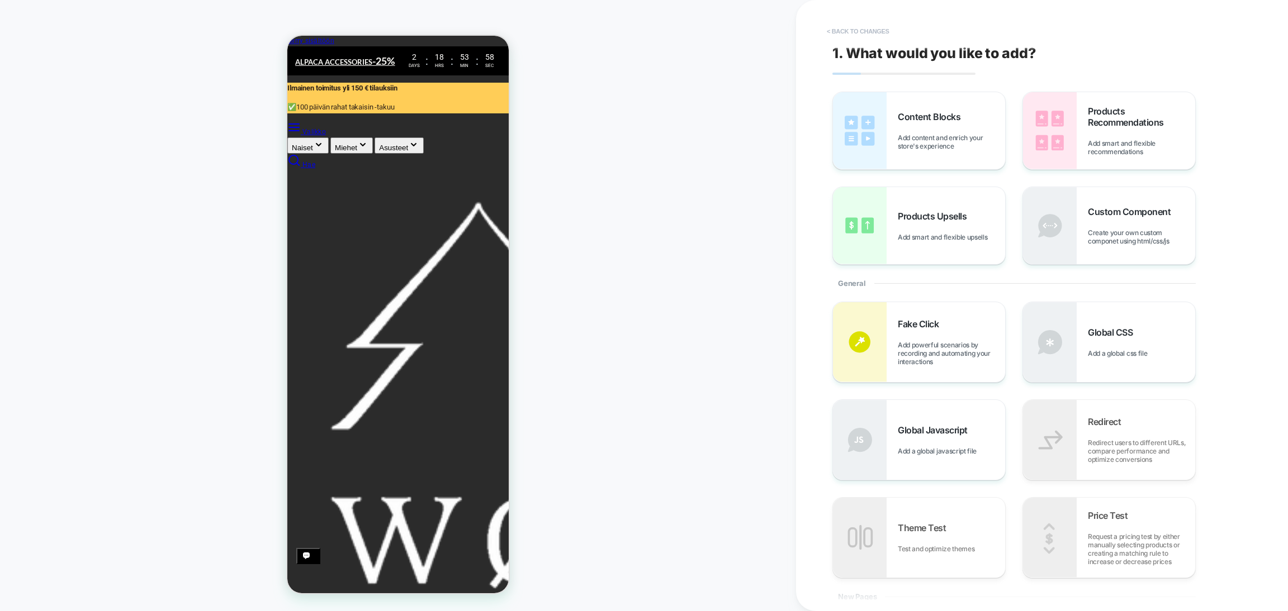
click at [830, 32] on button "< Back to changes" at bounding box center [858, 31] width 74 height 18
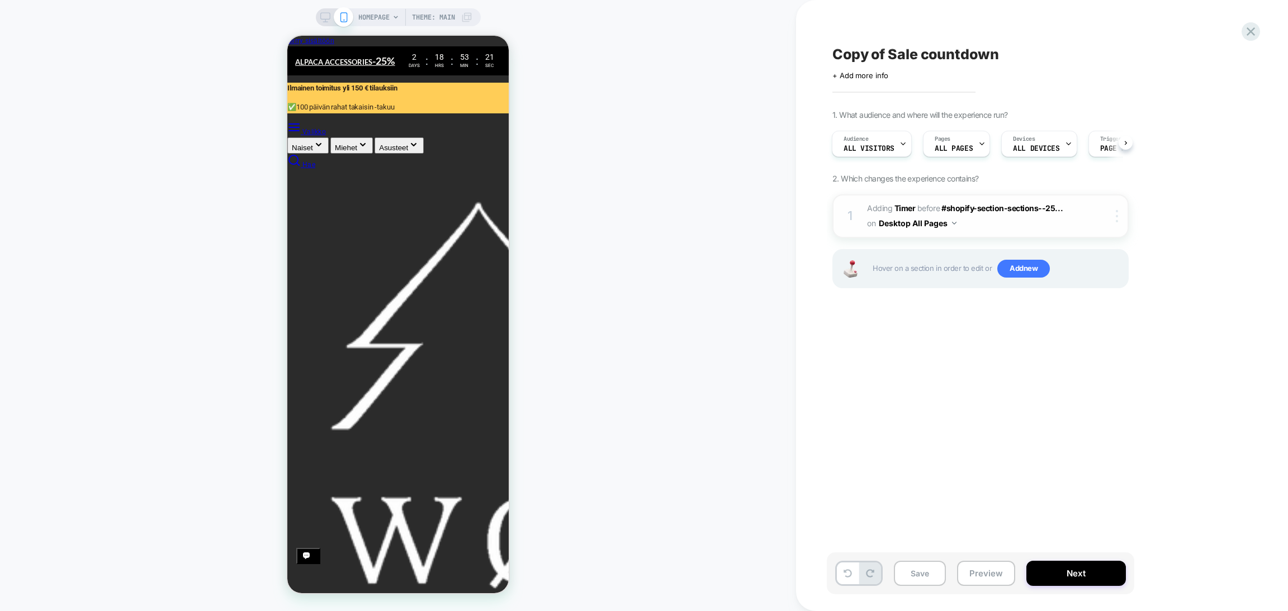
scroll to position [0, 0]
click at [978, 216] on img at bounding box center [1116, 216] width 2 height 12
drag, startPoint x: 1030, startPoint y: 325, endPoint x: 1028, endPoint y: 289, distance: 36.4
click at [978, 325] on div "Copy of Sale countdown Click to edit experience details + Add more info 1. What…" at bounding box center [1035, 305] width 419 height 589
click at [978, 271] on span "Add new" at bounding box center [1023, 269] width 53 height 18
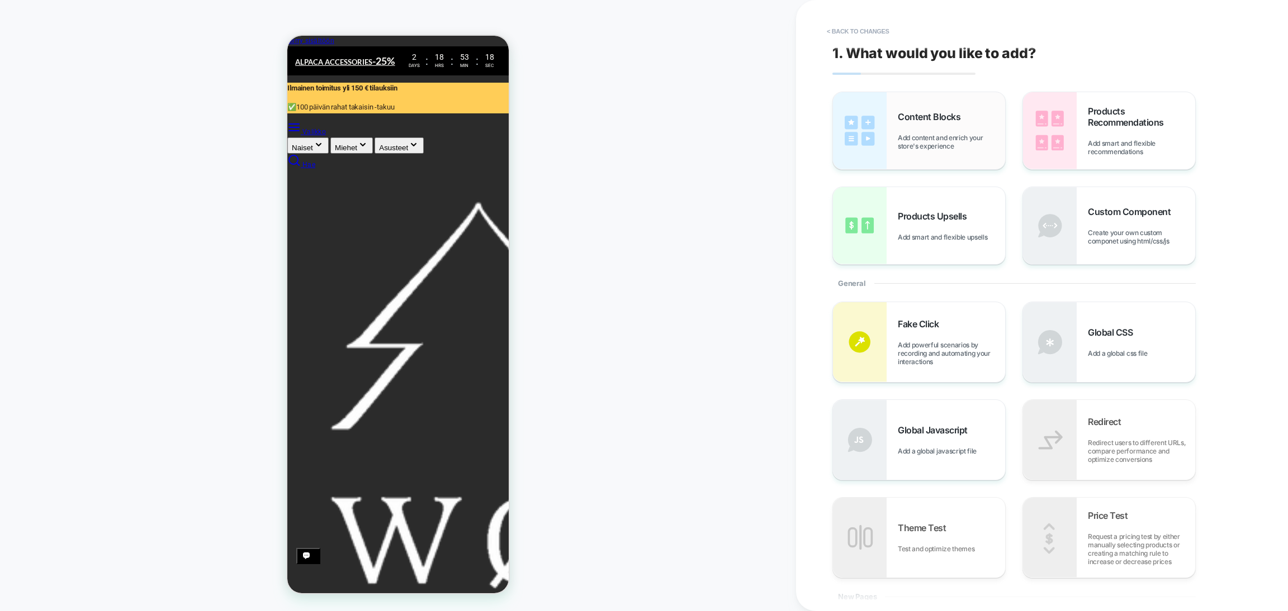
scroll to position [0, 222]
click at [945, 141] on span "Add content and enrich your store's experience" at bounding box center [950, 142] width 107 height 17
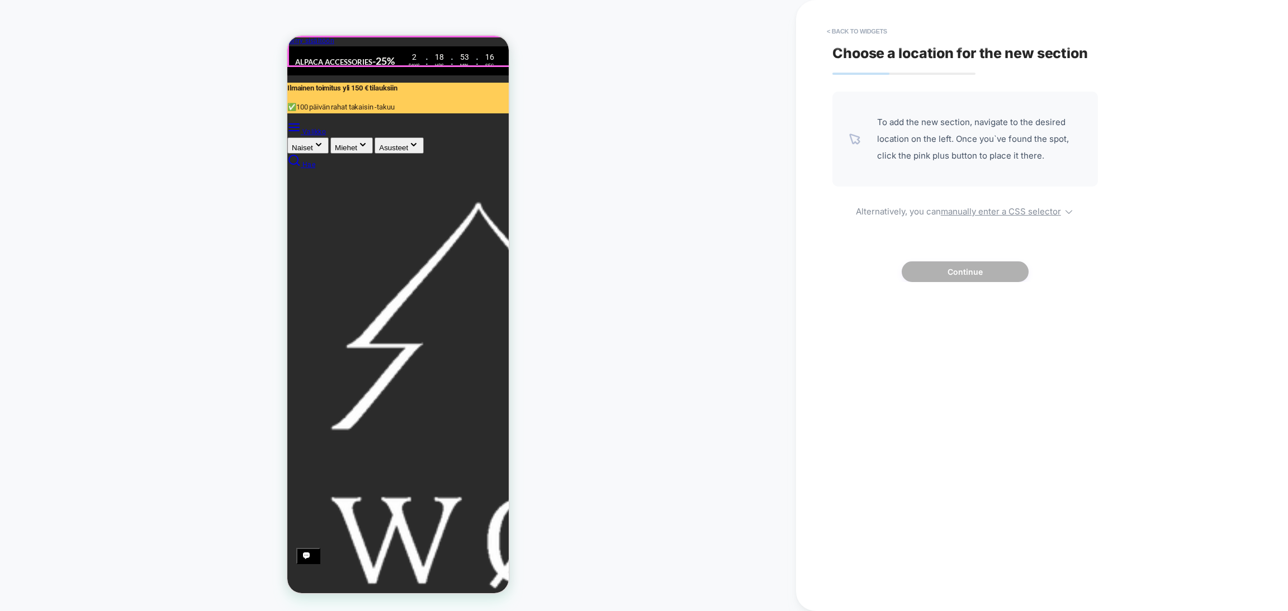
click at [415, 58] on div "2 Days" at bounding box center [414, 60] width 17 height 17
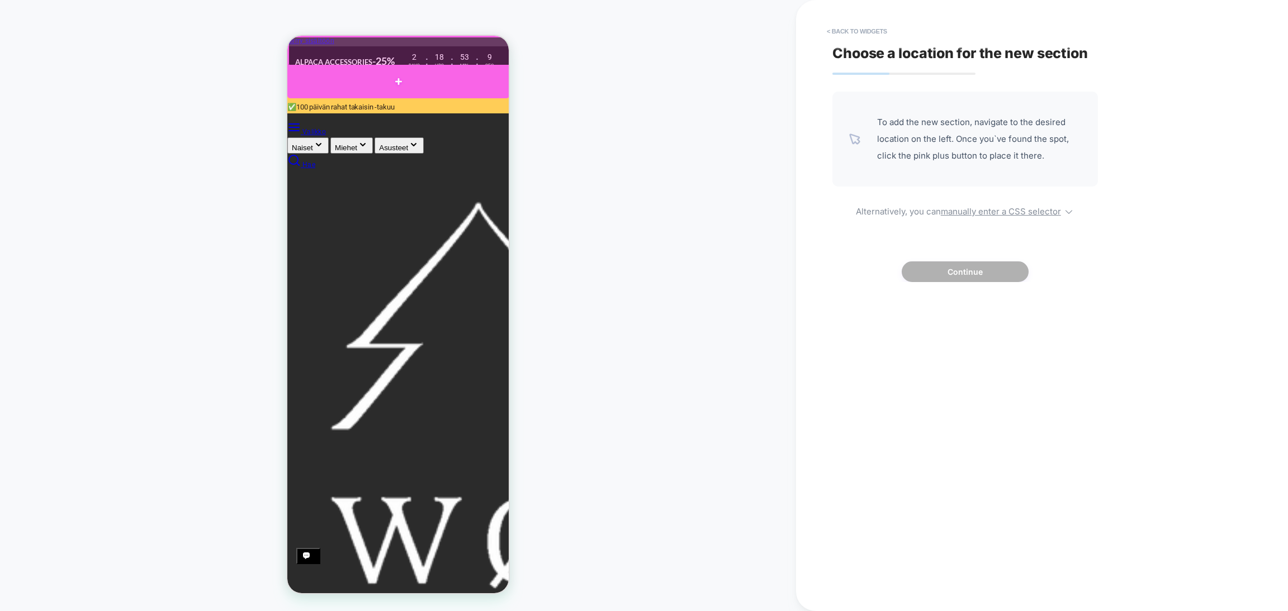
click at [398, 79] on div at bounding box center [398, 82] width 222 height 34
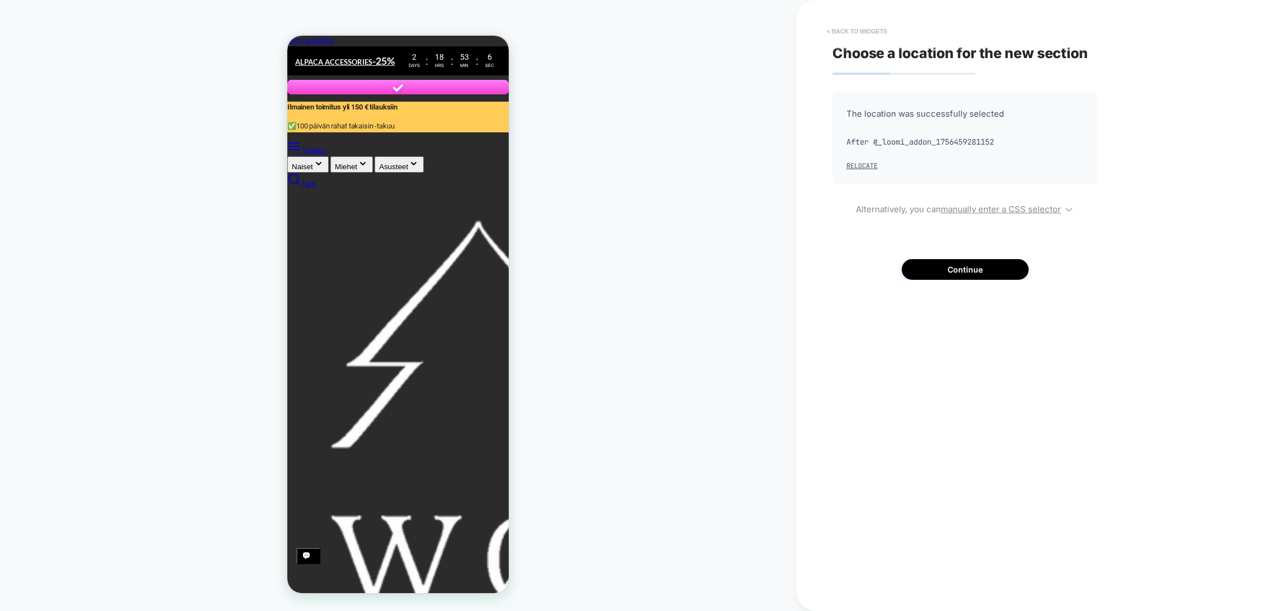
click at [829, 28] on button "< Back to widgets" at bounding box center [857, 31] width 72 height 18
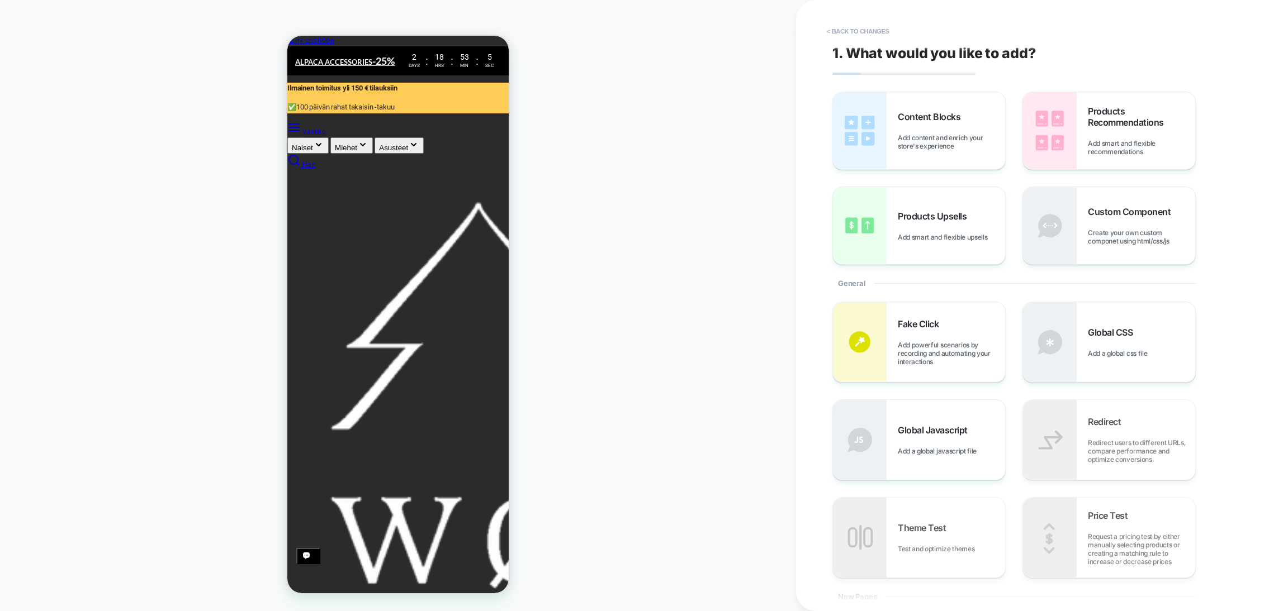
scroll to position [0, 0]
click at [868, 122] on img at bounding box center [860, 130] width 54 height 77
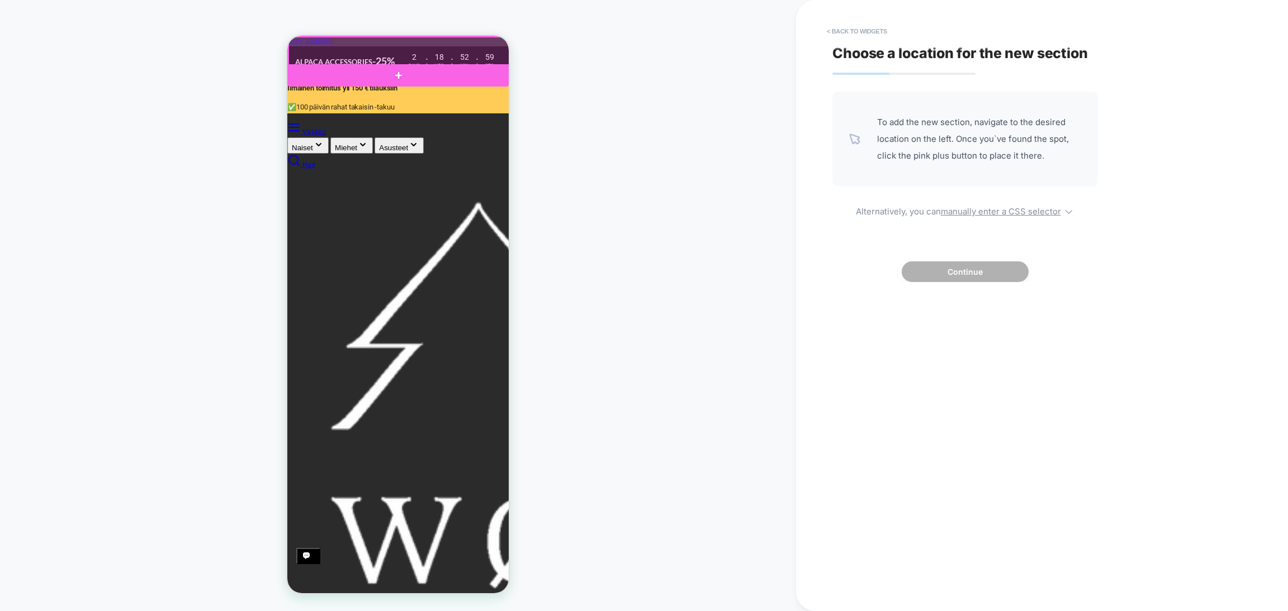
scroll to position [0, 222]
click at [422, 48] on div at bounding box center [399, 51] width 222 height 29
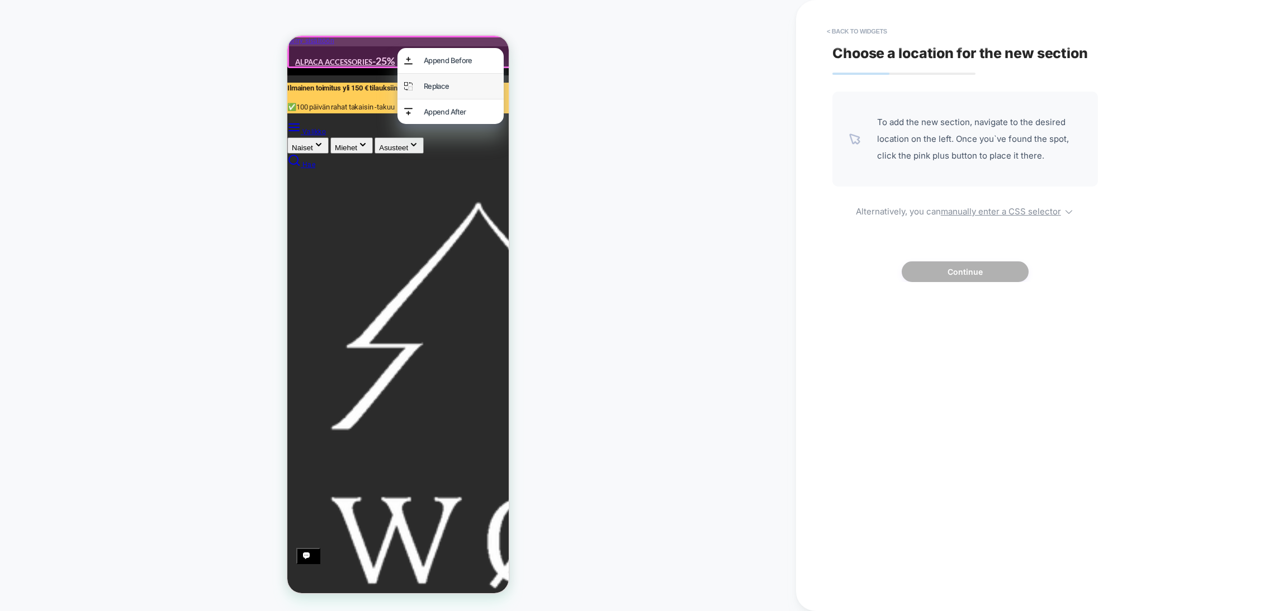
click at [441, 87] on div "Replace" at bounding box center [460, 86] width 73 height 12
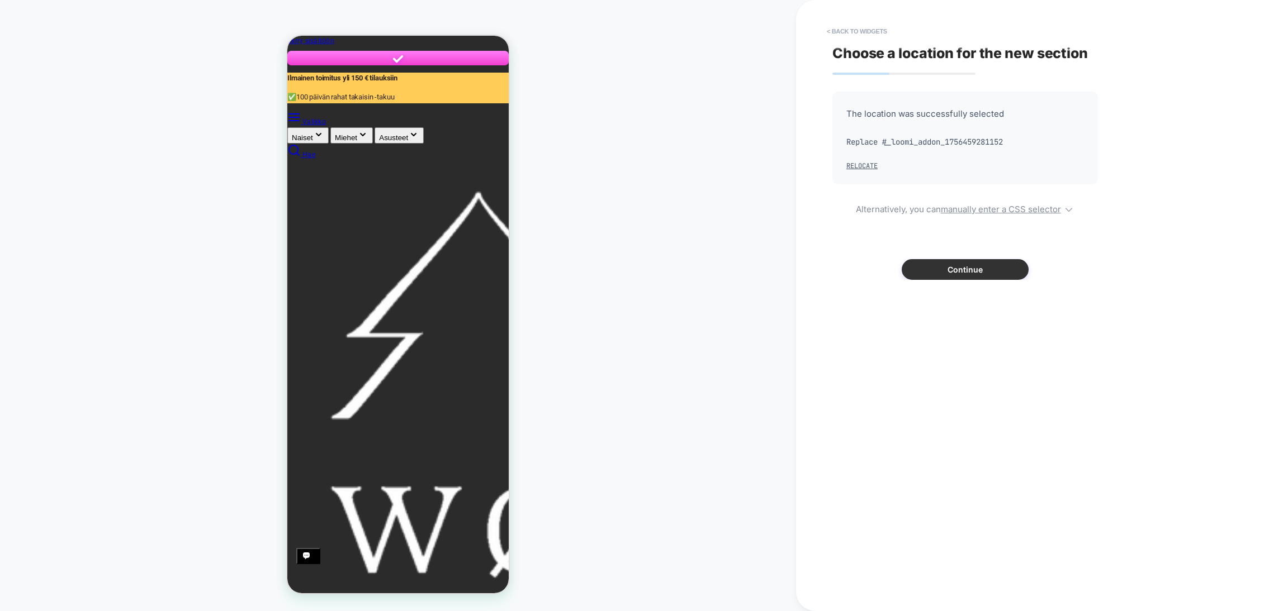
scroll to position [0, 0]
click at [976, 265] on button "Continue" at bounding box center [964, 269] width 127 height 21
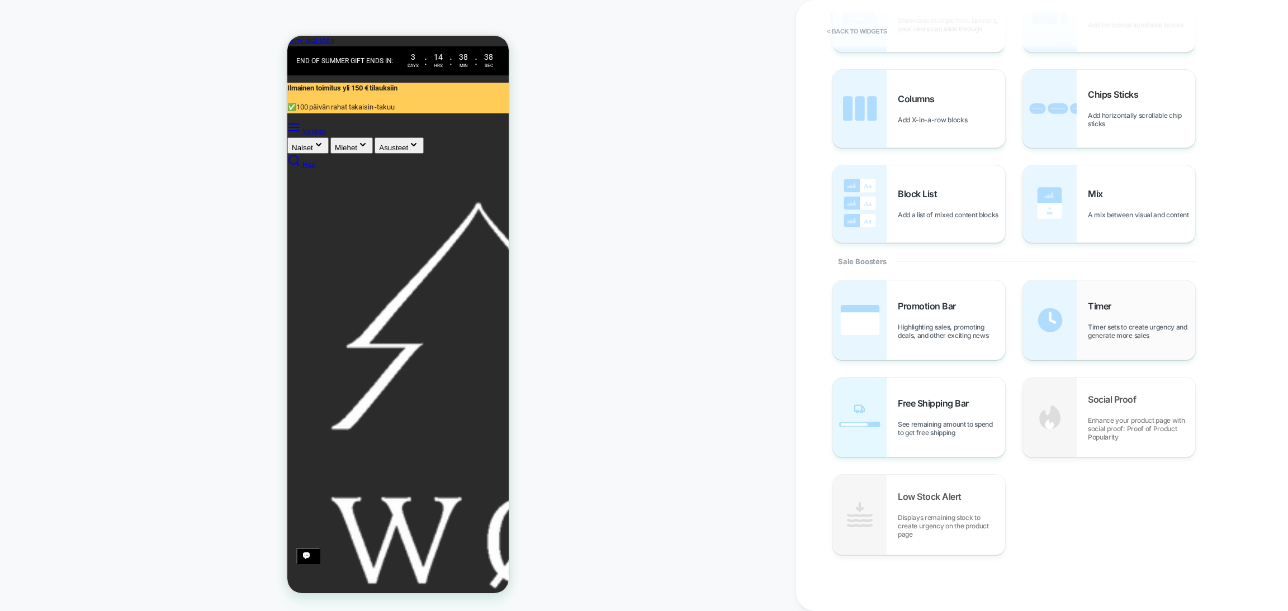
scroll to position [0, 222]
click at [978, 313] on div "Timer Timer sets to create urgency and generate more sales" at bounding box center [1140, 320] width 107 height 39
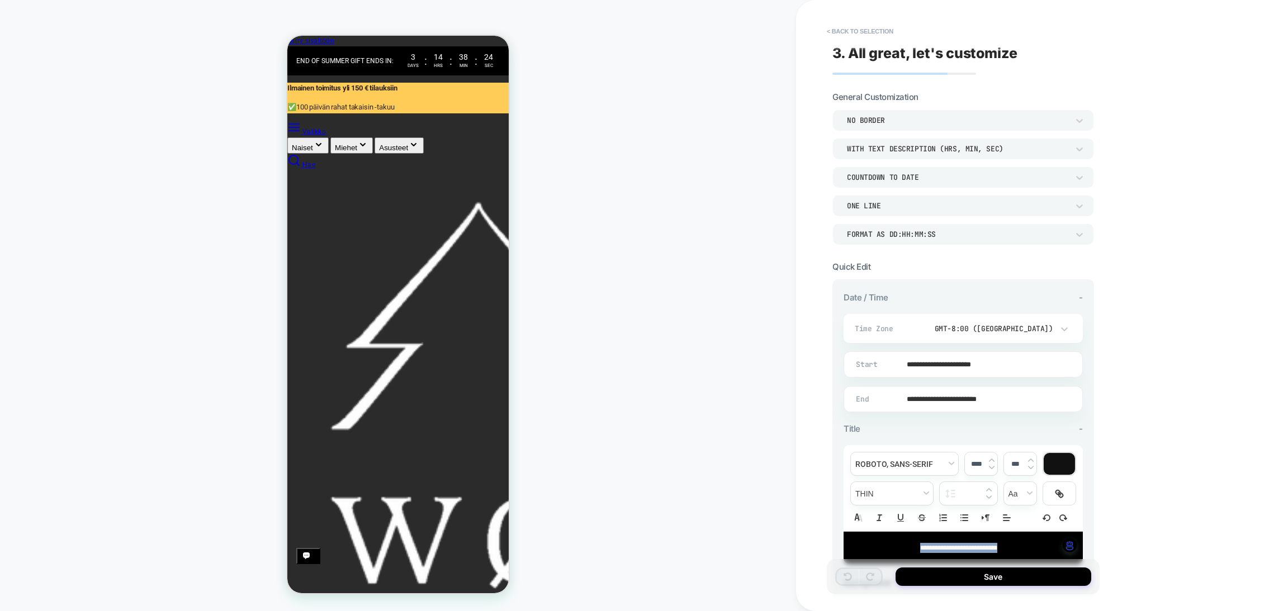
drag, startPoint x: 1012, startPoint y: 546, endPoint x: 906, endPoint y: 550, distance: 106.3
click at [906, 550] on p "**********" at bounding box center [958, 548] width 208 height 10
type input "****"
click at [978, 546] on p "**********" at bounding box center [958, 548] width 208 height 10
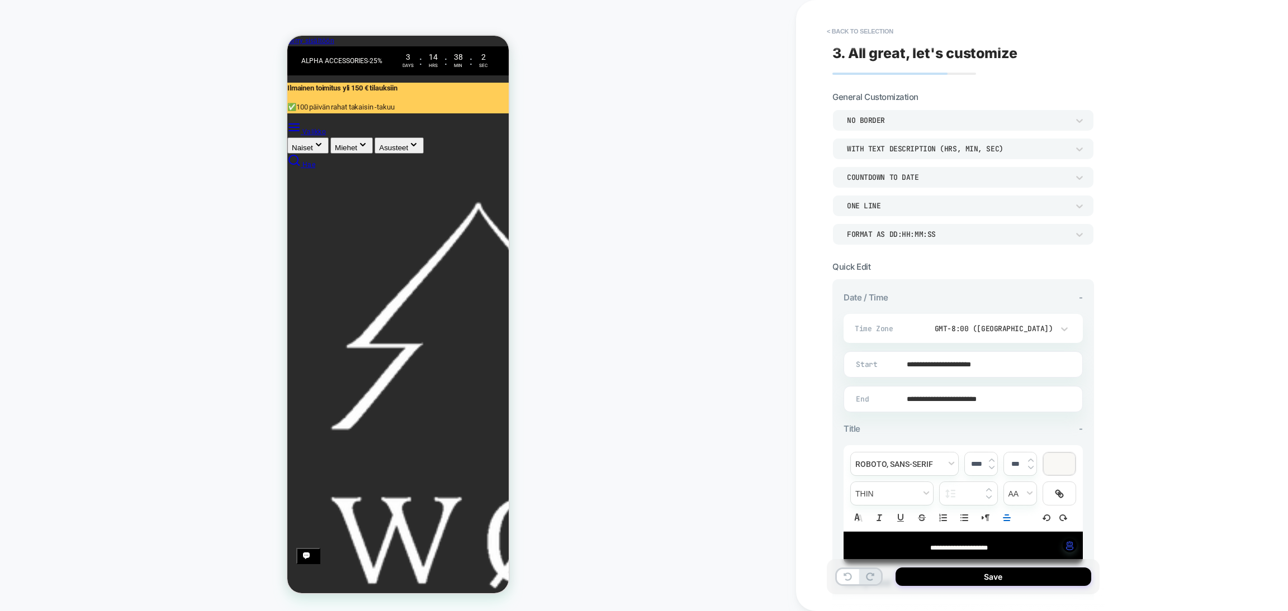
click at [978, 458] on img at bounding box center [992, 460] width 6 height 4
type input "****"
click at [978, 467] on div at bounding box center [1058, 464] width 31 height 22
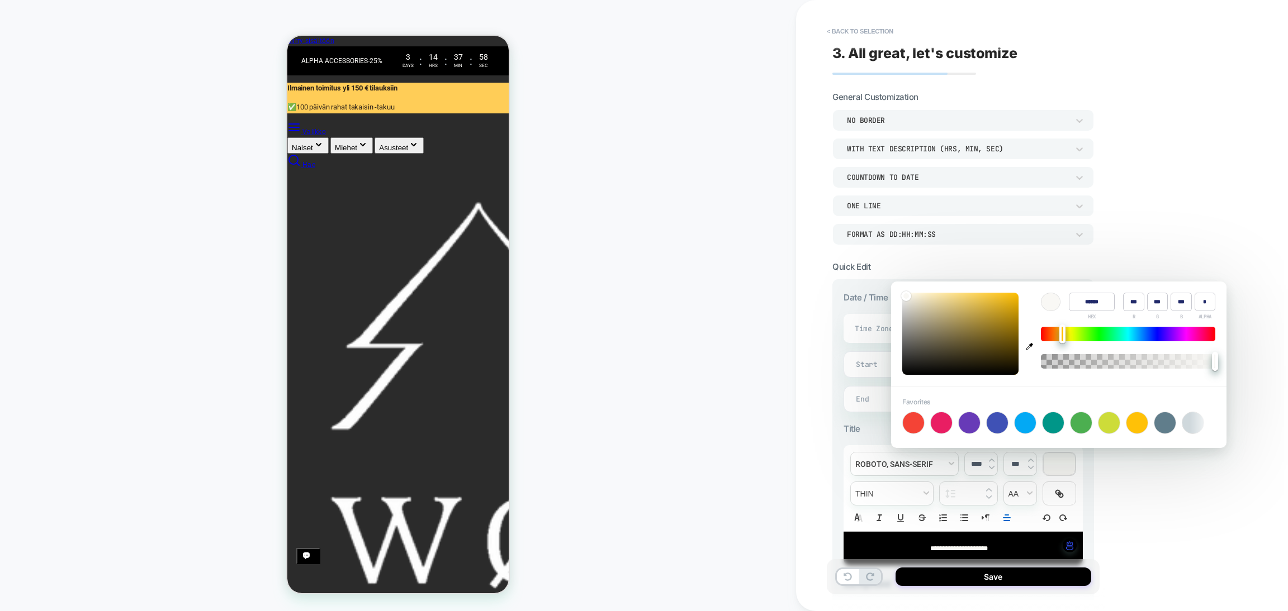
scroll to position [0, 0]
drag, startPoint x: 1025, startPoint y: 346, endPoint x: 1015, endPoint y: 479, distance: 132.9
click at [978, 493] on body "**********" at bounding box center [644, 305] width 1288 height 611
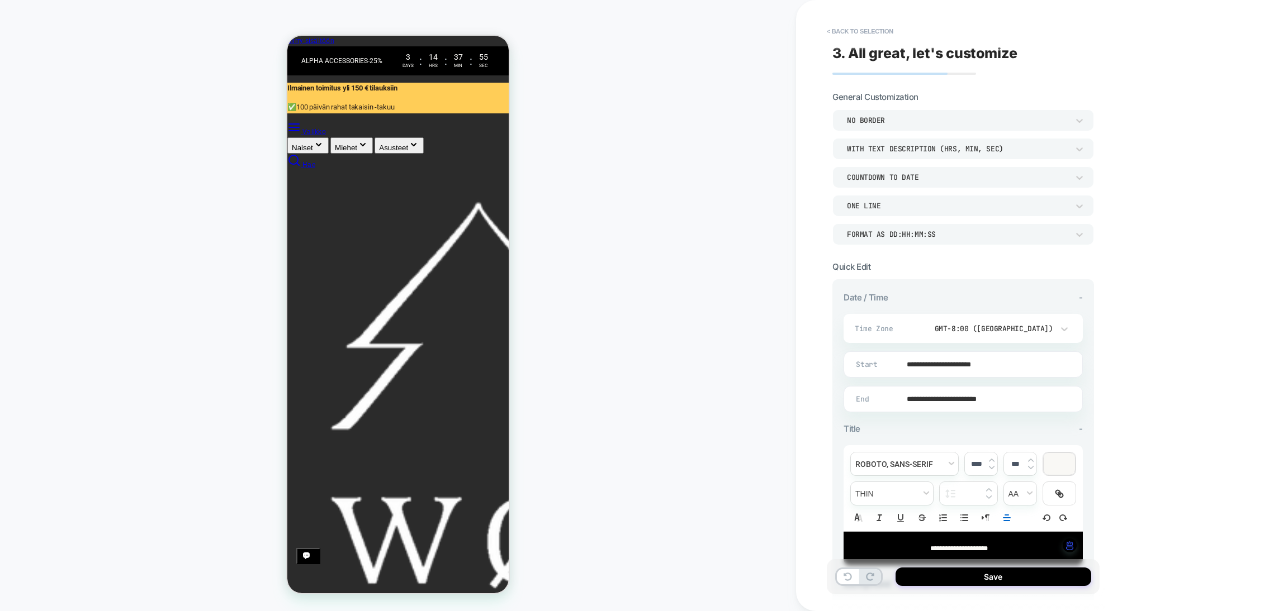
scroll to position [0, 222]
click at [978, 460] on div at bounding box center [1058, 464] width 31 height 22
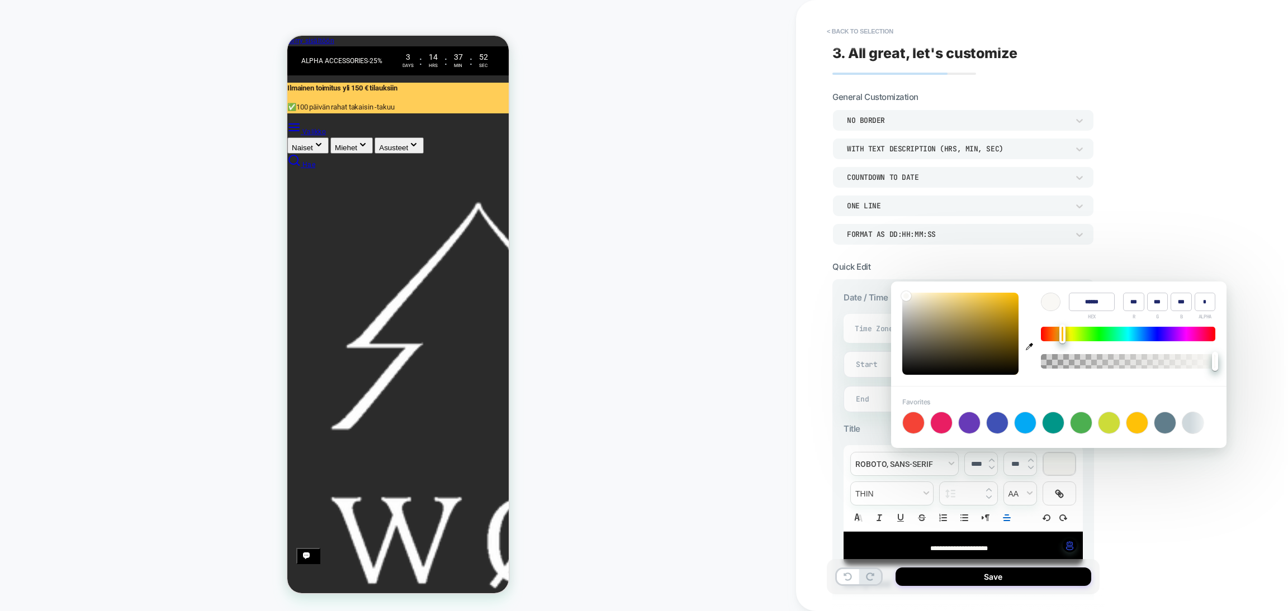
scroll to position [0, 0]
drag, startPoint x: 1316, startPoint y: 382, endPoint x: 443, endPoint y: 390, distance: 873.5
drag, startPoint x: 1030, startPoint y: 345, endPoint x: 1014, endPoint y: 343, distance: 17.0
click at [978, 341] on div "Color ****** HEX *** R *** G *** B * ALPHA" at bounding box center [1058, 334] width 335 height 104
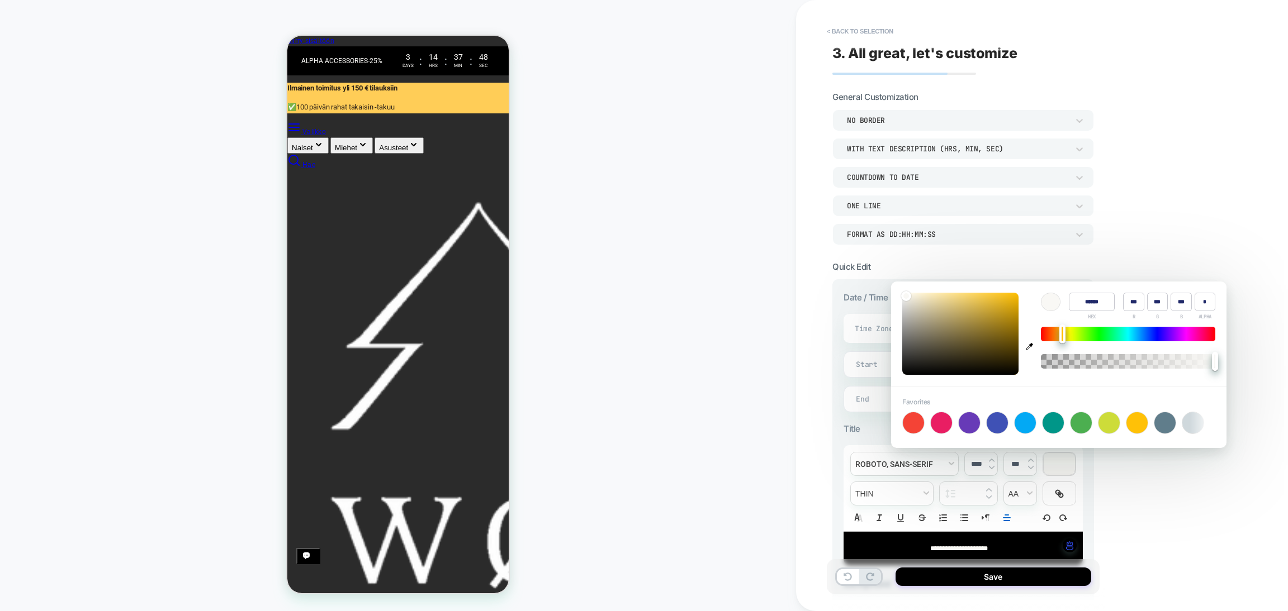
click at [978, 346] on icon "button" at bounding box center [1028, 346] width 7 height 7
type input "******"
type input "*"
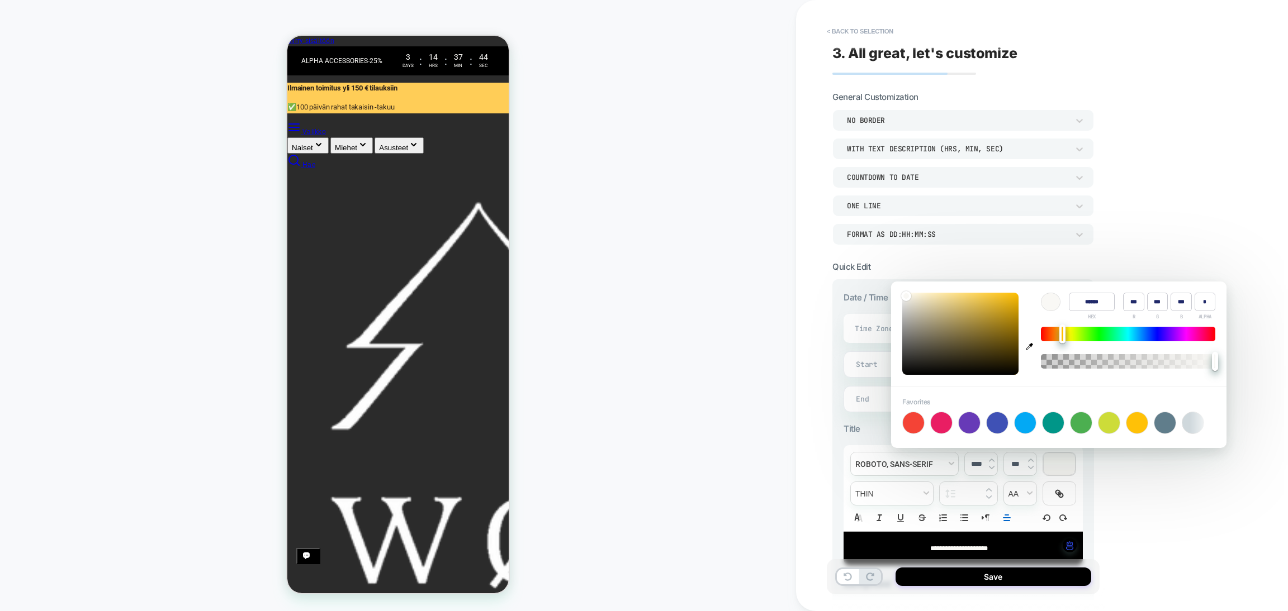
type input "*"
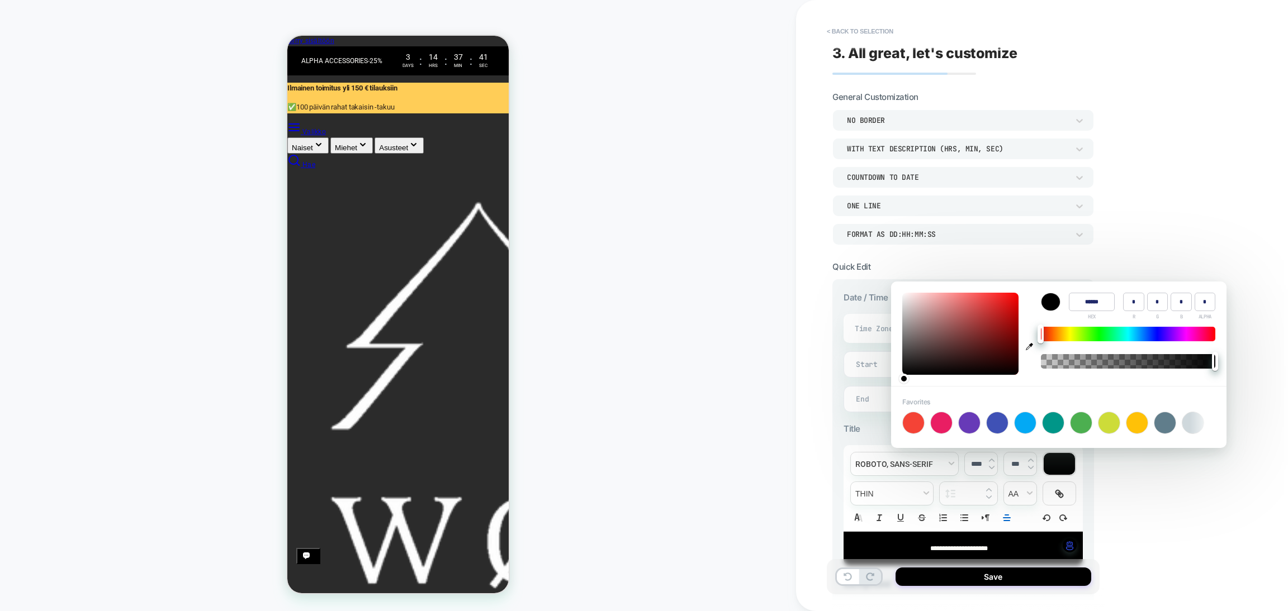
click at [978, 471] on div "**********" at bounding box center [1042, 305] width 492 height 611
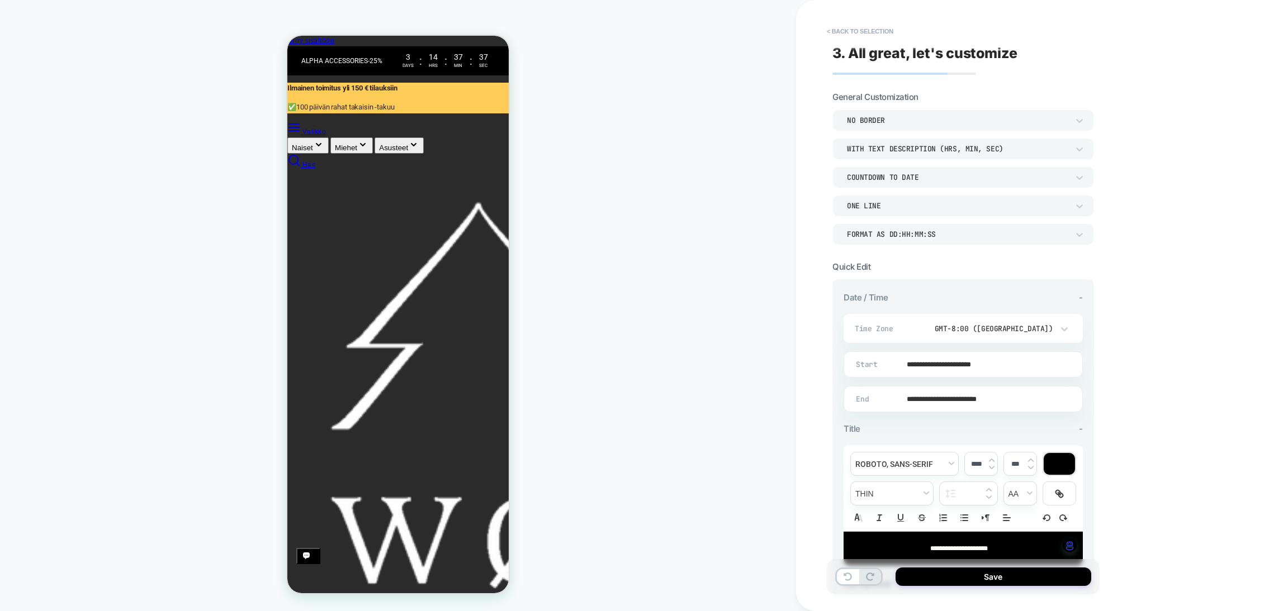
scroll to position [0, 222]
click at [945, 358] on input "**********" at bounding box center [961, 364] width 238 height 26
click at [957, 306] on td "29" at bounding box center [963, 306] width 18 height 16
type input "**********"
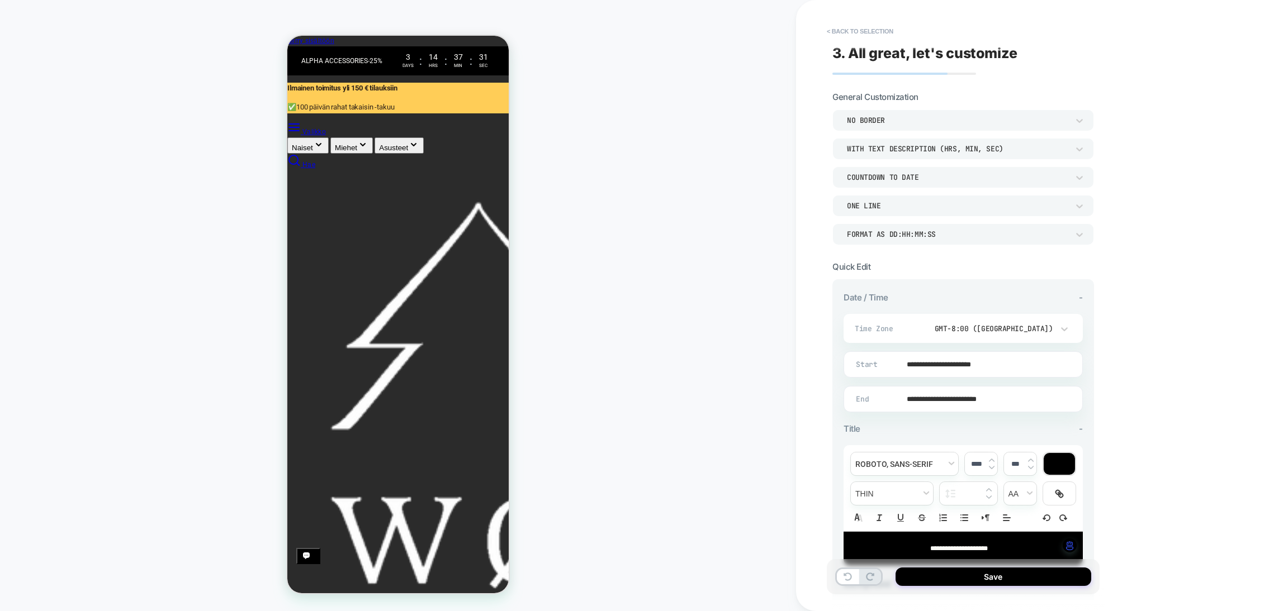
scroll to position [0, 222]
click at [951, 394] on input "**********" at bounding box center [961, 399] width 238 height 26
click at [867, 273] on td "31" at bounding box center [868, 274] width 18 height 16
type input "**********"
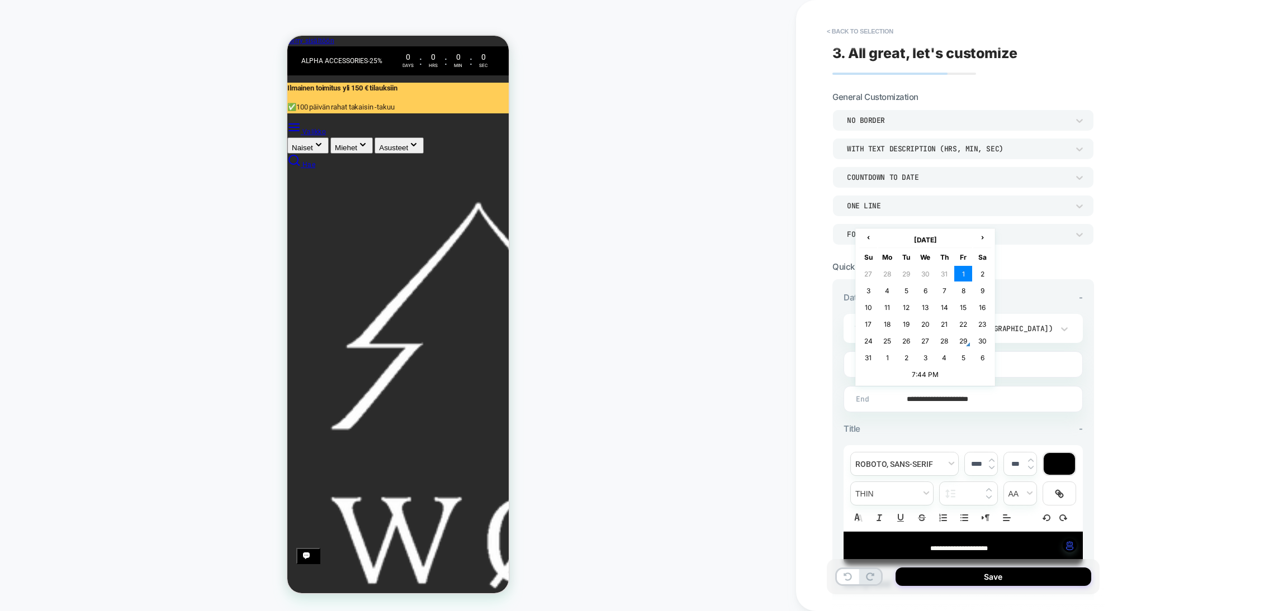
scroll to position [0, 18]
click at [978, 396] on input "**********" at bounding box center [961, 399] width 238 height 26
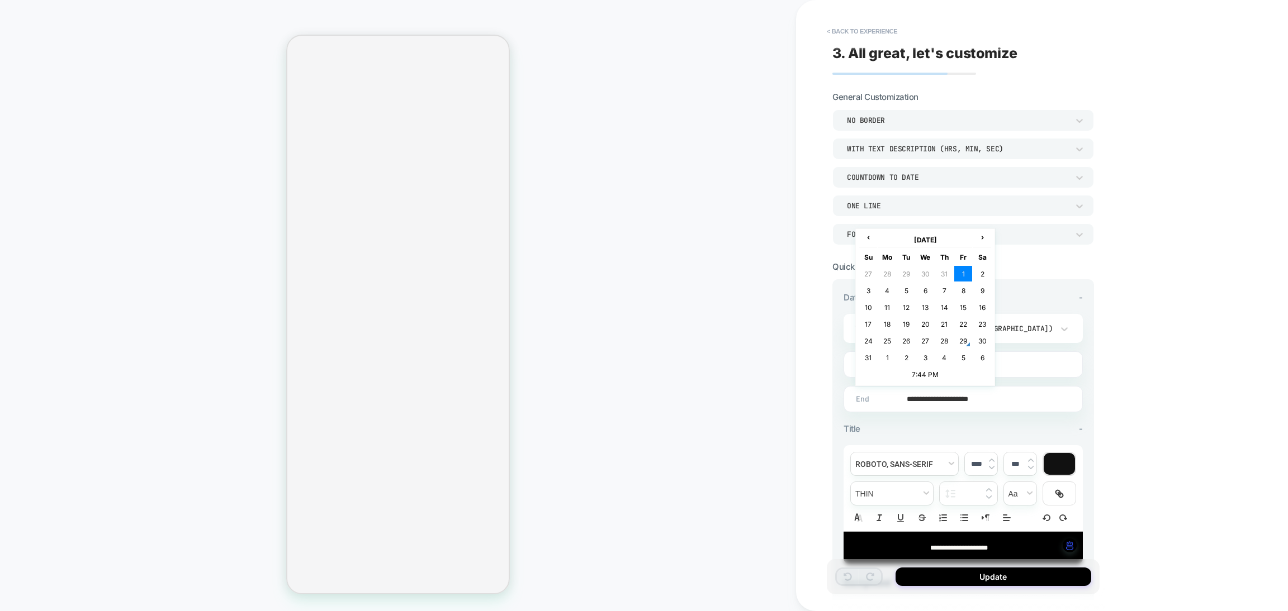
click at [937, 393] on input "**********" at bounding box center [961, 399] width 238 height 26
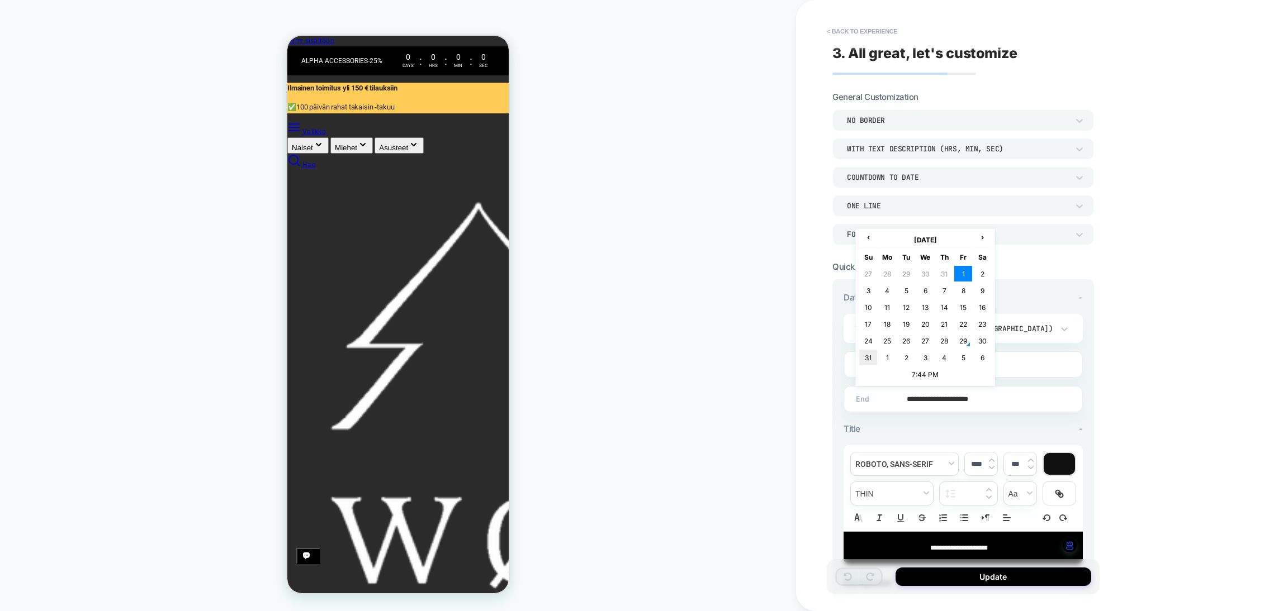
scroll to position [0, 222]
click at [871, 355] on td "31" at bounding box center [868, 358] width 18 height 16
type input "**********"
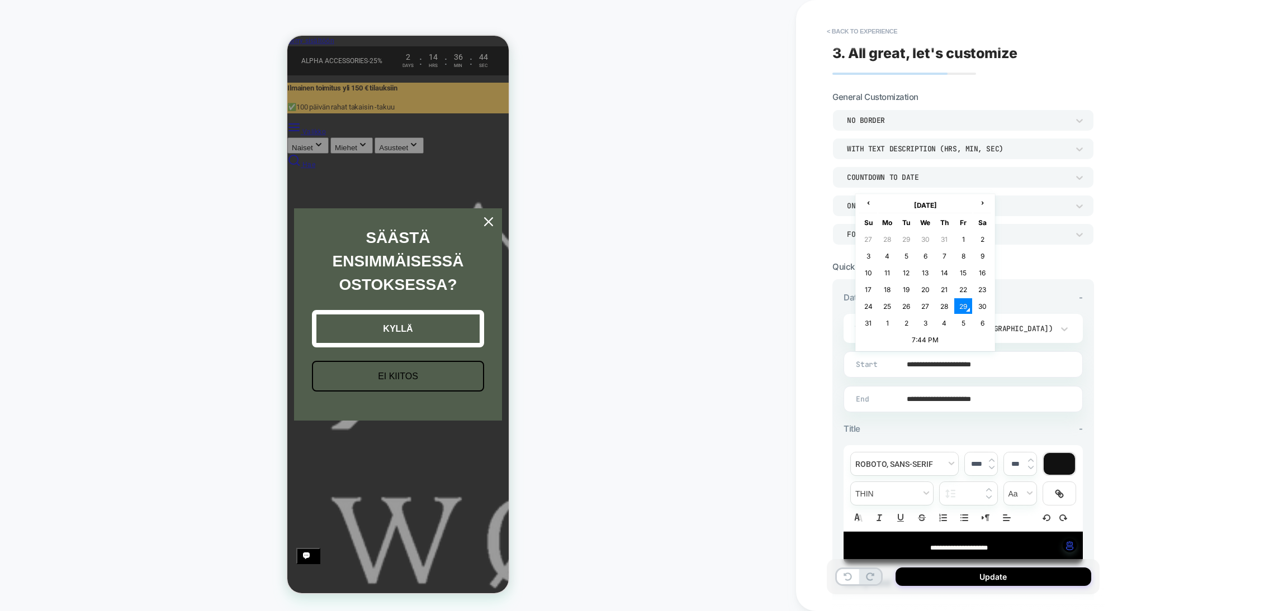
click at [1013, 360] on input "**********" at bounding box center [961, 364] width 238 height 26
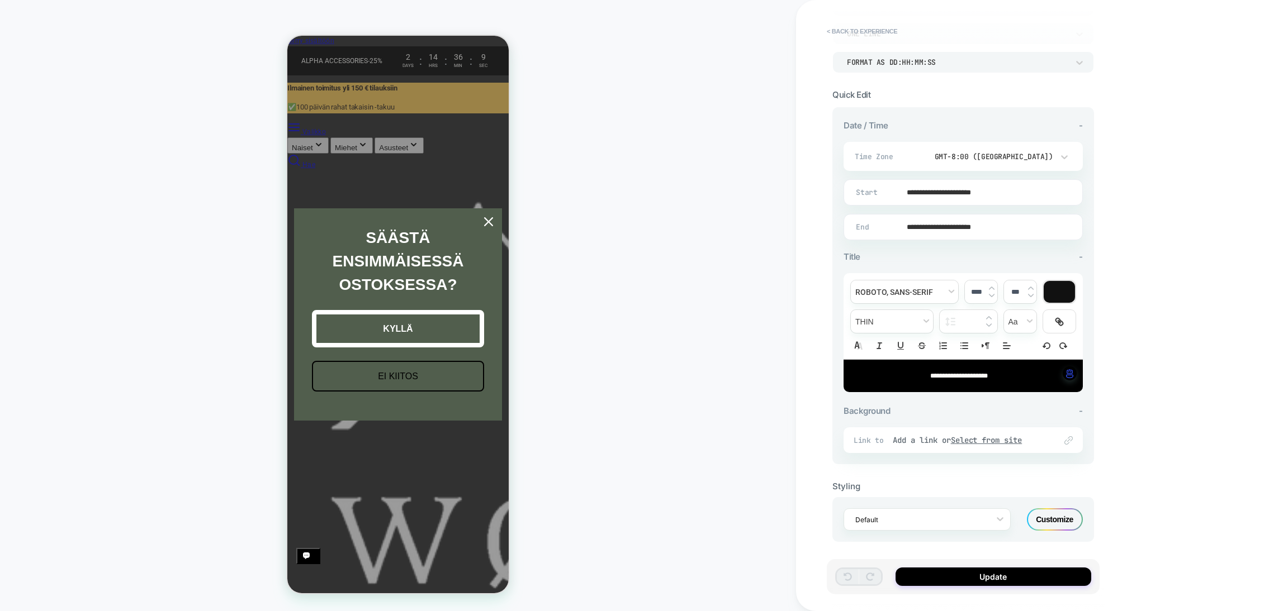
scroll to position [0, 222]
drag, startPoint x: 1155, startPoint y: 487, endPoint x: 1151, endPoint y: 494, distance: 8.5
click at [1155, 487] on div "**********" at bounding box center [1042, 305] width 492 height 611
click at [1071, 511] on div "Customize" at bounding box center [1055, 520] width 56 height 22
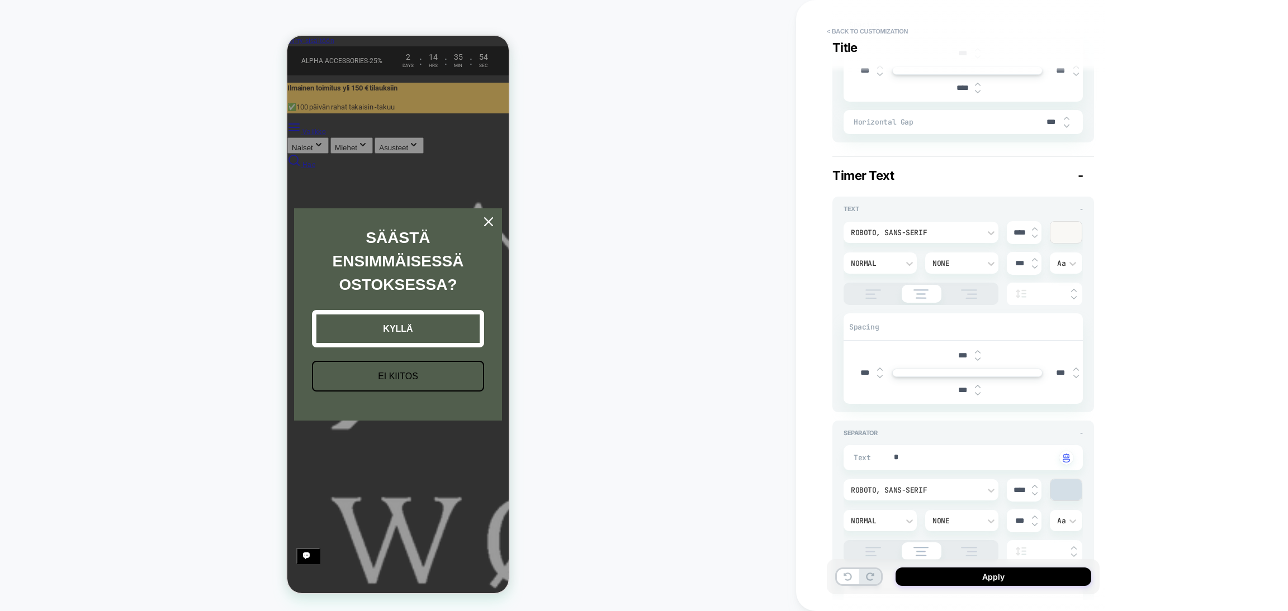
scroll to position [0, 0]
click at [488, 223] on icon "close icon" at bounding box center [488, 221] width 9 height 9
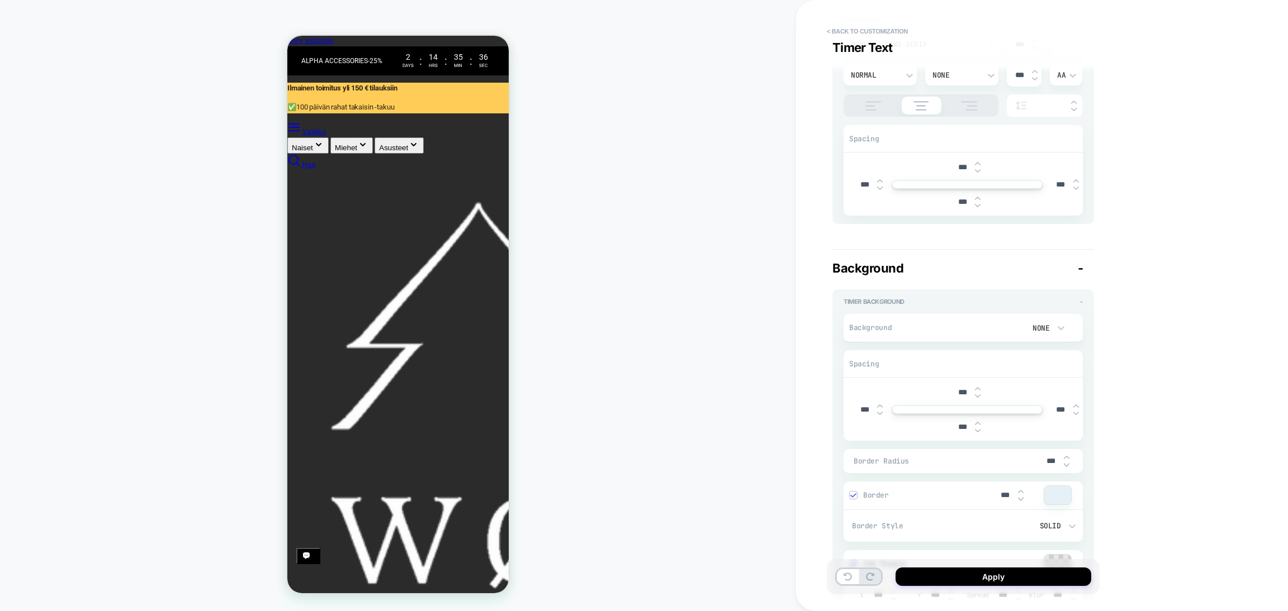
type textarea "*"
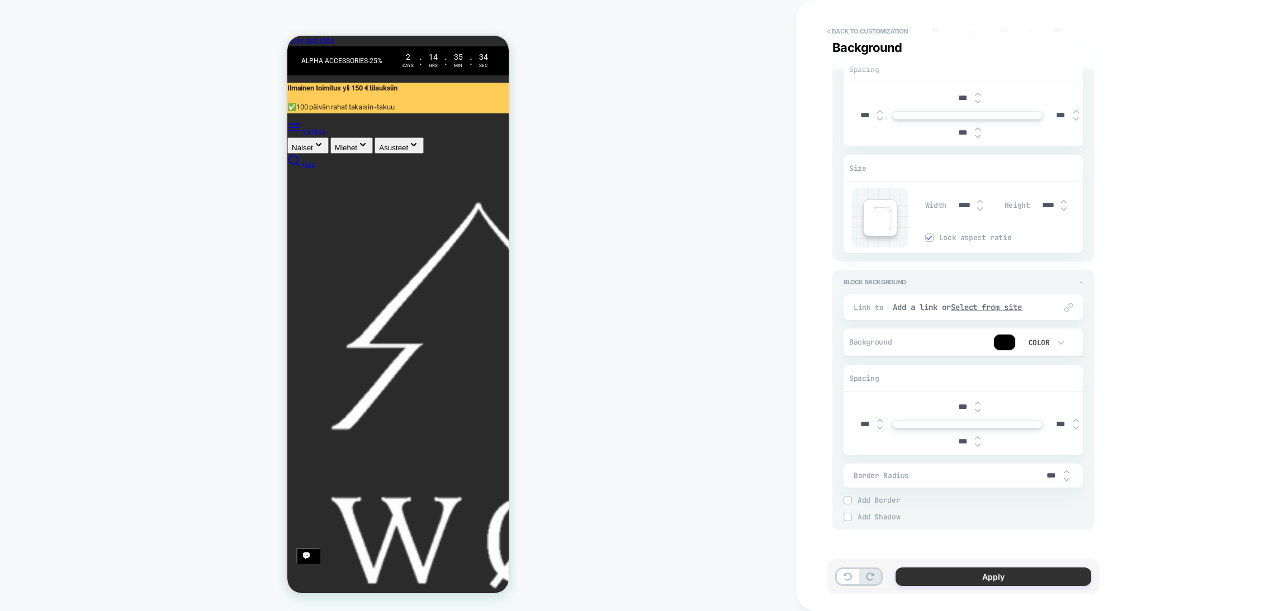
click at [947, 572] on button "Apply" at bounding box center [993, 577] width 196 height 18
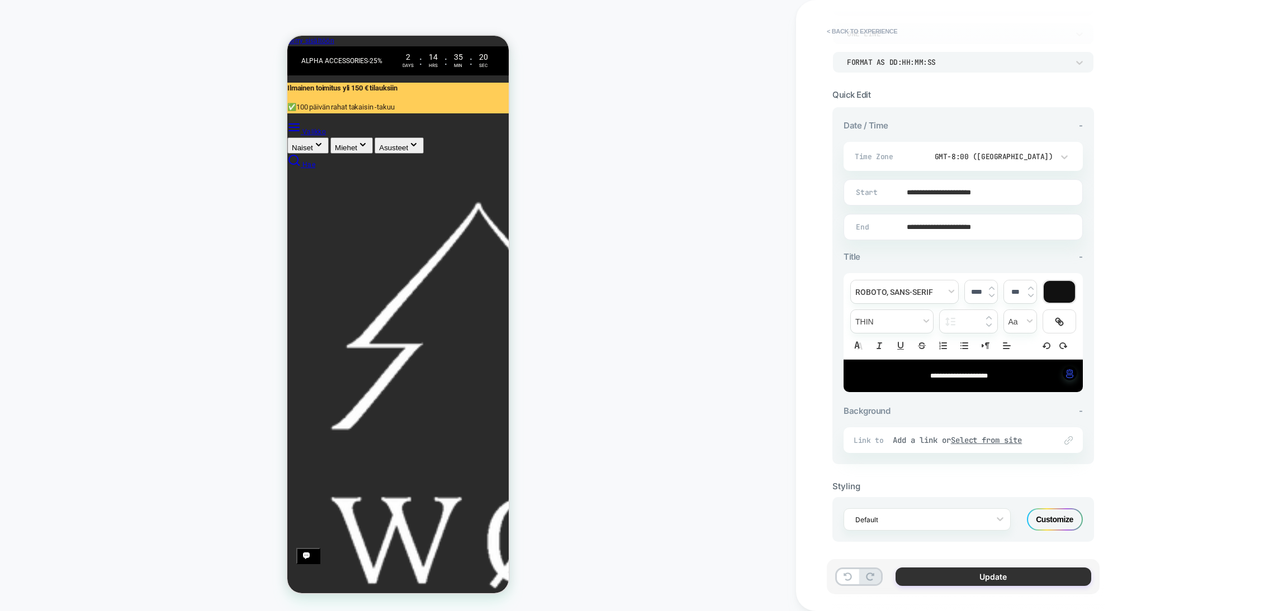
click at [930, 574] on button "Update" at bounding box center [993, 577] width 196 height 18
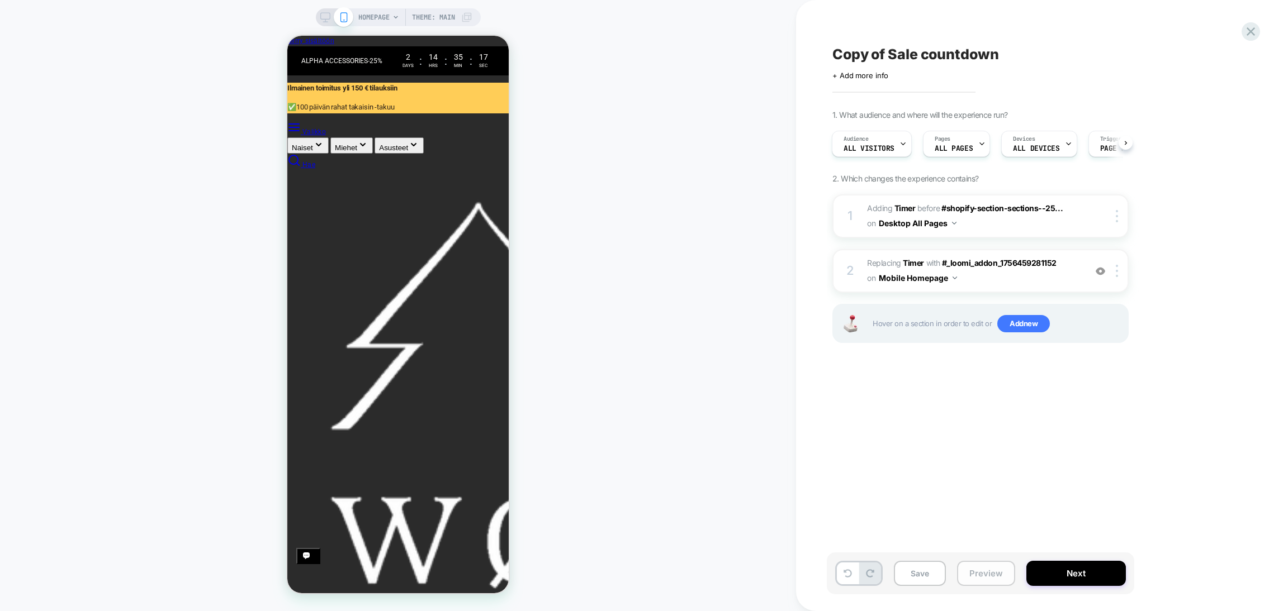
click at [978, 577] on button "Preview" at bounding box center [986, 573] width 58 height 25
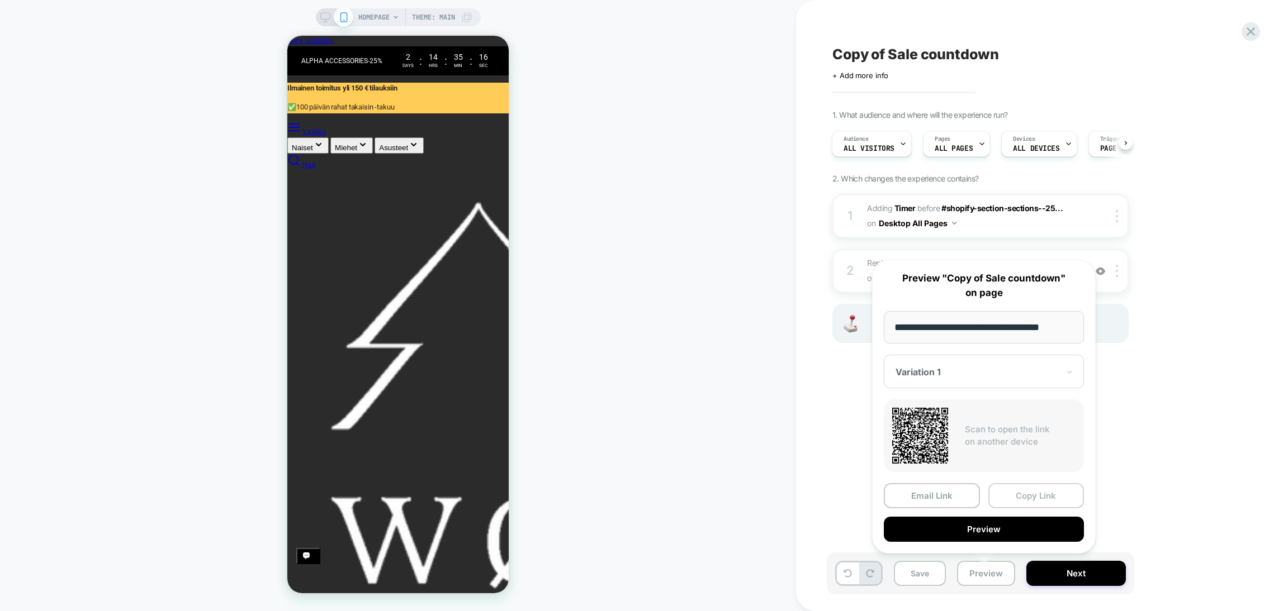
click at [1038, 493] on button "Copy Link" at bounding box center [1036, 495] width 96 height 25
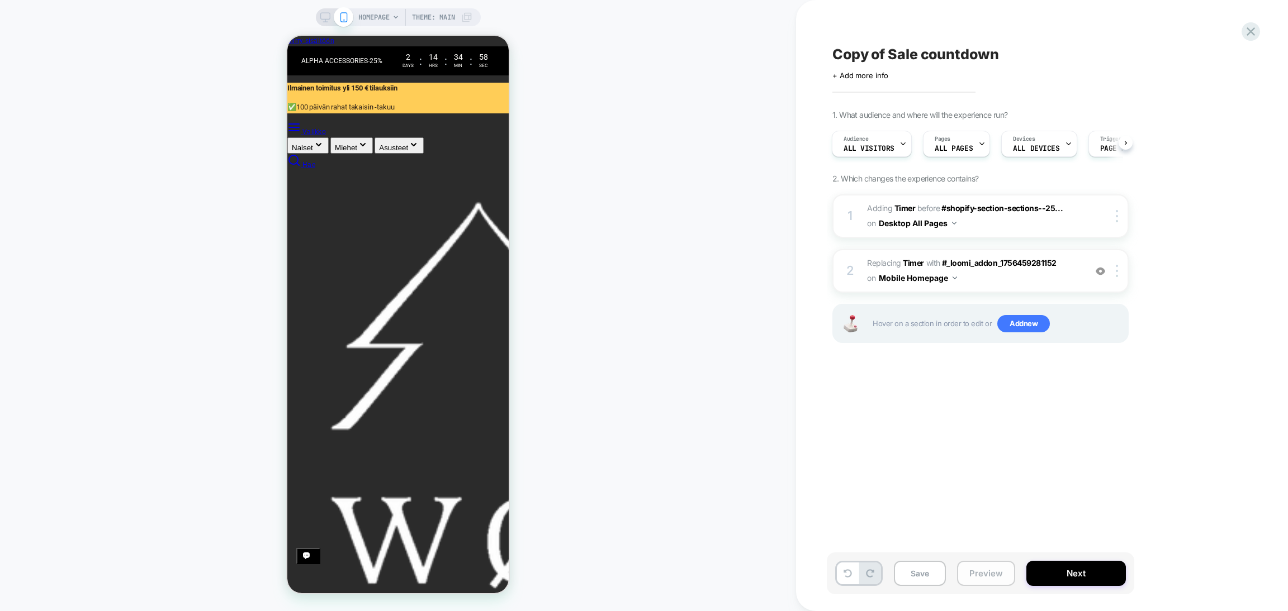
click at [972, 574] on button "Preview" at bounding box center [986, 573] width 58 height 25
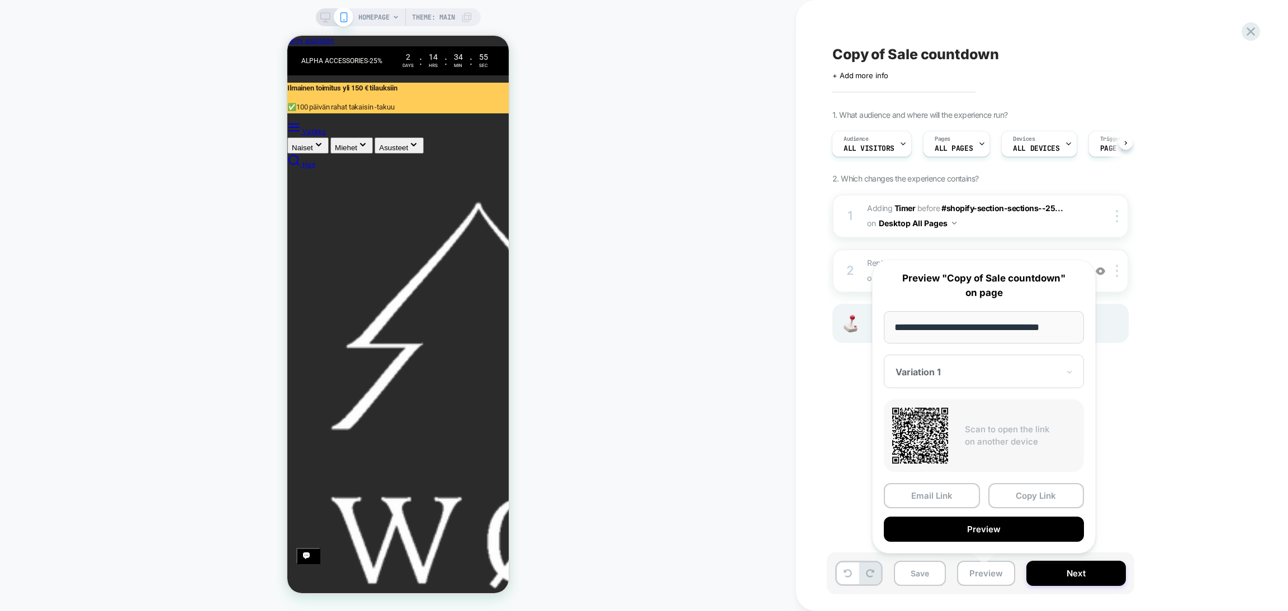
click at [1128, 369] on div "Copy of Sale countdown Click to edit experience details + Add more info 1. What…" at bounding box center [1035, 305] width 419 height 589
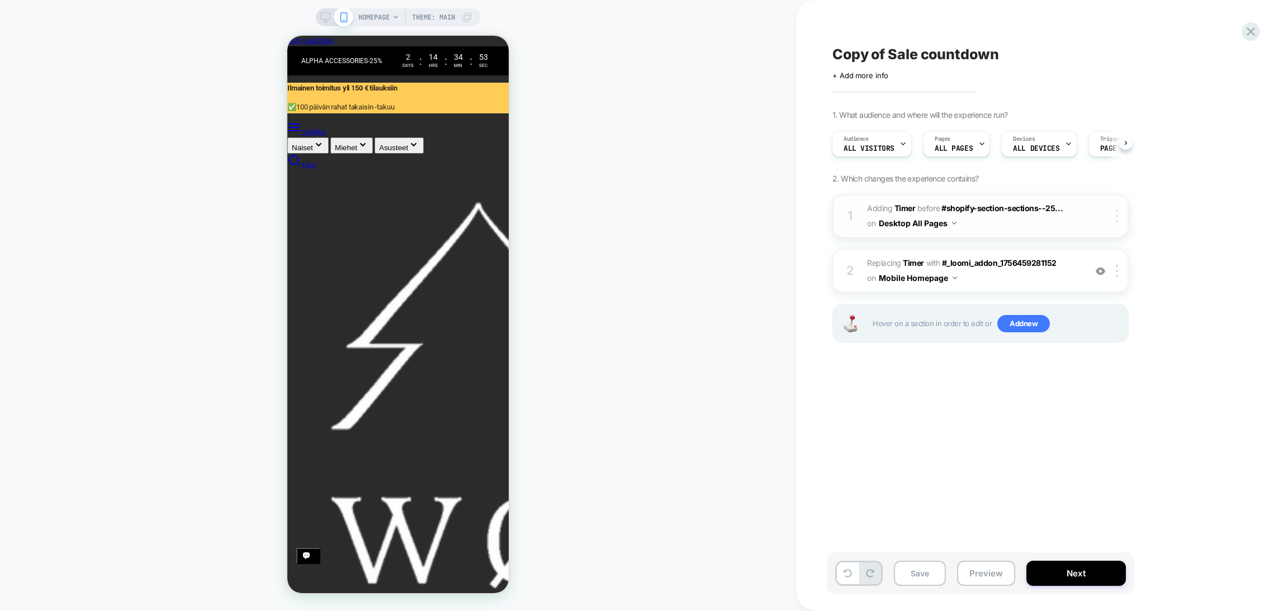
click at [1115, 213] on img at bounding box center [1116, 216] width 2 height 12
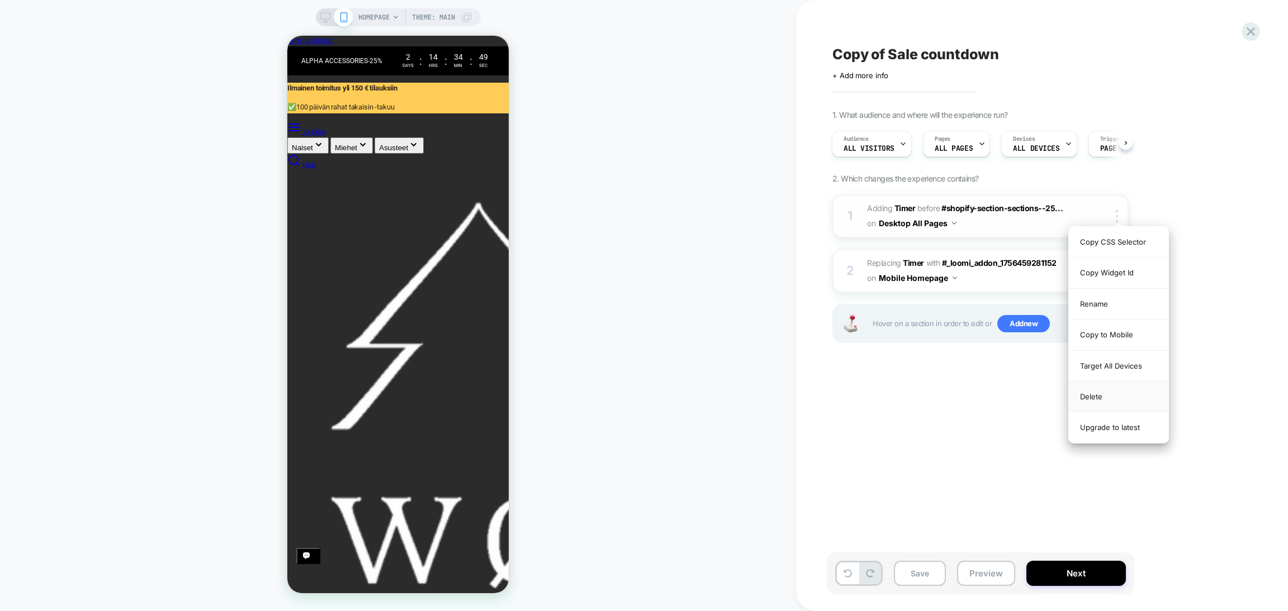
click at [1084, 397] on div "Delete" at bounding box center [1117, 397] width 99 height 31
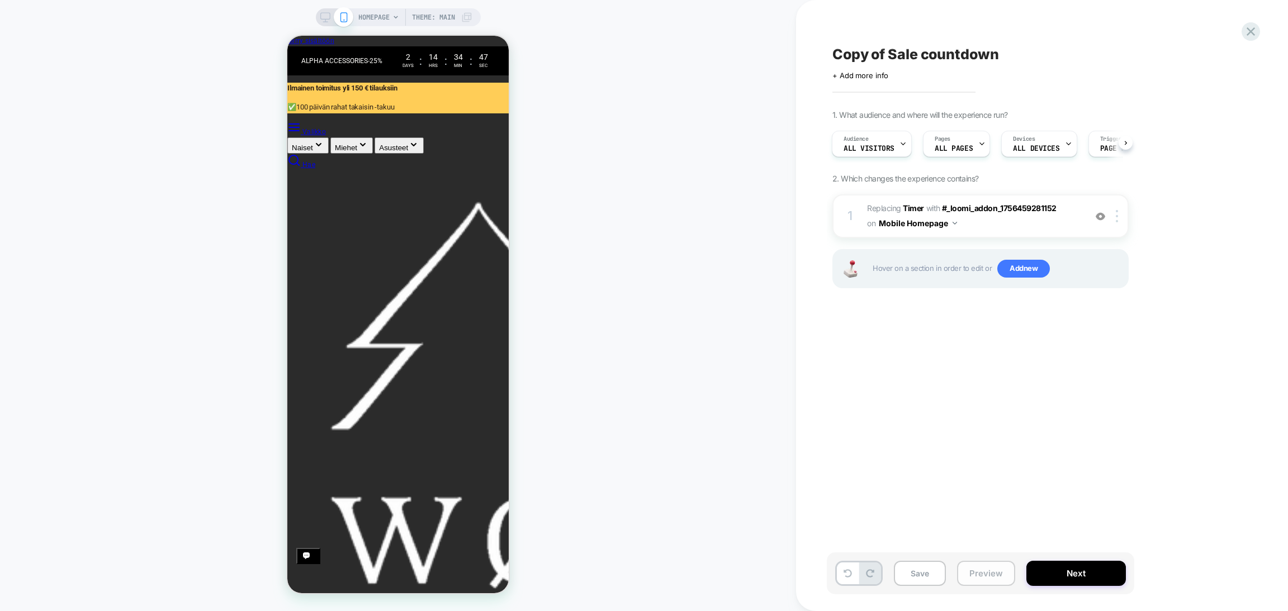
click at [971, 572] on button "Preview" at bounding box center [986, 573] width 58 height 25
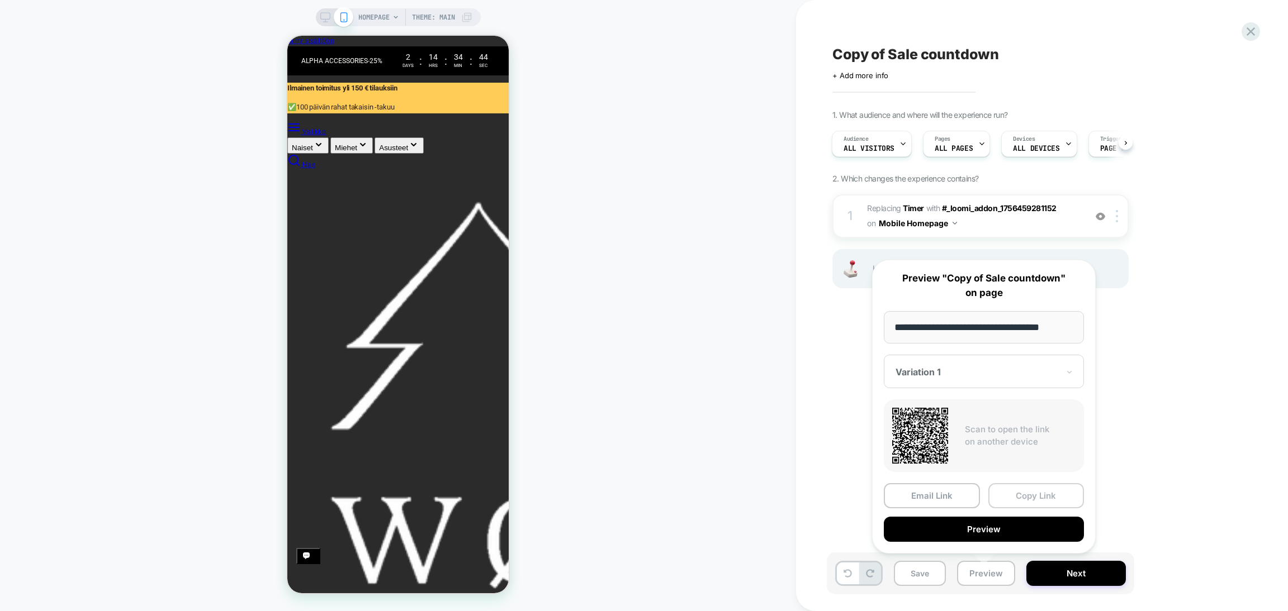
click at [1022, 495] on button "Copy Link" at bounding box center [1036, 495] width 96 height 25
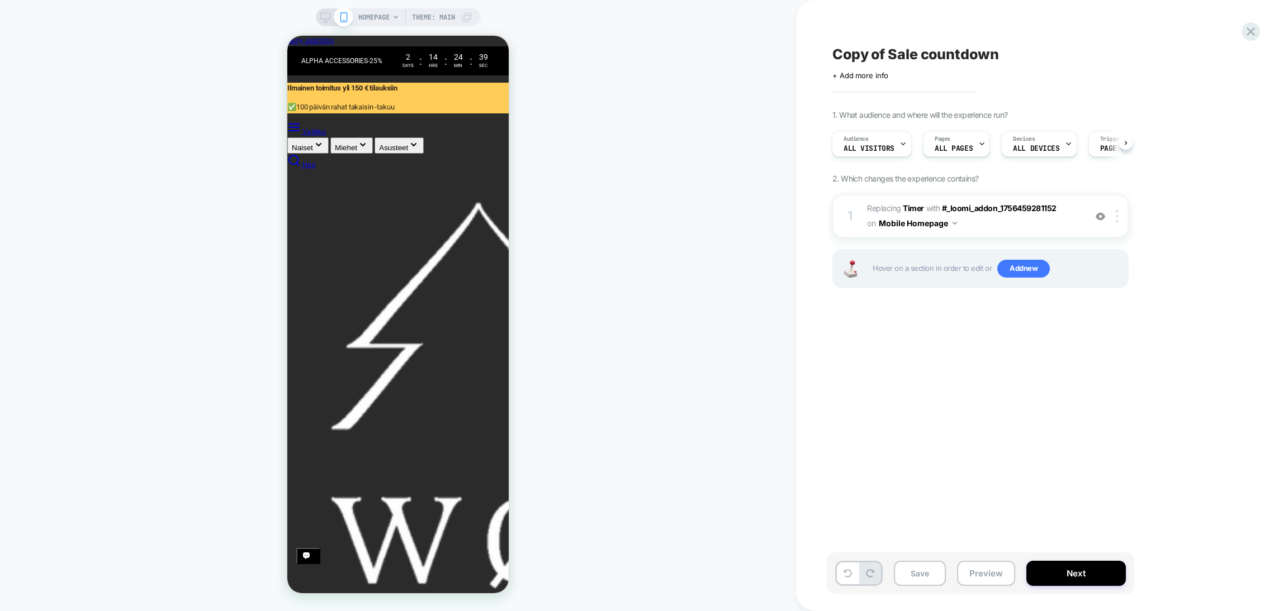
click at [1108, 422] on div "Copy of Sale countdown Click to edit experience details + Add more info 1. What…" at bounding box center [1035, 305] width 419 height 589
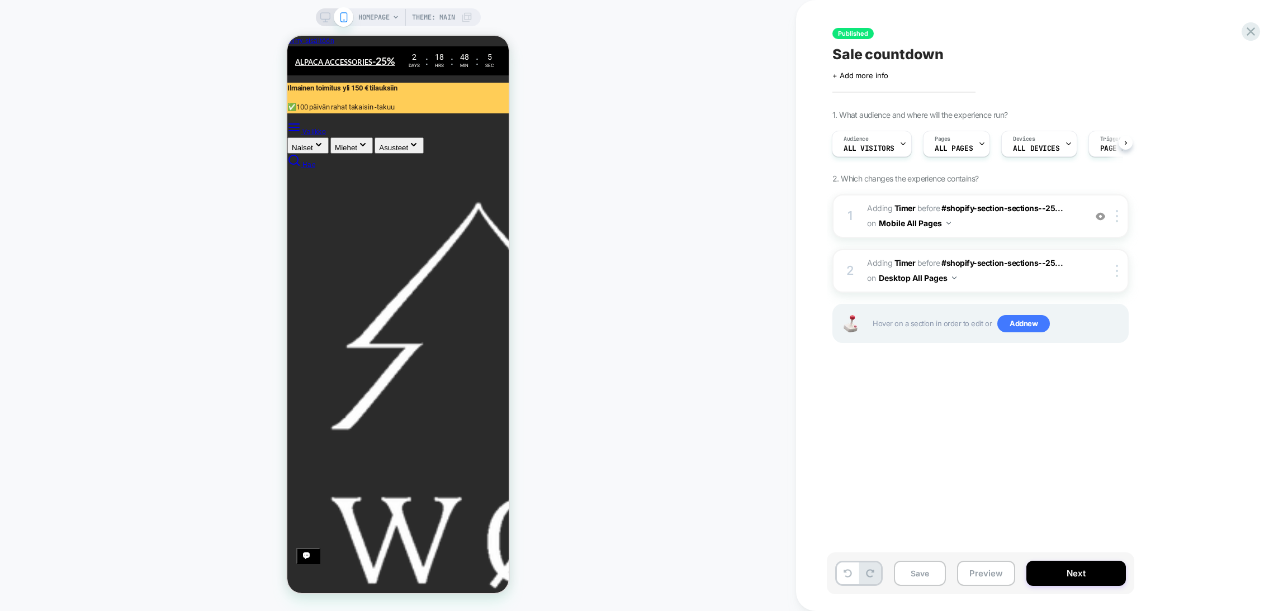
scroll to position [0, 222]
click at [971, 574] on button "Preview" at bounding box center [986, 573] width 58 height 25
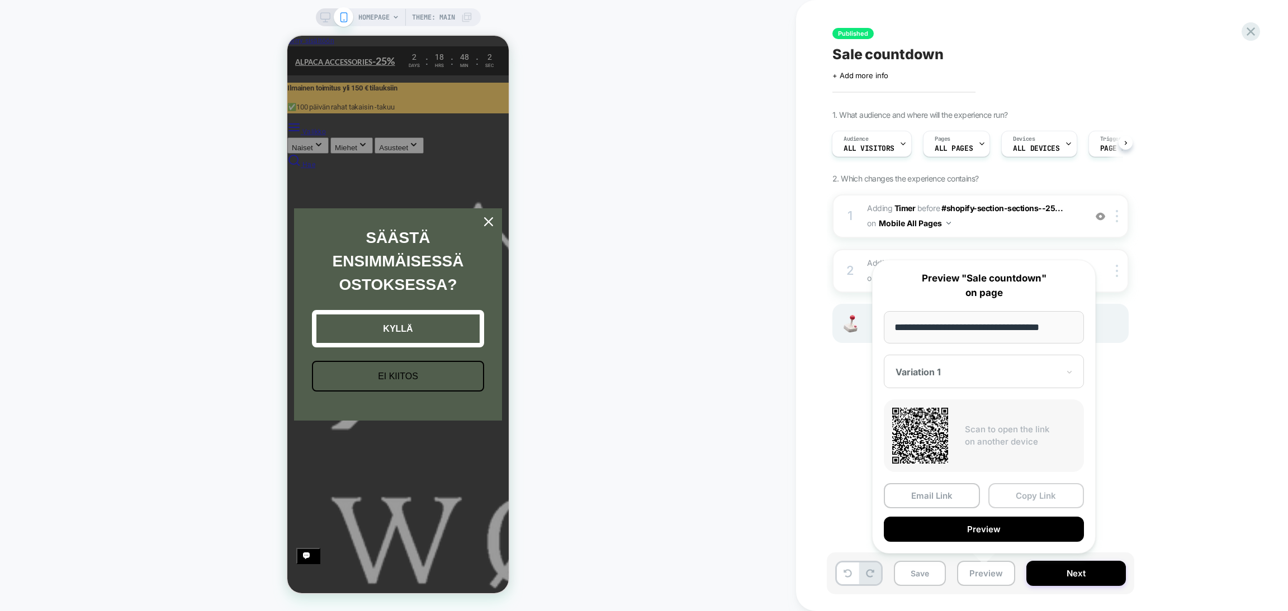
scroll to position [0, 0]
click at [1027, 494] on button "Copy Link" at bounding box center [1036, 495] width 96 height 25
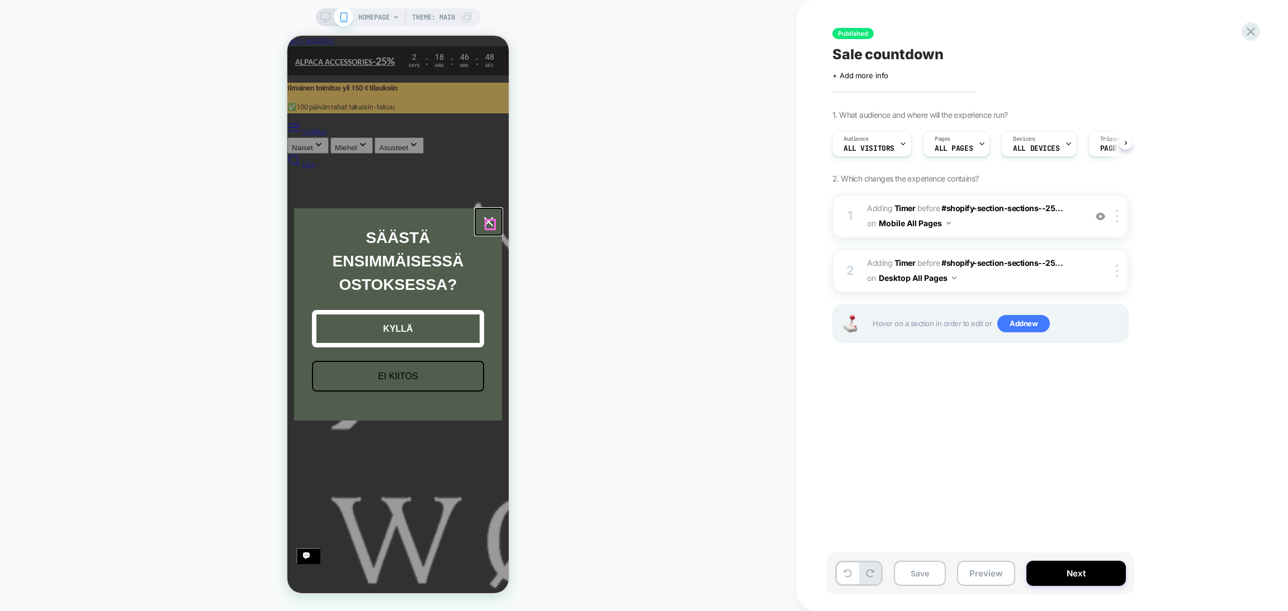
click at [486, 220] on icon "close icon" at bounding box center [488, 221] width 9 height 9
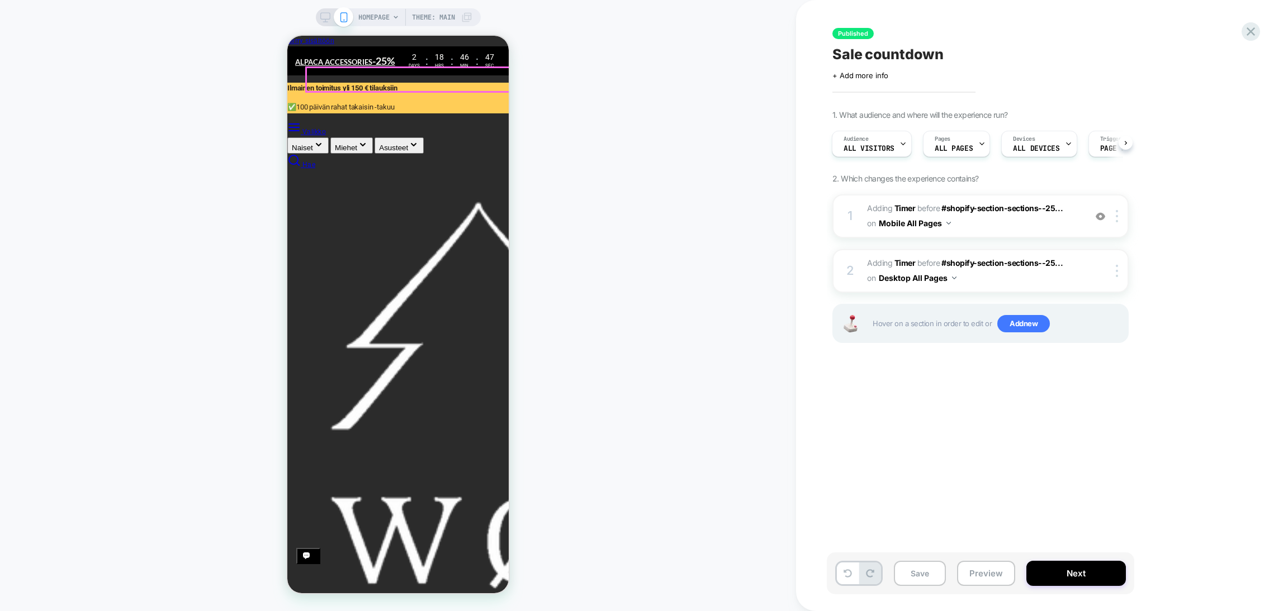
scroll to position [0, 222]
click at [287, 36] on icon "Sulje navigointi" at bounding box center [287, 36] width 0 height 0
click at [1115, 218] on img at bounding box center [1116, 216] width 2 height 12
click at [1117, 214] on img at bounding box center [1116, 216] width 2 height 12
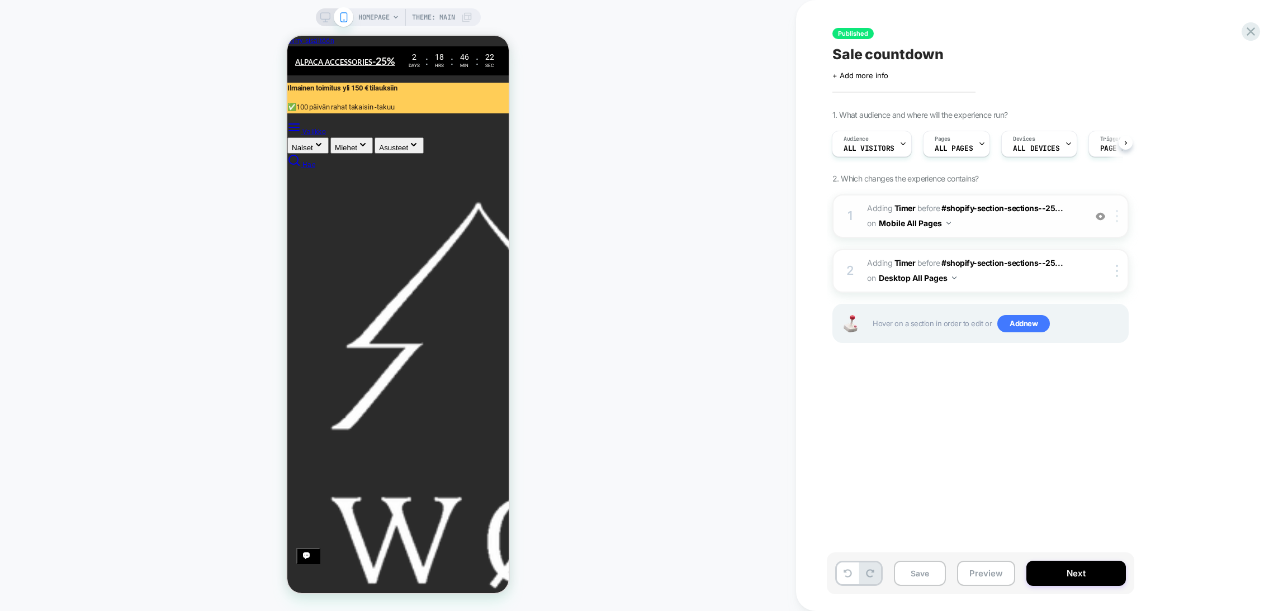
click at [1115, 212] on img at bounding box center [1116, 216] width 2 height 12
click at [885, 427] on div "Published Sale countdown Click to edit experience details + Add more info 1. Wh…" at bounding box center [1035, 305] width 419 height 589
click at [1115, 211] on img at bounding box center [1116, 216] width 2 height 12
click at [1035, 145] on span "ALL DEVICES" at bounding box center [1036, 149] width 46 height 8
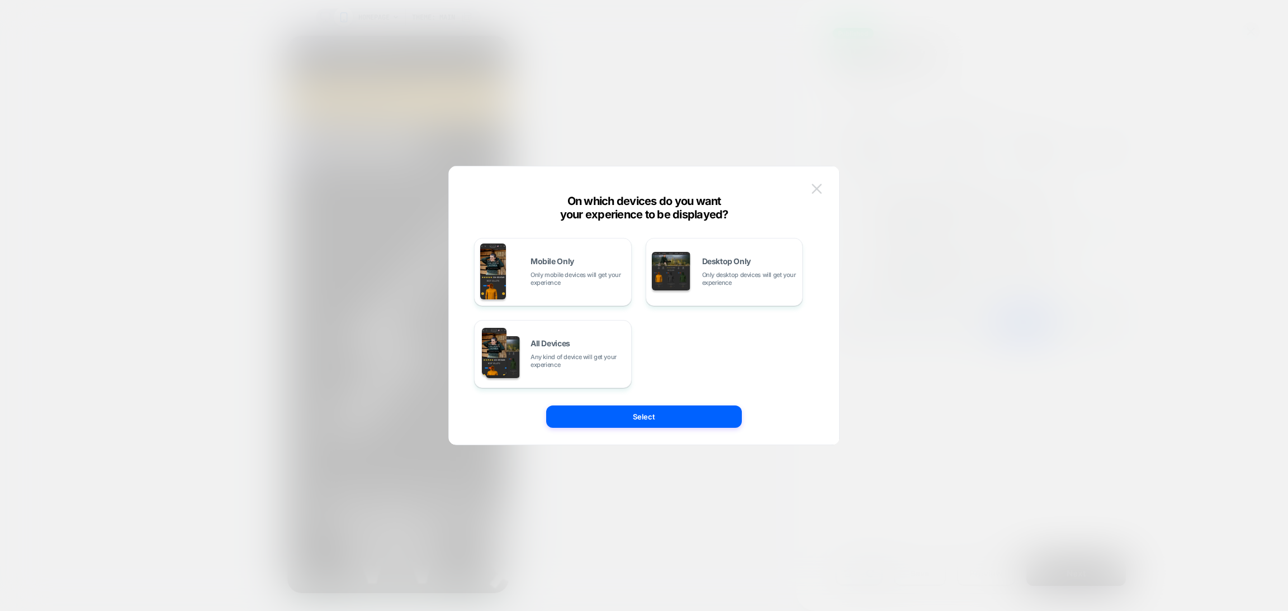
click at [823, 182] on button at bounding box center [816, 188] width 17 height 17
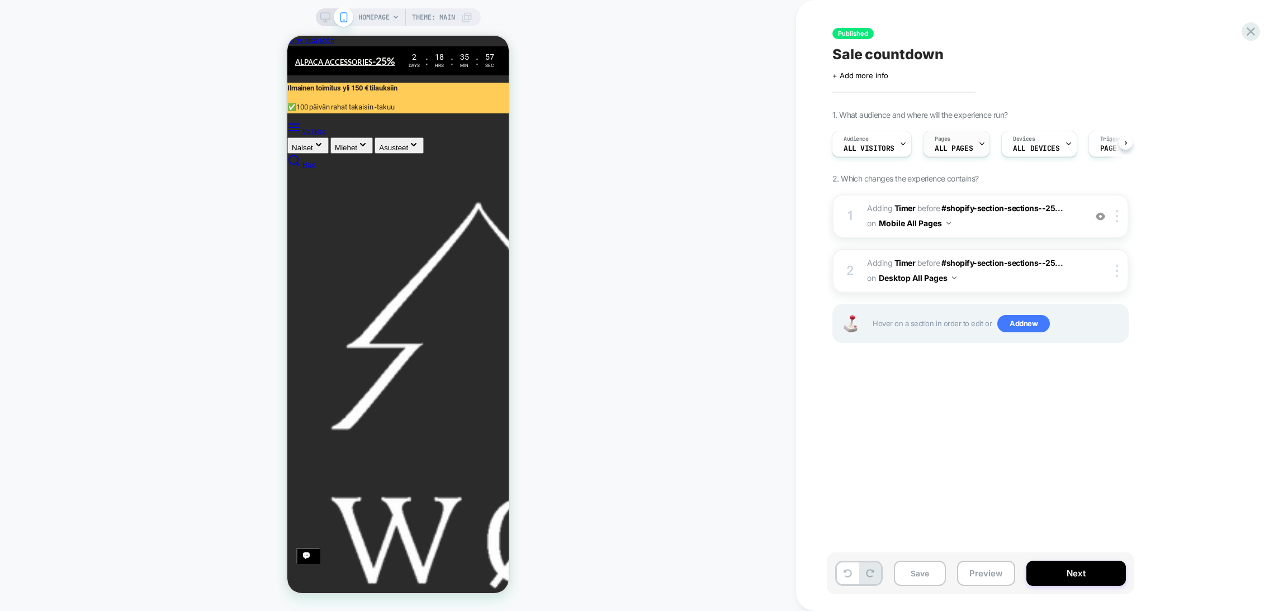
click at [967, 151] on span "ALL PAGES" at bounding box center [953, 149] width 38 height 8
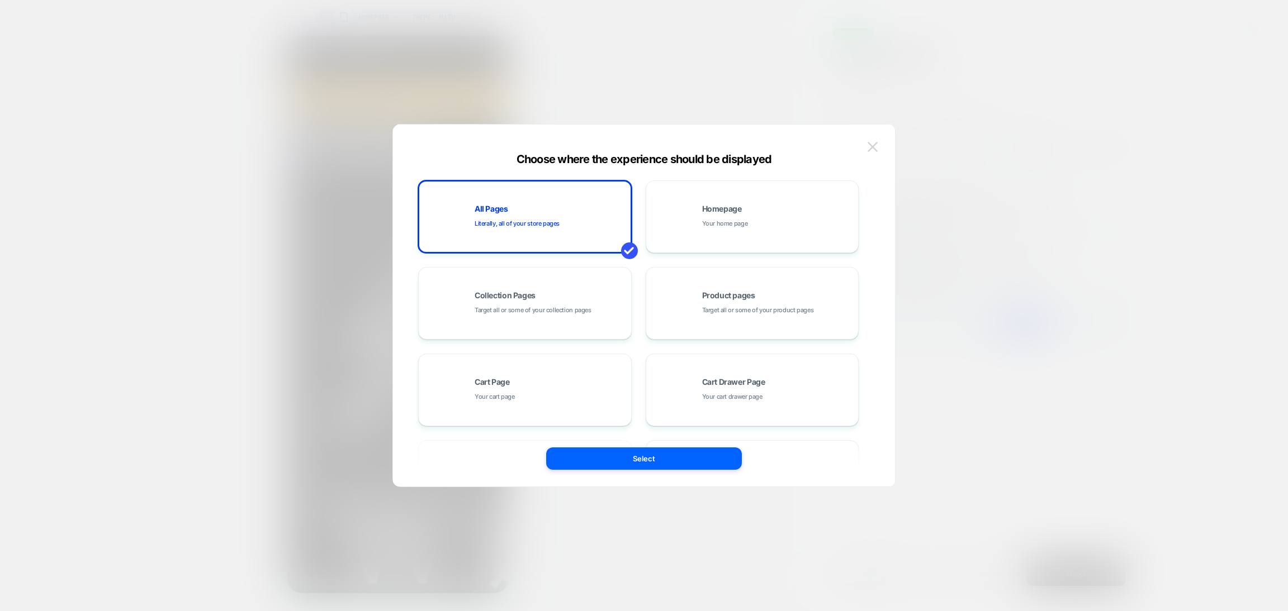
scroll to position [0, 26]
click at [876, 145] on img at bounding box center [872, 146] width 10 height 9
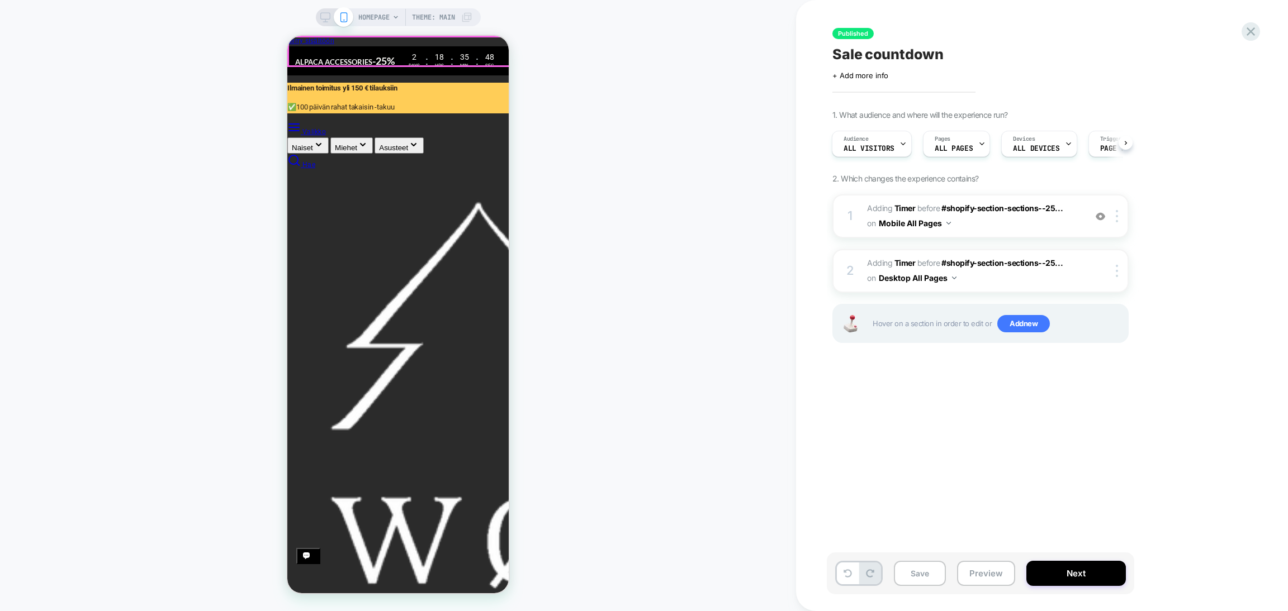
scroll to position [0, 222]
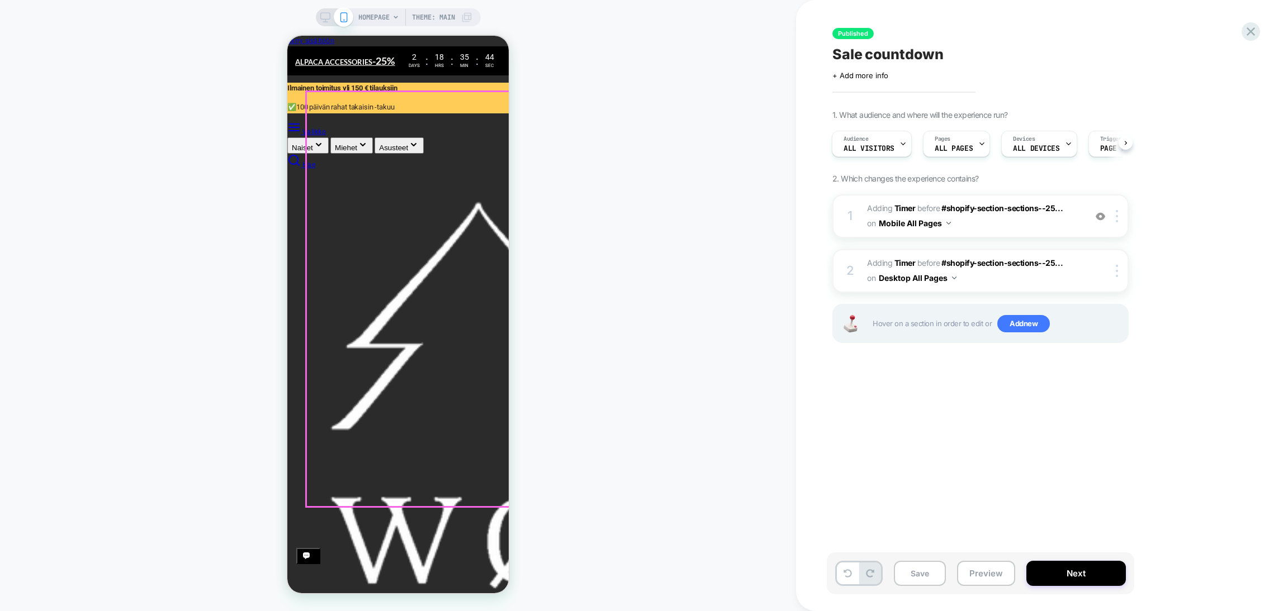
scroll to position [0, 0]
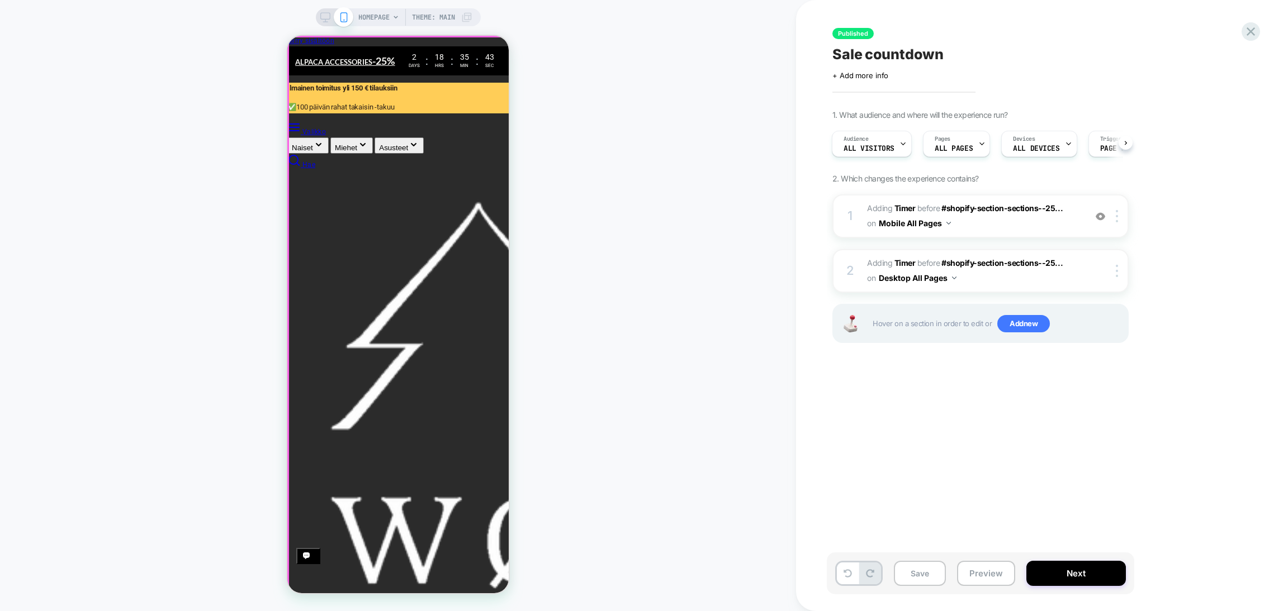
click at [287, 36] on link at bounding box center [287, 36] width 0 height 0
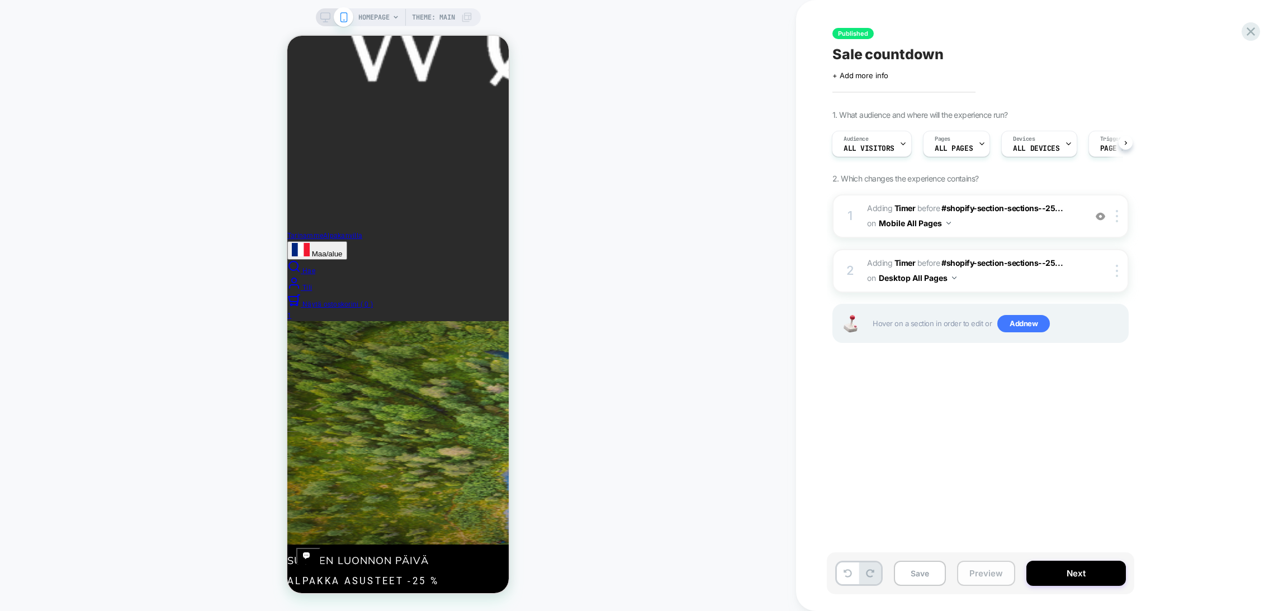
scroll to position [0, 222]
click at [978, 577] on button "Preview" at bounding box center [986, 573] width 58 height 25
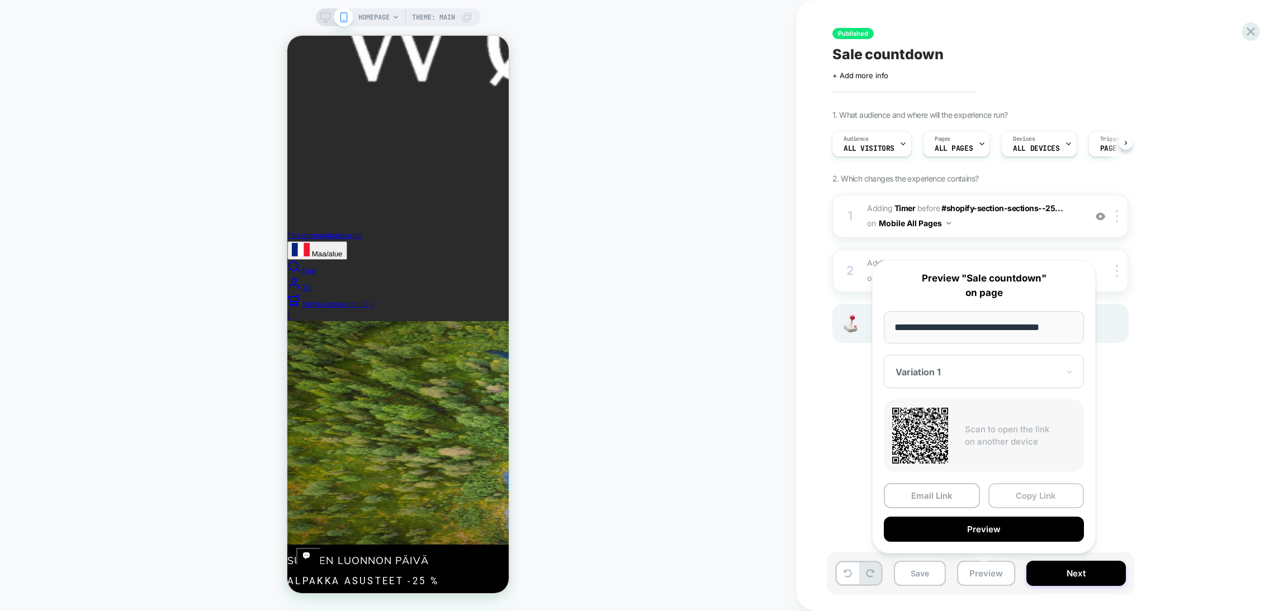
scroll to position [0, 0]
click at [1004, 494] on button "Copy Link" at bounding box center [1036, 495] width 96 height 25
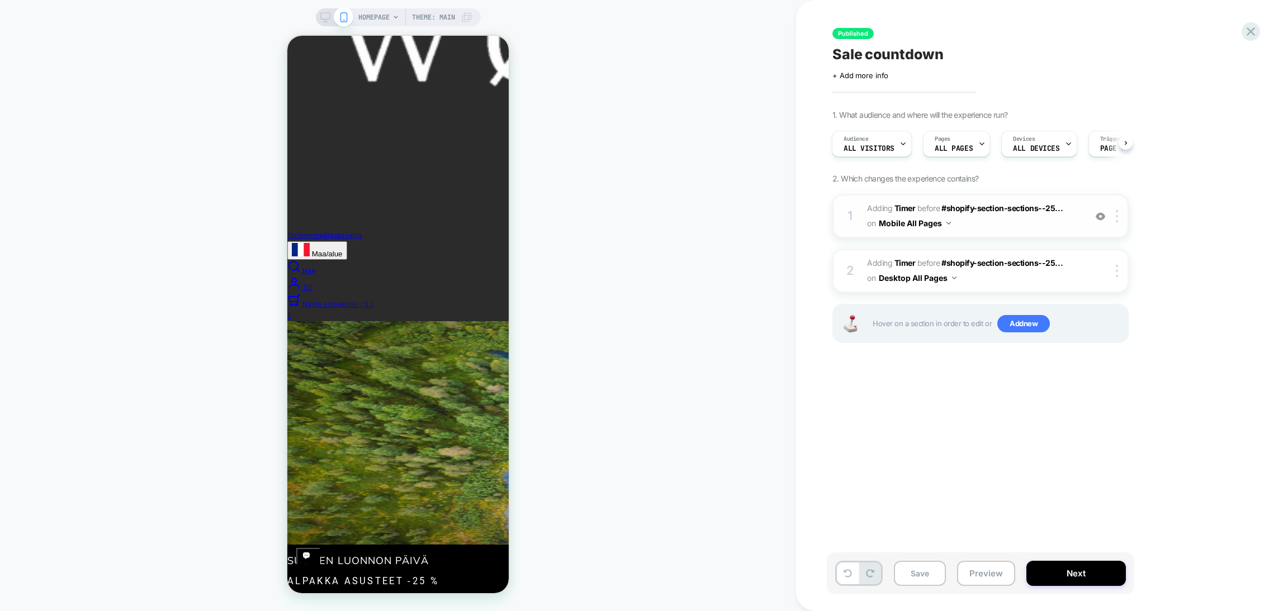
scroll to position [0, 26]
click at [944, 219] on button "Mobile All Pages" at bounding box center [914, 223] width 72 height 16
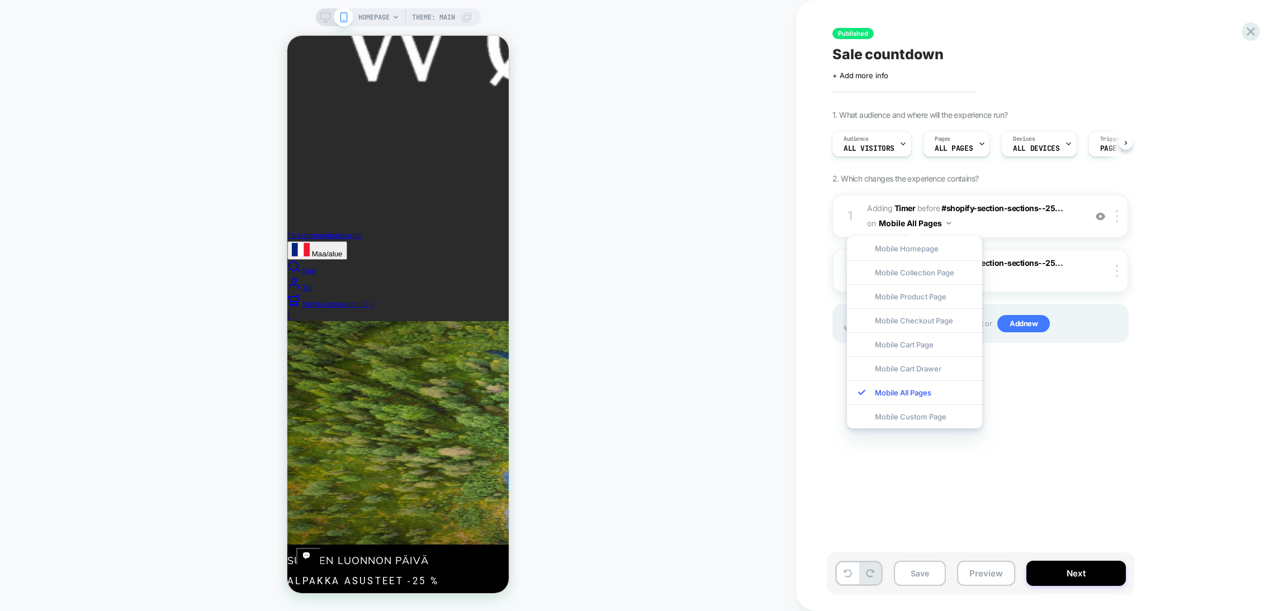
scroll to position [0, 0]
click at [1158, 415] on div "Published Sale countdown Click to edit experience details + Add more info 1. Wh…" at bounding box center [1035, 305] width 419 height 589
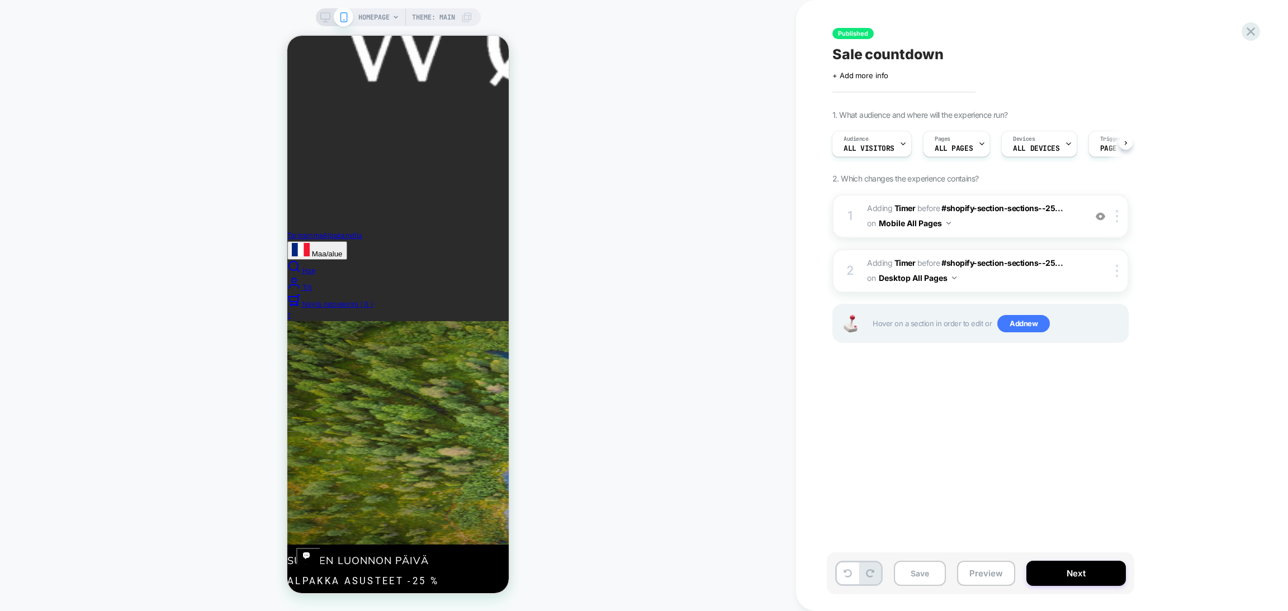
scroll to position [0, 222]
click at [1029, 227] on span "#_loomi_addon_1756459281152 Adding Timer BEFORE #shopify-section-sections--25..…" at bounding box center [973, 216] width 213 height 30
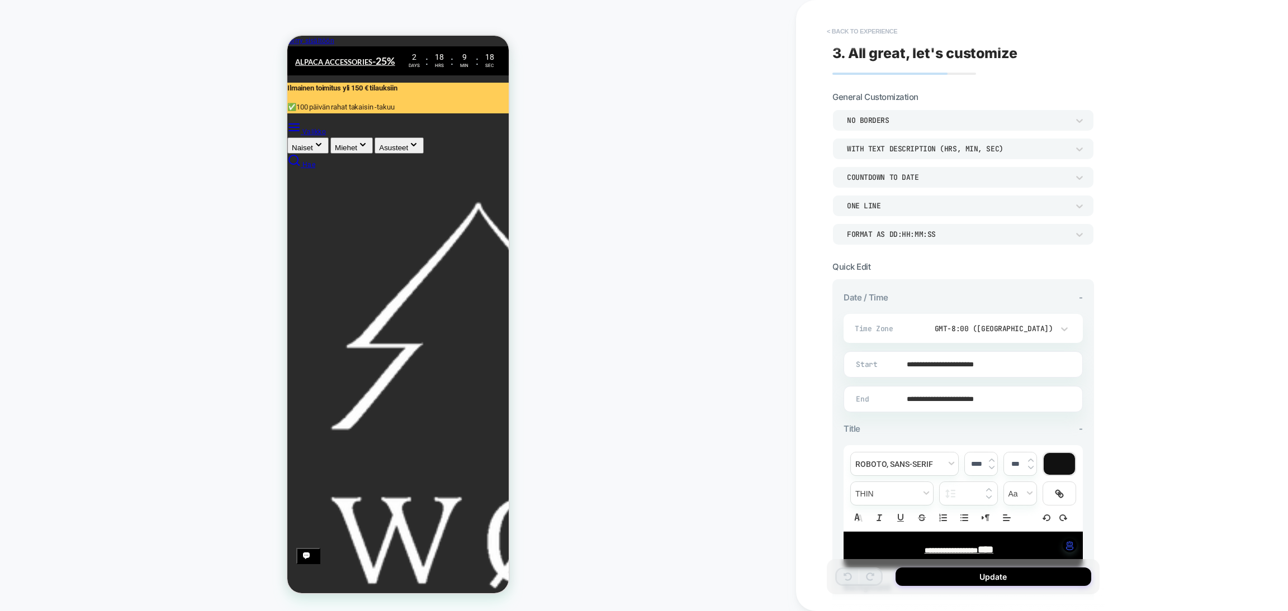
click at [834, 28] on button "< Back to experience" at bounding box center [862, 31] width 82 height 18
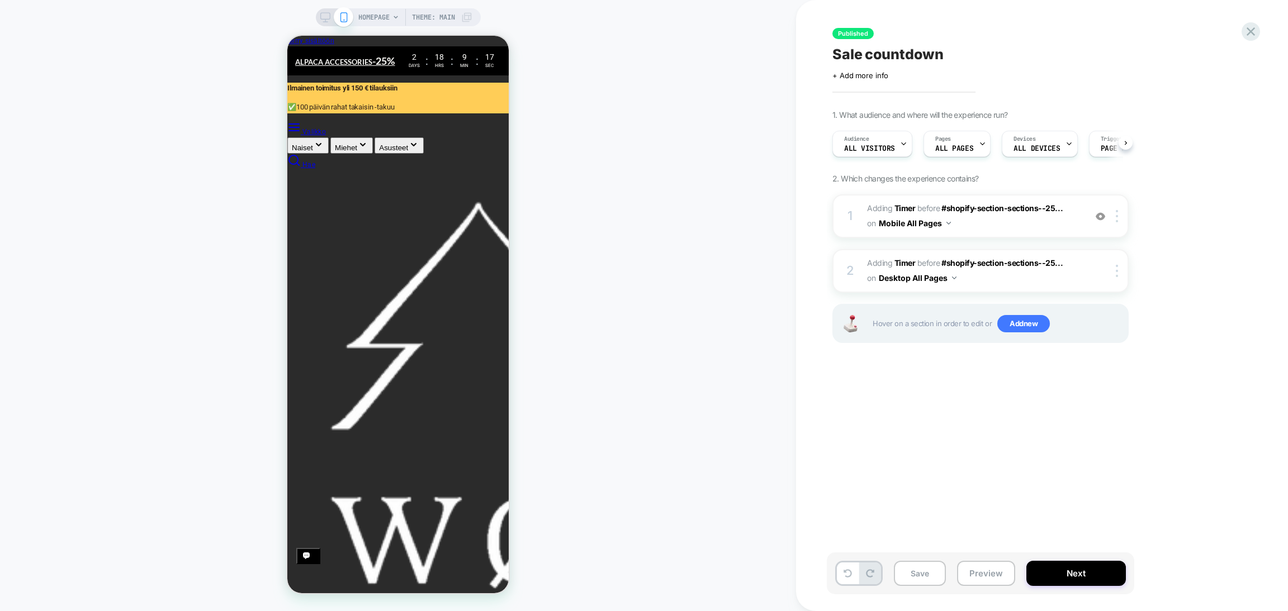
scroll to position [0, 1]
click at [975, 575] on button "Preview" at bounding box center [986, 573] width 58 height 25
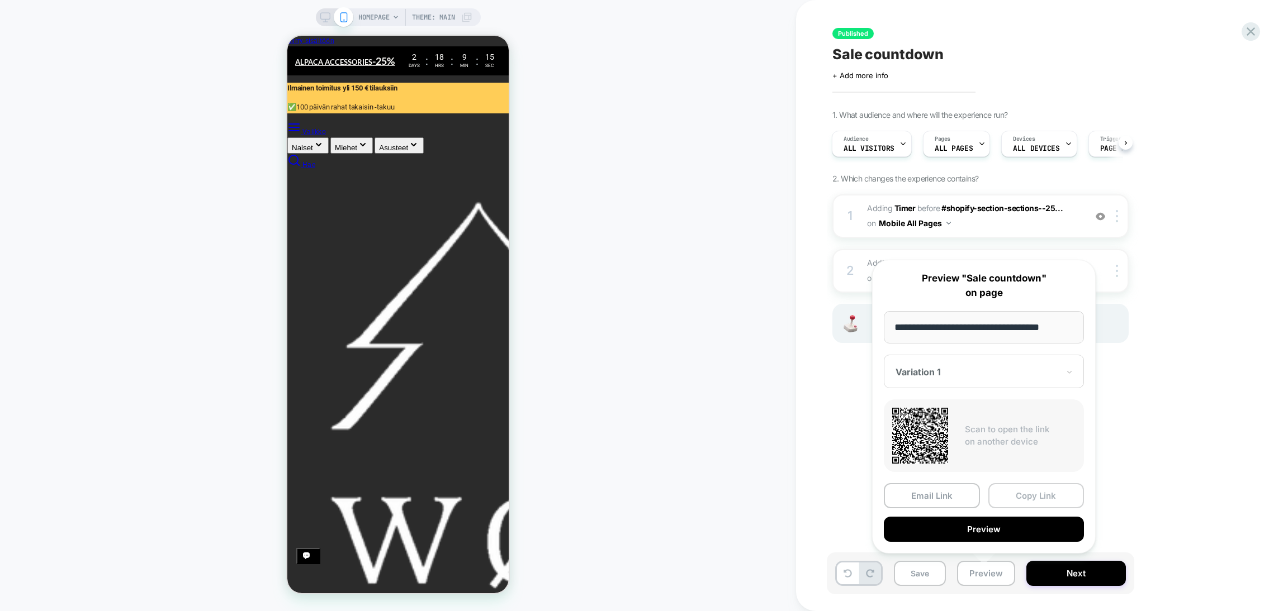
click at [1025, 491] on button "Copy Link" at bounding box center [1036, 495] width 96 height 25
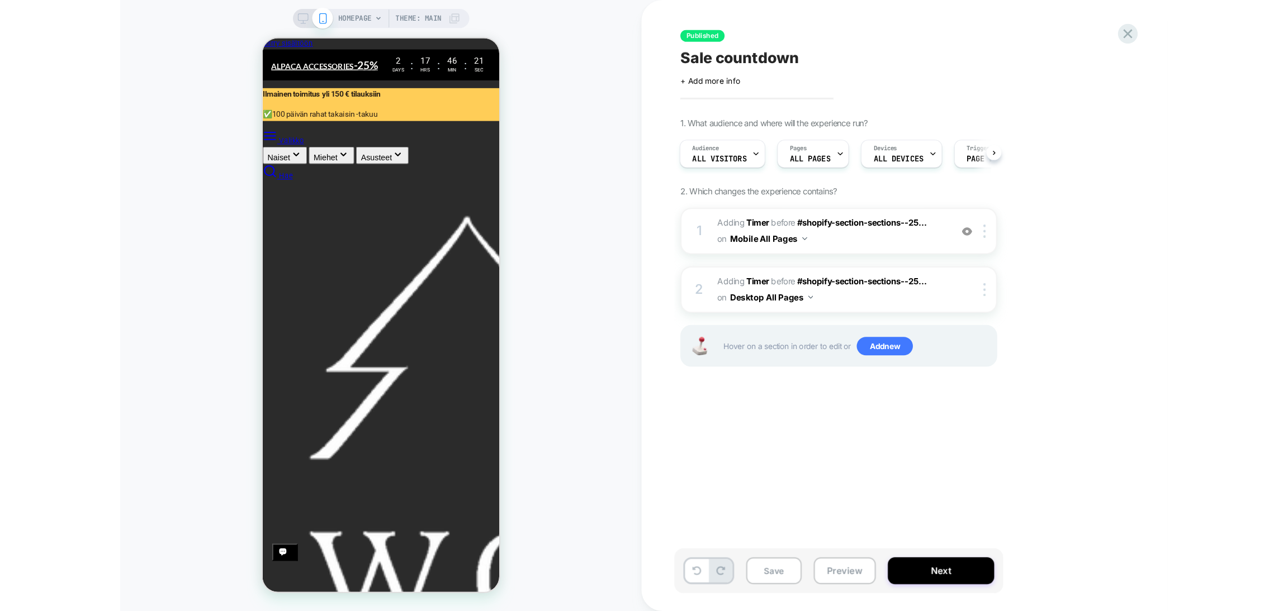
scroll to position [0, 0]
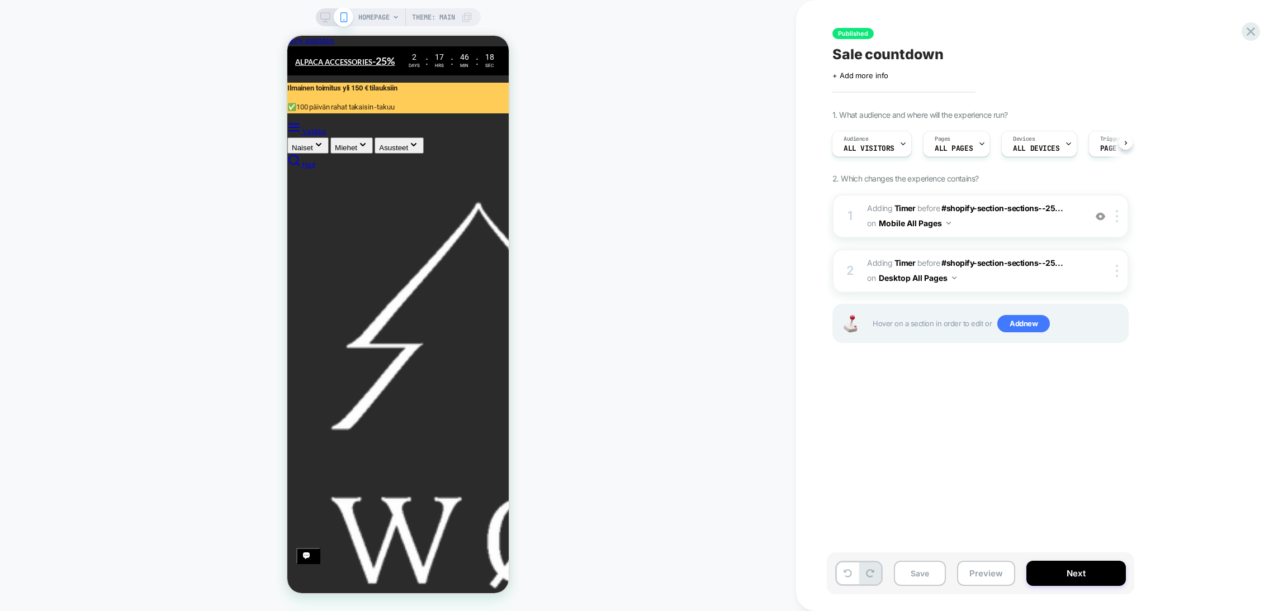
click at [330, 13] on div at bounding box center [334, 17] width 28 height 10
click at [324, 15] on icon at bounding box center [325, 17] width 10 height 10
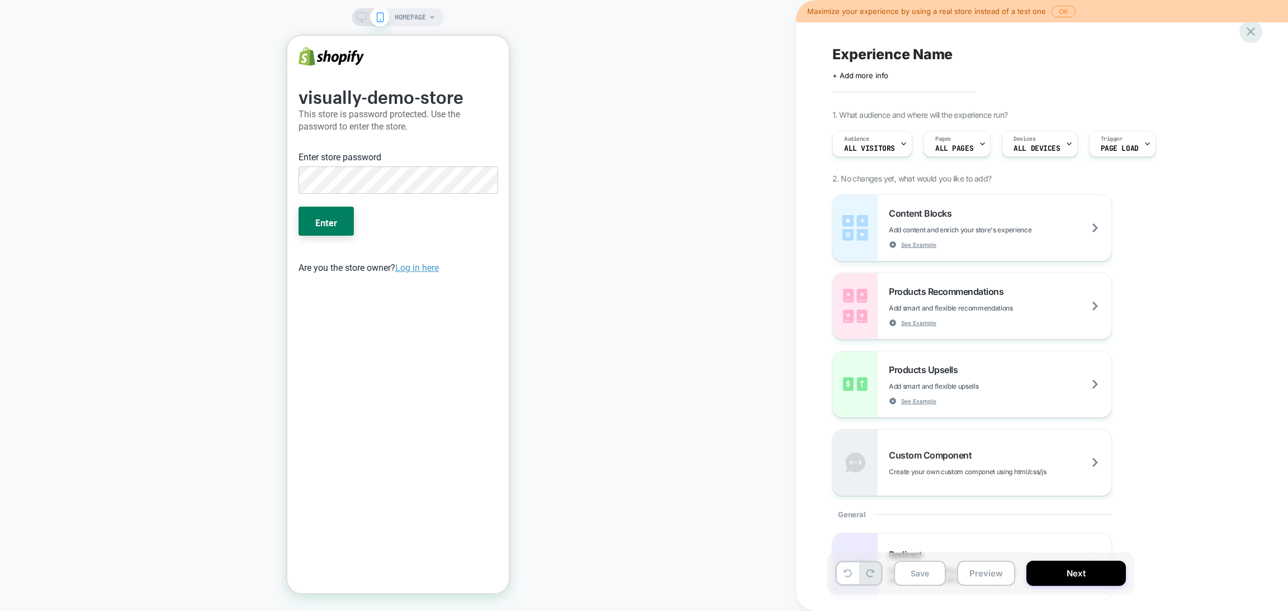
click at [1250, 27] on icon at bounding box center [1250, 31] width 15 height 15
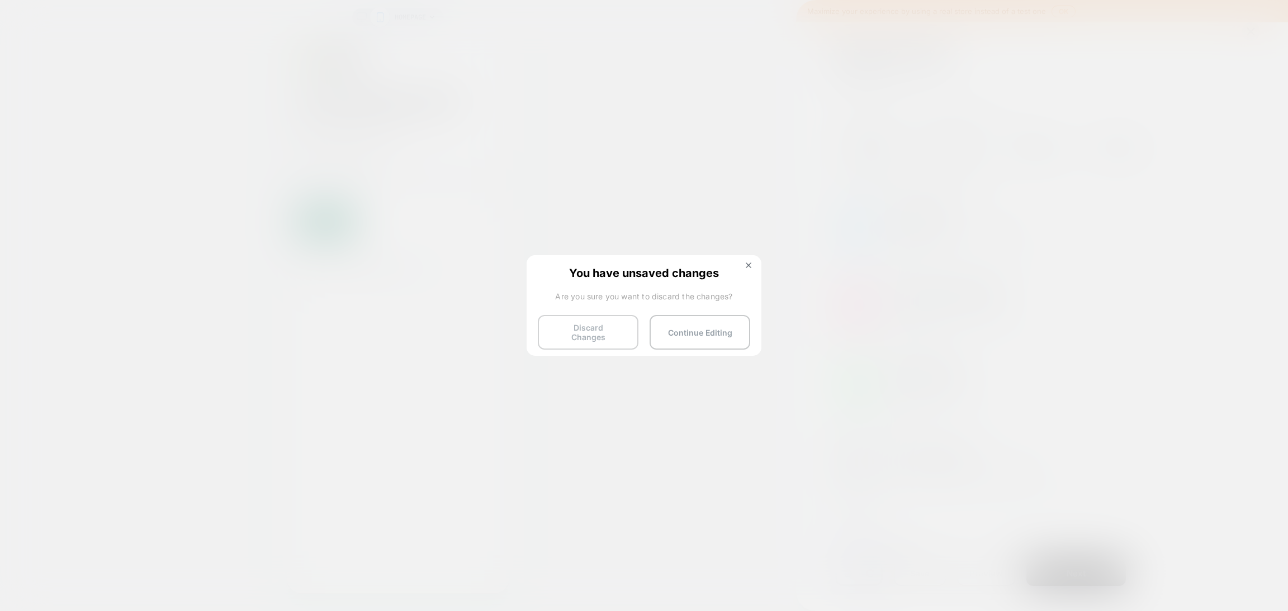
click at [608, 325] on button "Discard Changes" at bounding box center [588, 332] width 101 height 35
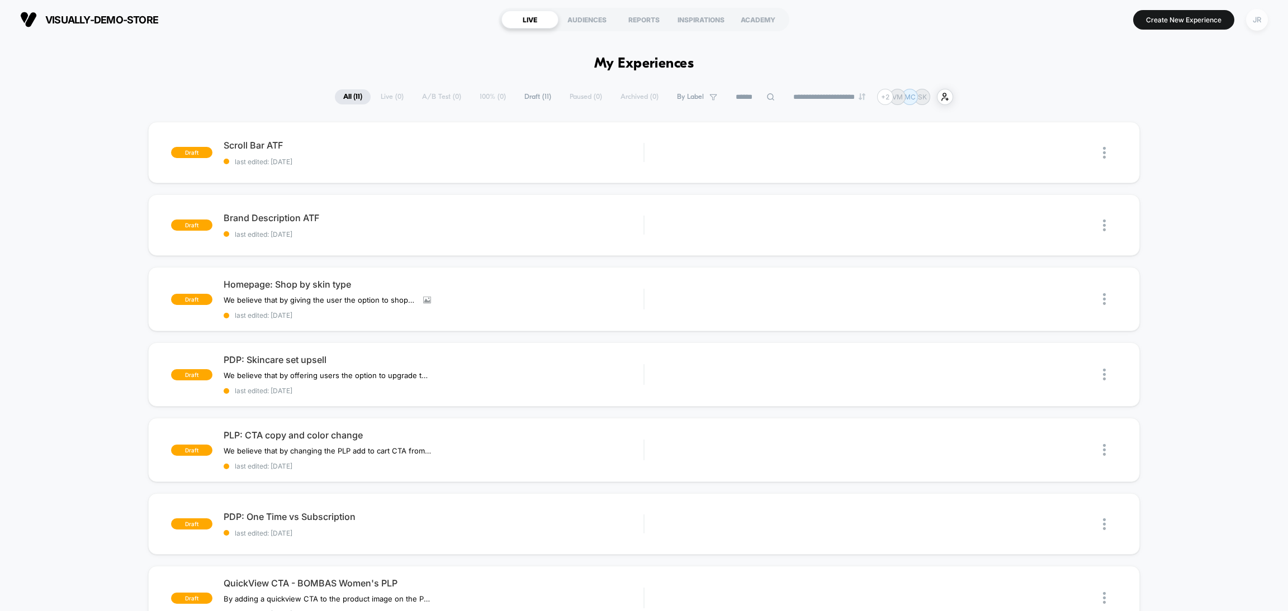
click at [1253, 25] on div "JR" at bounding box center [1257, 20] width 22 height 22
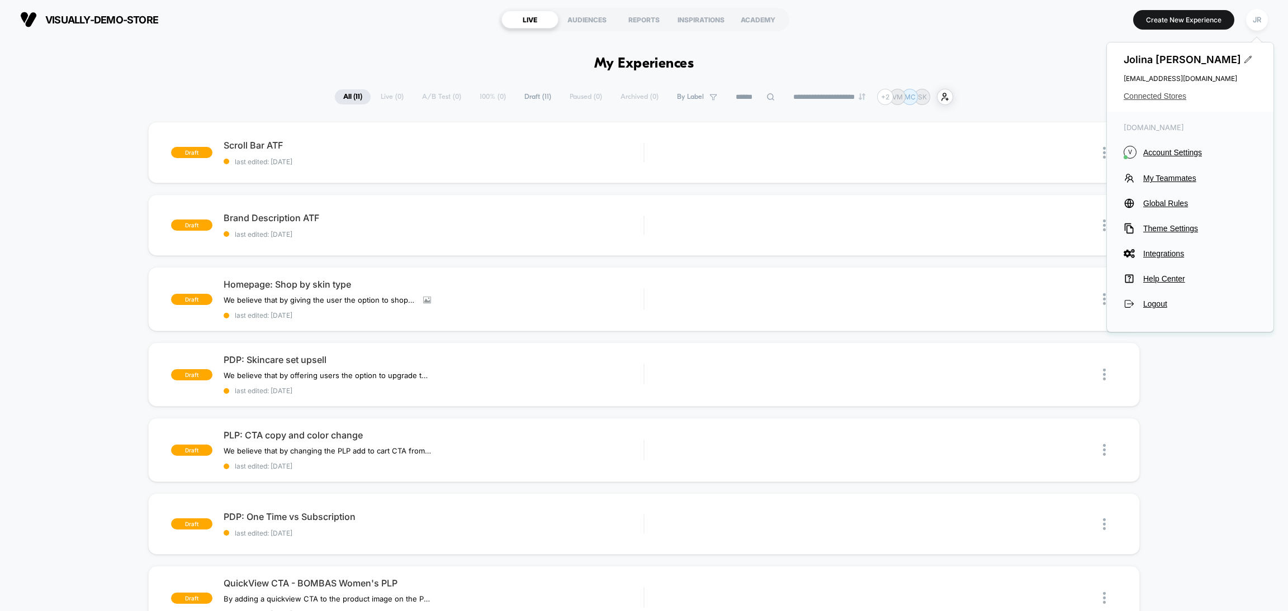
click at [1162, 93] on span "Connected Stores" at bounding box center [1189, 96] width 133 height 9
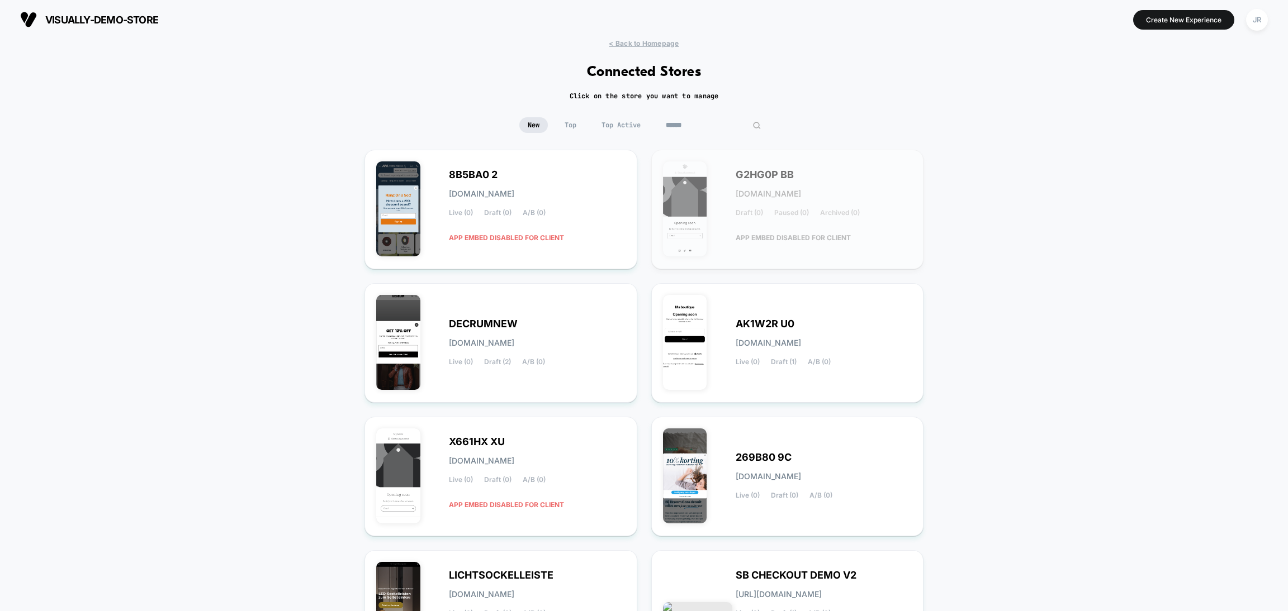
click at [706, 125] on input at bounding box center [713, 125] width 112 height 16
paste input "**********"
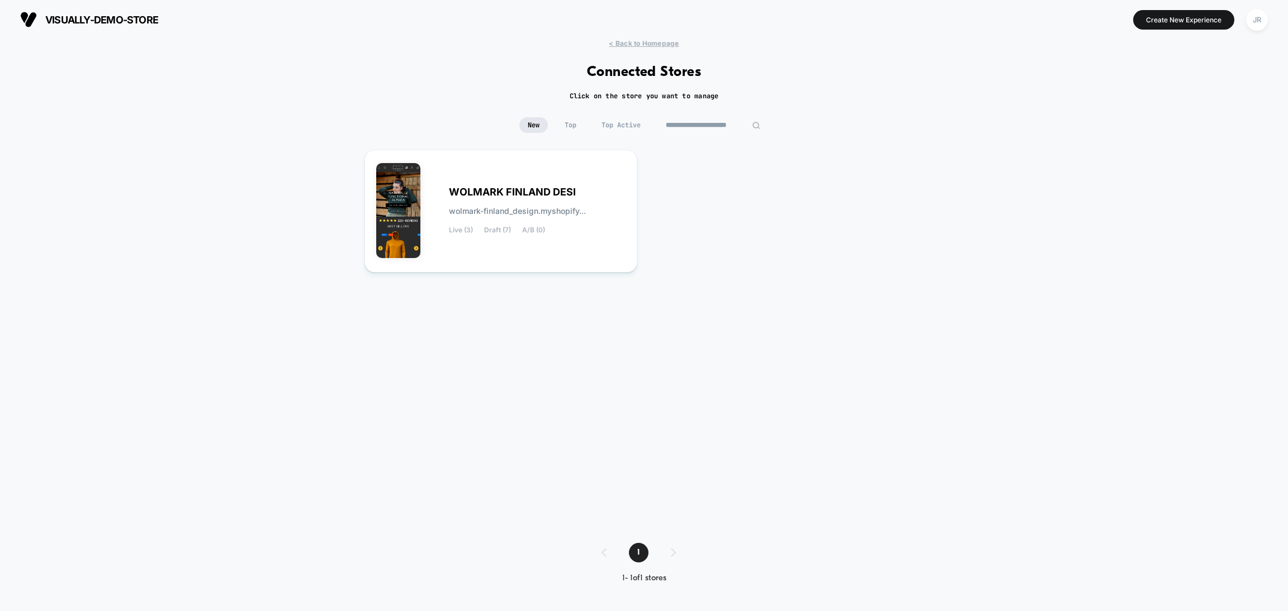
type input "**********"
click at [596, 177] on div "WOLMARK FINLAND DESI wolmark-finland_design.myshopify... Live (3) Draft (7) A/B…" at bounding box center [500, 210] width 249 height 99
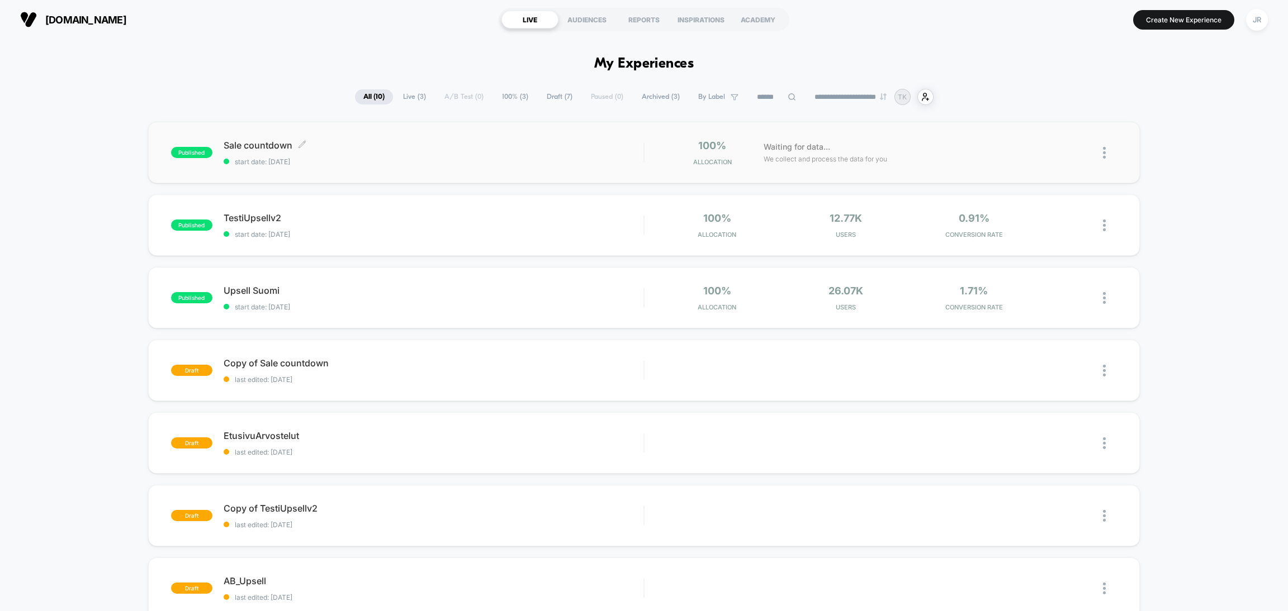
click at [391, 159] on span "start date: [DATE]" at bounding box center [434, 162] width 420 height 8
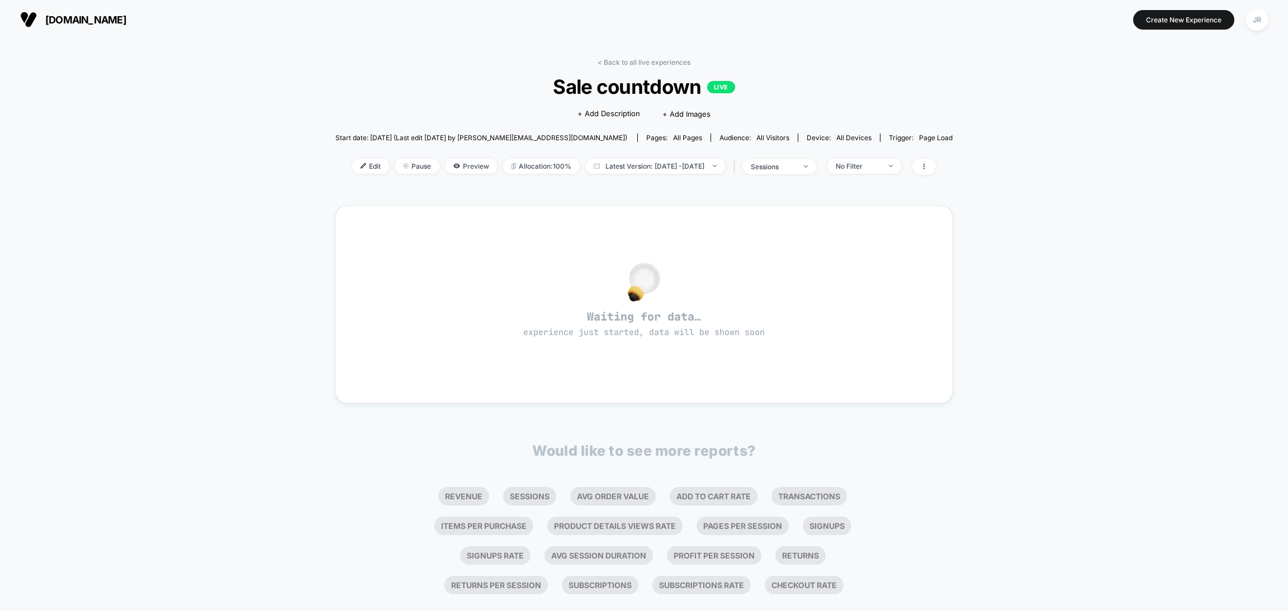
click at [182, 306] on div "< Back to all live experiences Sale countdown LIVE Click to edit experience det…" at bounding box center [644, 336] width 1288 height 595
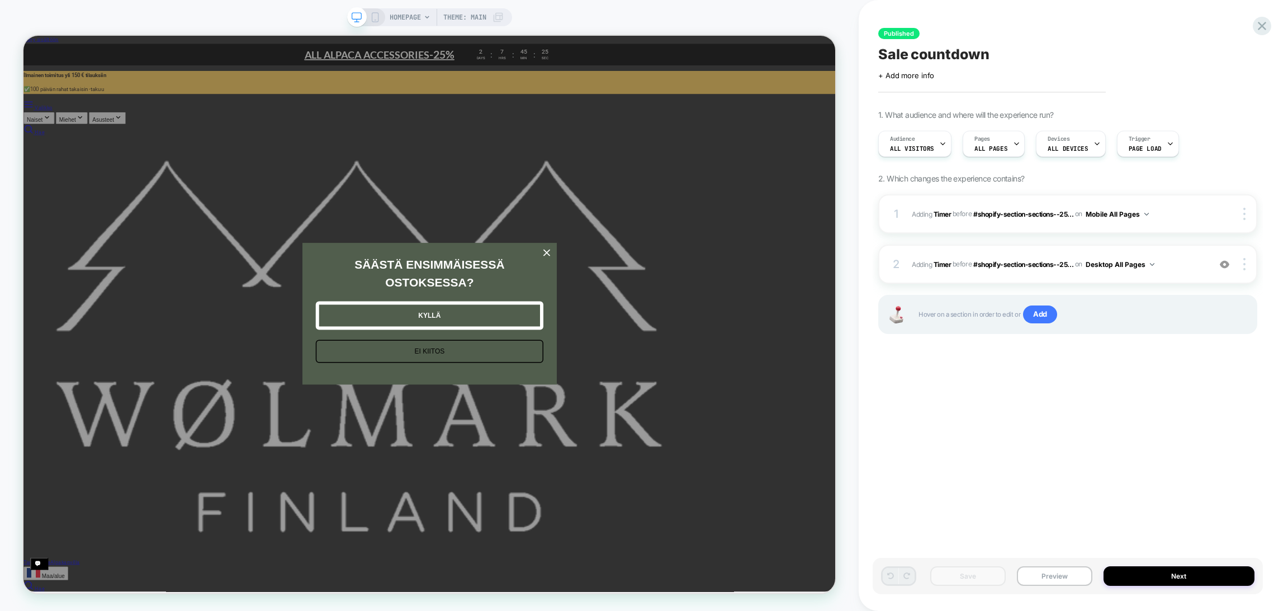
click at [137, 11] on div "HOMEPAGE Theme: MAIN" at bounding box center [429, 305] width 858 height 589
click at [372, 20] on rect at bounding box center [375, 17] width 6 height 9
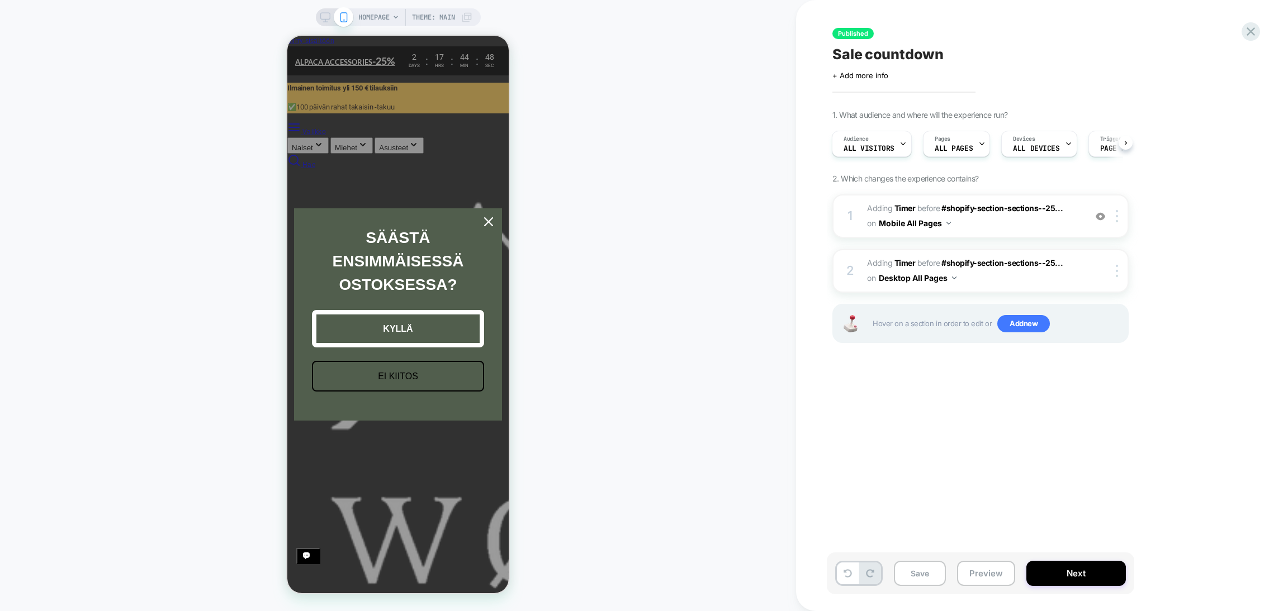
scroll to position [0, 222]
drag, startPoint x: 183, startPoint y: 108, endPoint x: 286, endPoint y: 60, distance: 113.7
click at [183, 108] on div "HOMEPAGE Theme: MAIN" at bounding box center [398, 305] width 796 height 589
click at [977, 573] on button "Preview" at bounding box center [986, 573] width 58 height 25
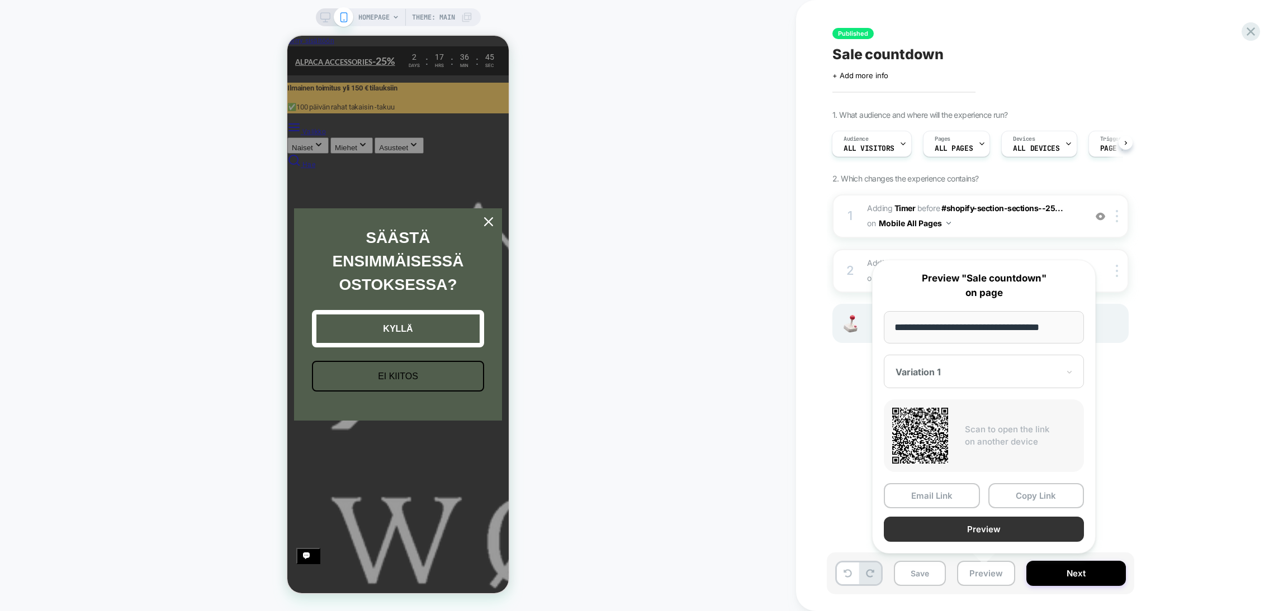
scroll to position [0, 222]
click at [1017, 490] on button "Copy Link" at bounding box center [1036, 495] width 96 height 25
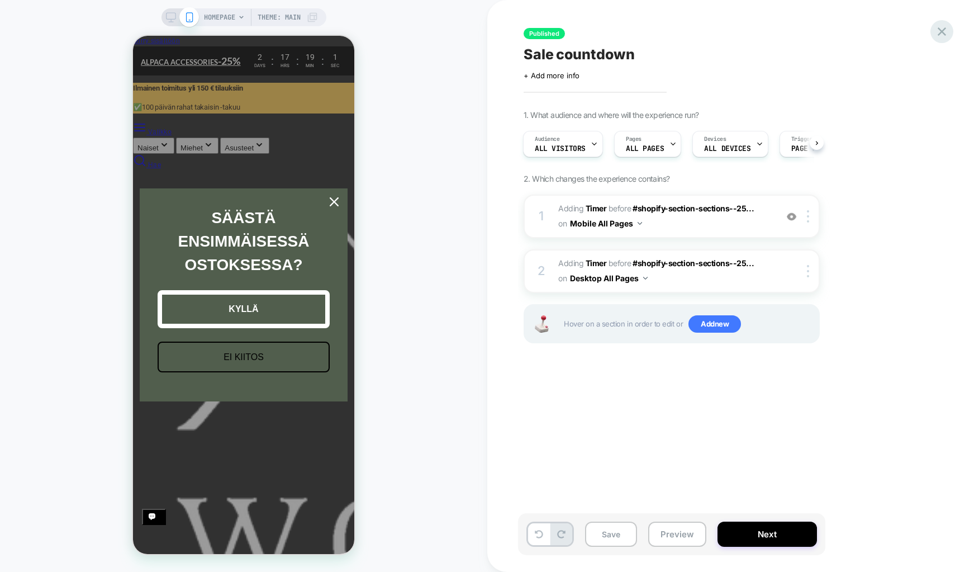
click at [941, 32] on icon at bounding box center [942, 31] width 8 height 8
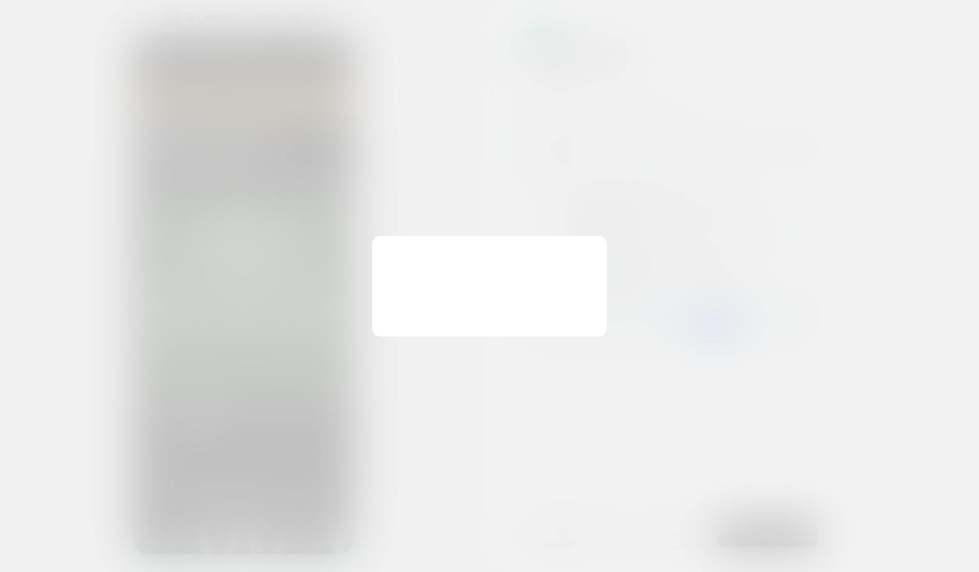
scroll to position [0, 0]
click at [517, 303] on button "Continue Editing" at bounding box center [545, 313] width 101 height 35
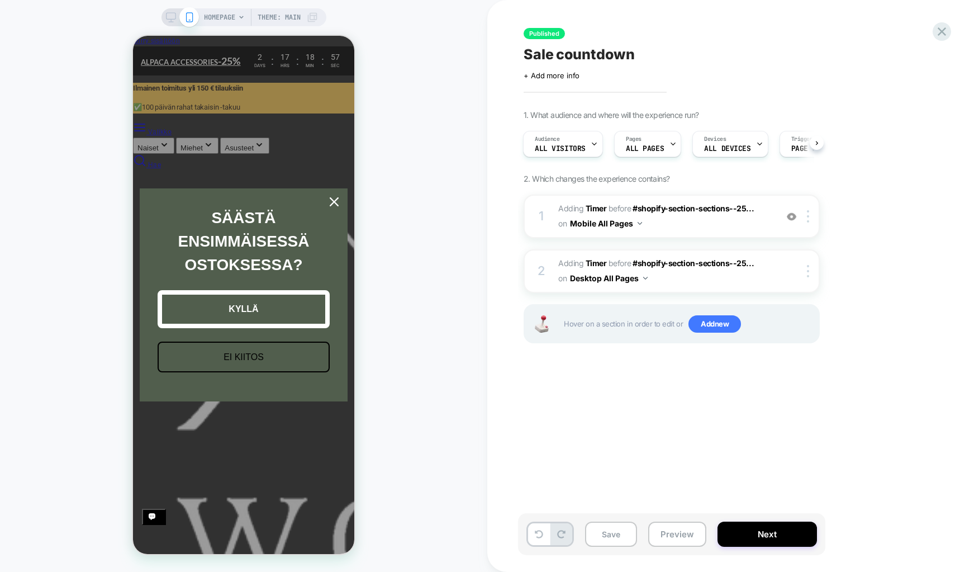
scroll to position [0, 222]
click at [662, 530] on button "Preview" at bounding box center [677, 533] width 58 height 25
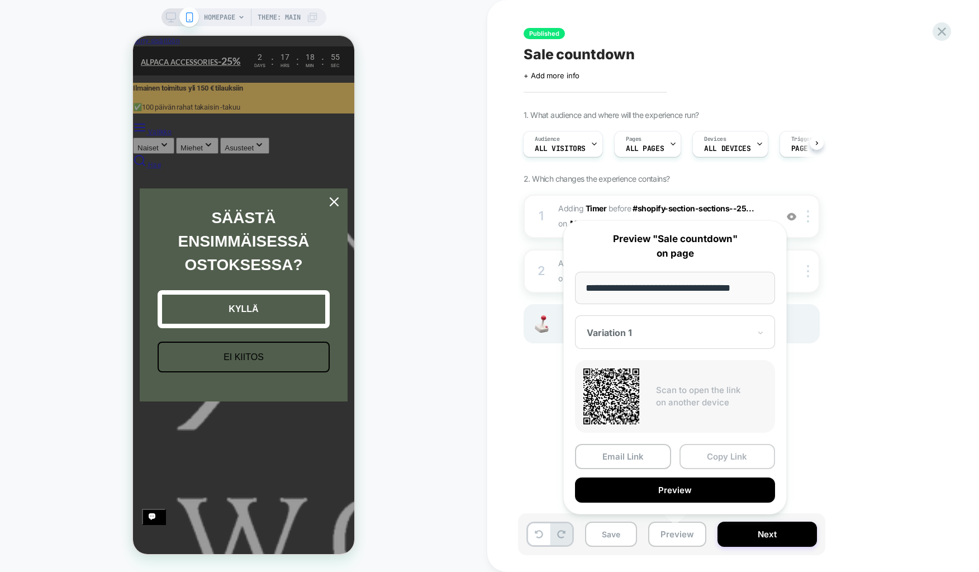
click at [710, 450] on button "Copy Link" at bounding box center [728, 456] width 96 height 25
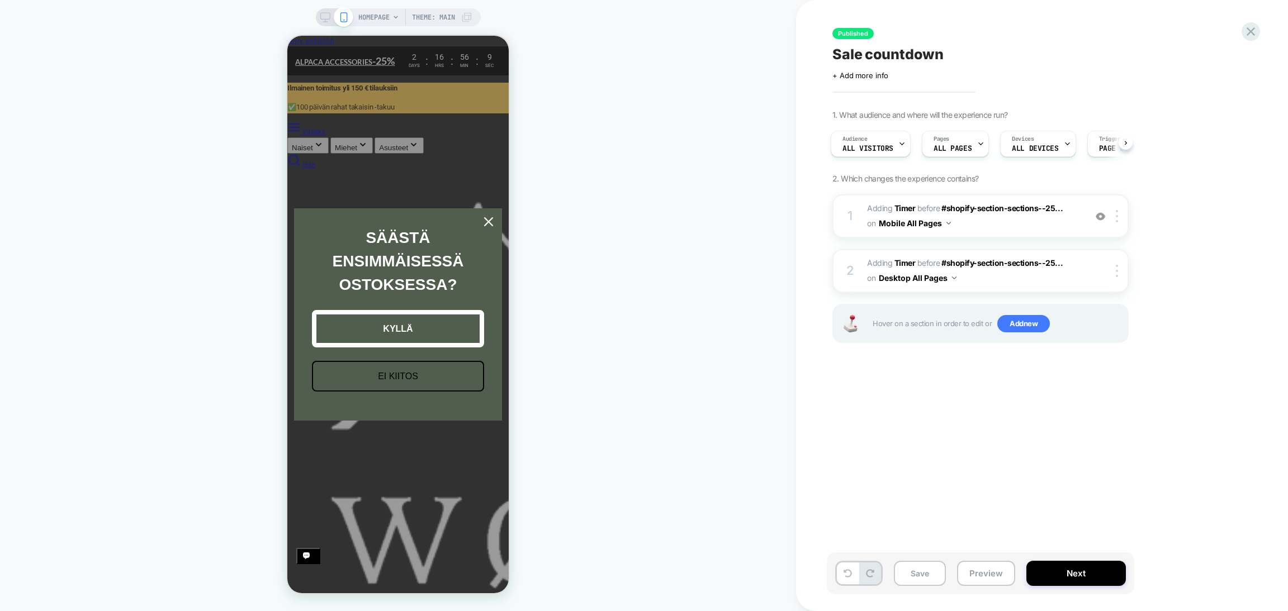
scroll to position [0, 0]
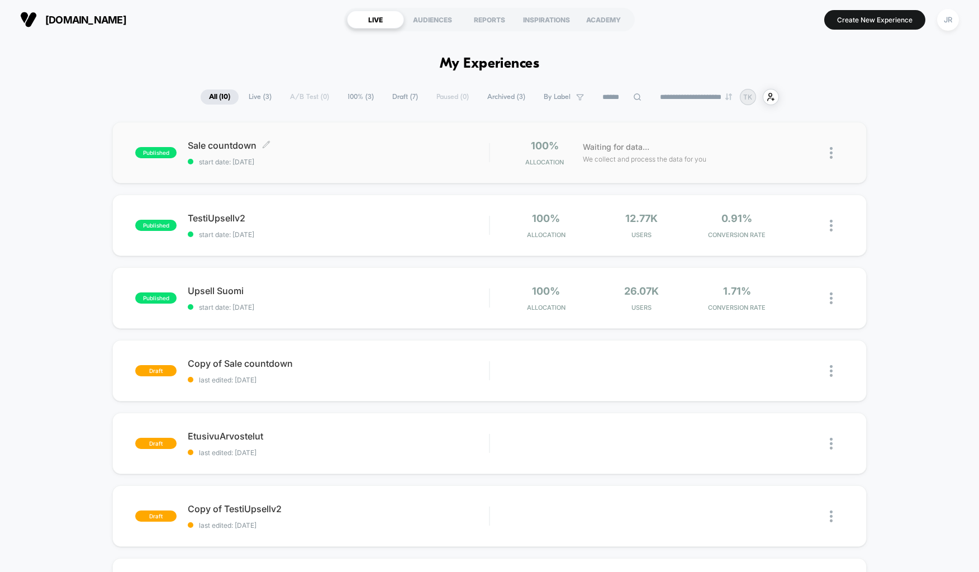
click at [384, 154] on div "Sale countdown Click to edit experience details Click to edit experience detail…" at bounding box center [338, 153] width 301 height 26
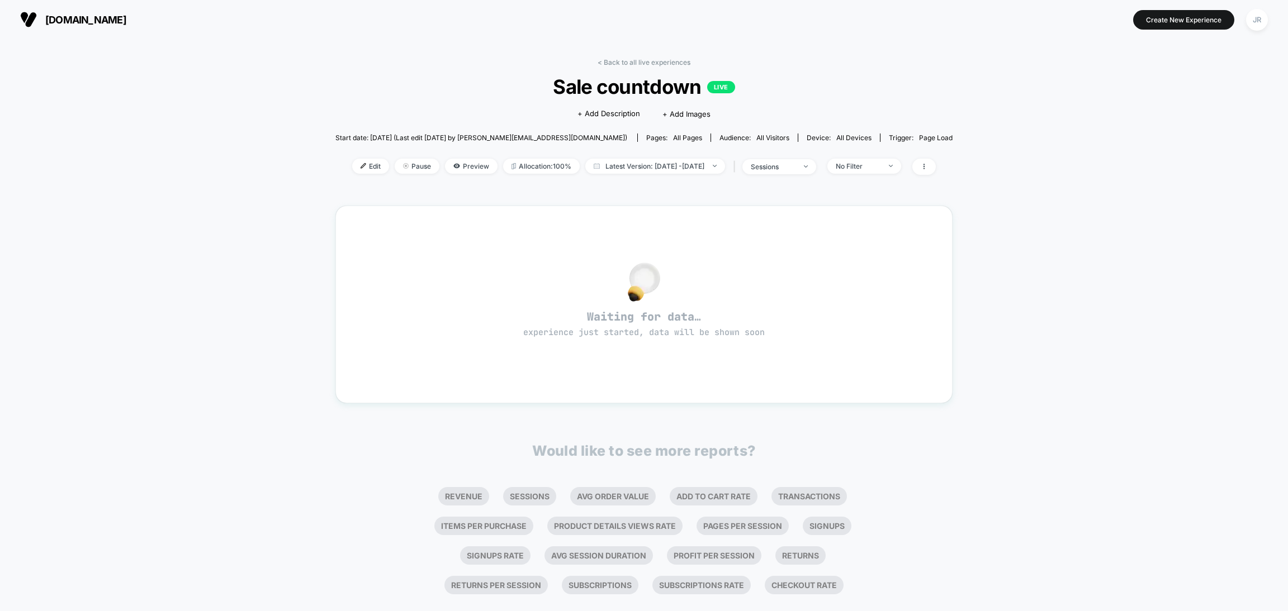
click at [811, 46] on div "< Back to all live experiences Sale countdown LIVE Click to edit experience det…" at bounding box center [644, 336] width 1288 height 595
click at [445, 168] on span "Preview" at bounding box center [471, 166] width 53 height 15
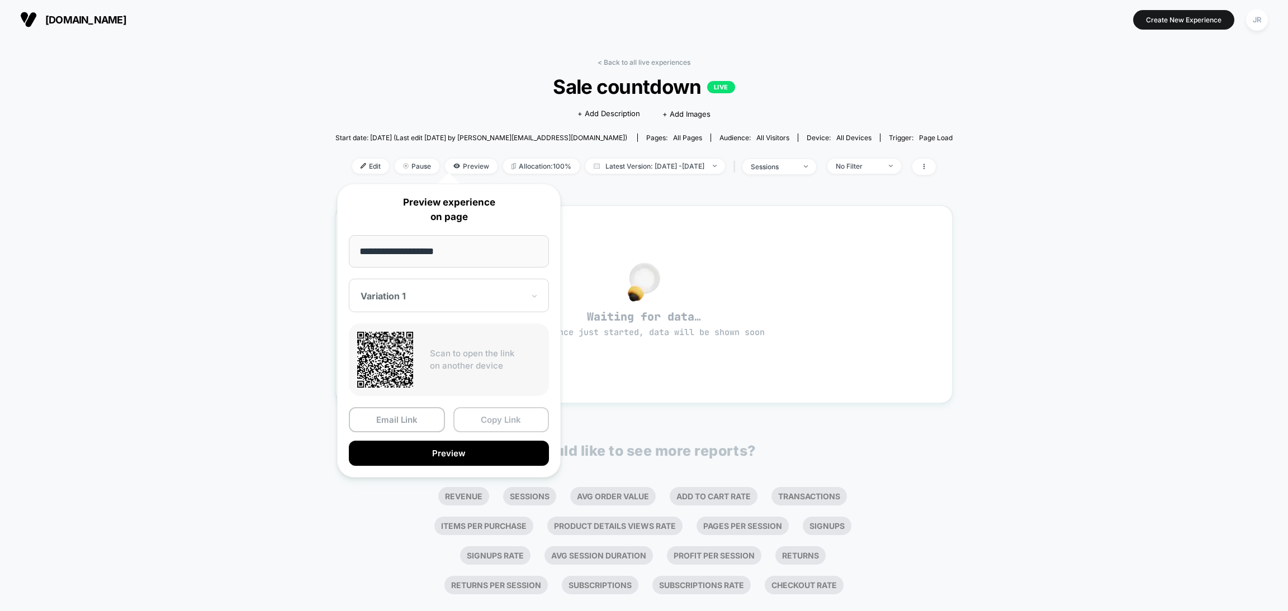
click at [484, 416] on button "Copy Link" at bounding box center [501, 419] width 96 height 25
